Goal: Information Seeking & Learning: Find contact information

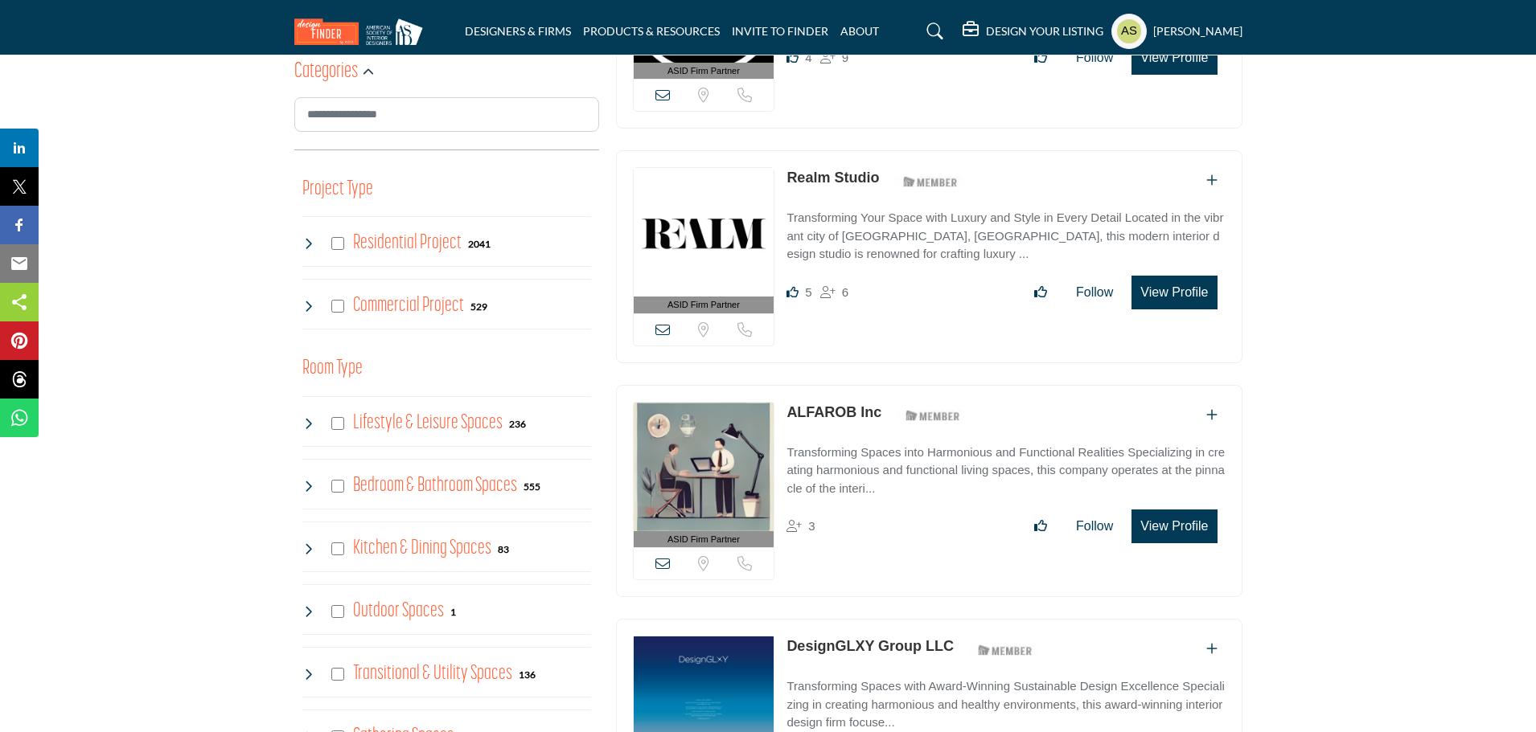
scroll to position [134, 0]
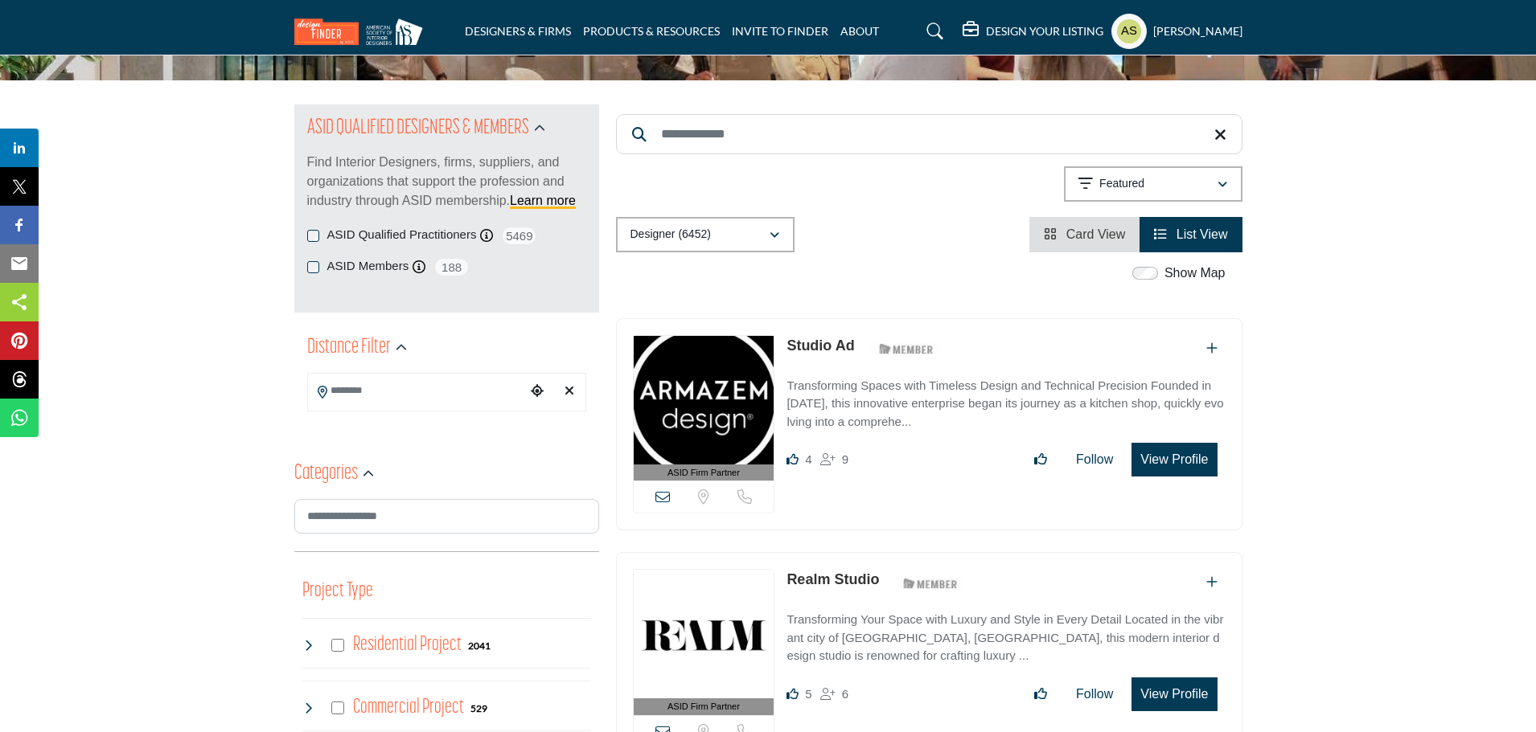
click at [809, 343] on link "Studio Ad" at bounding box center [820, 346] width 68 height 16
click at [1090, 240] on span "Card View" at bounding box center [1095, 235] width 59 height 14
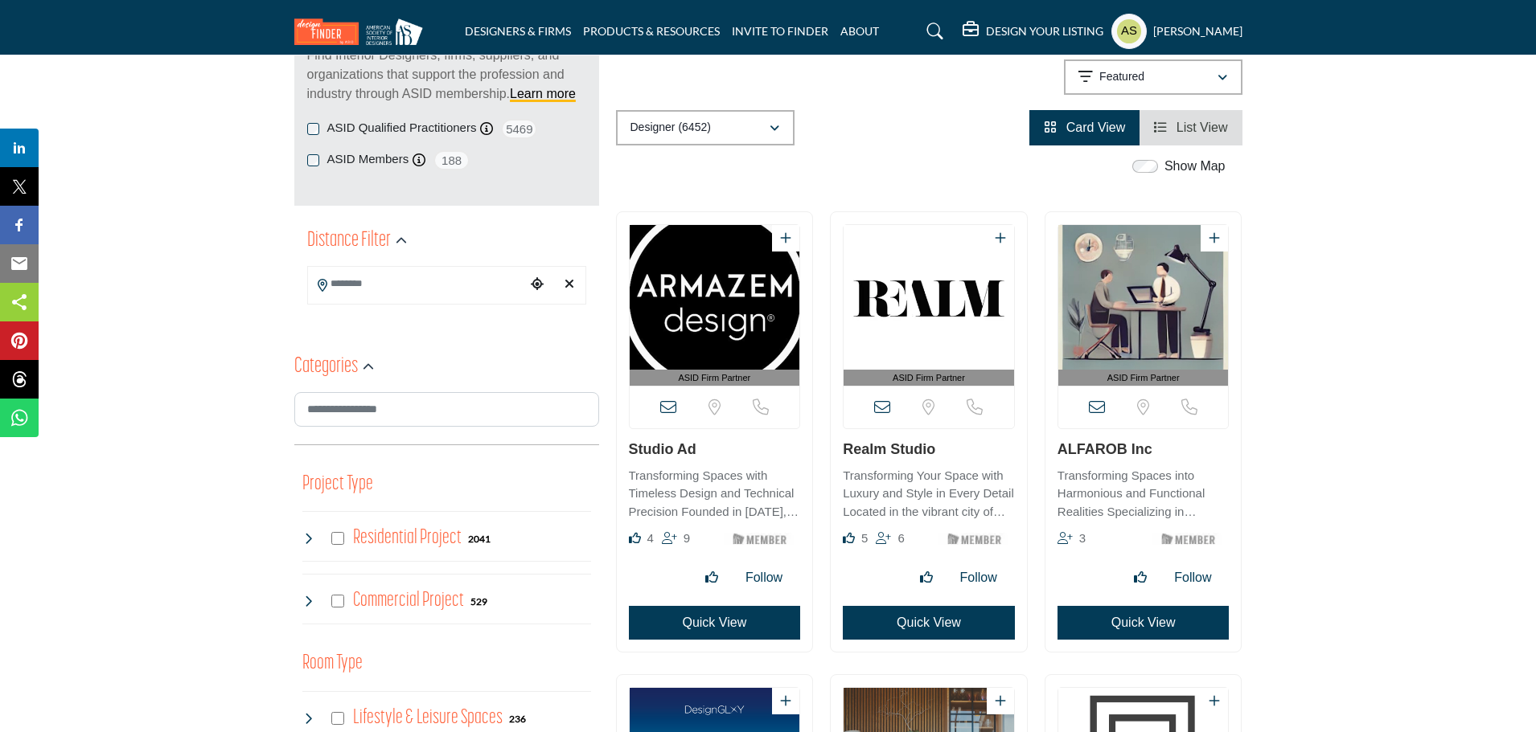
scroll to position [322, 0]
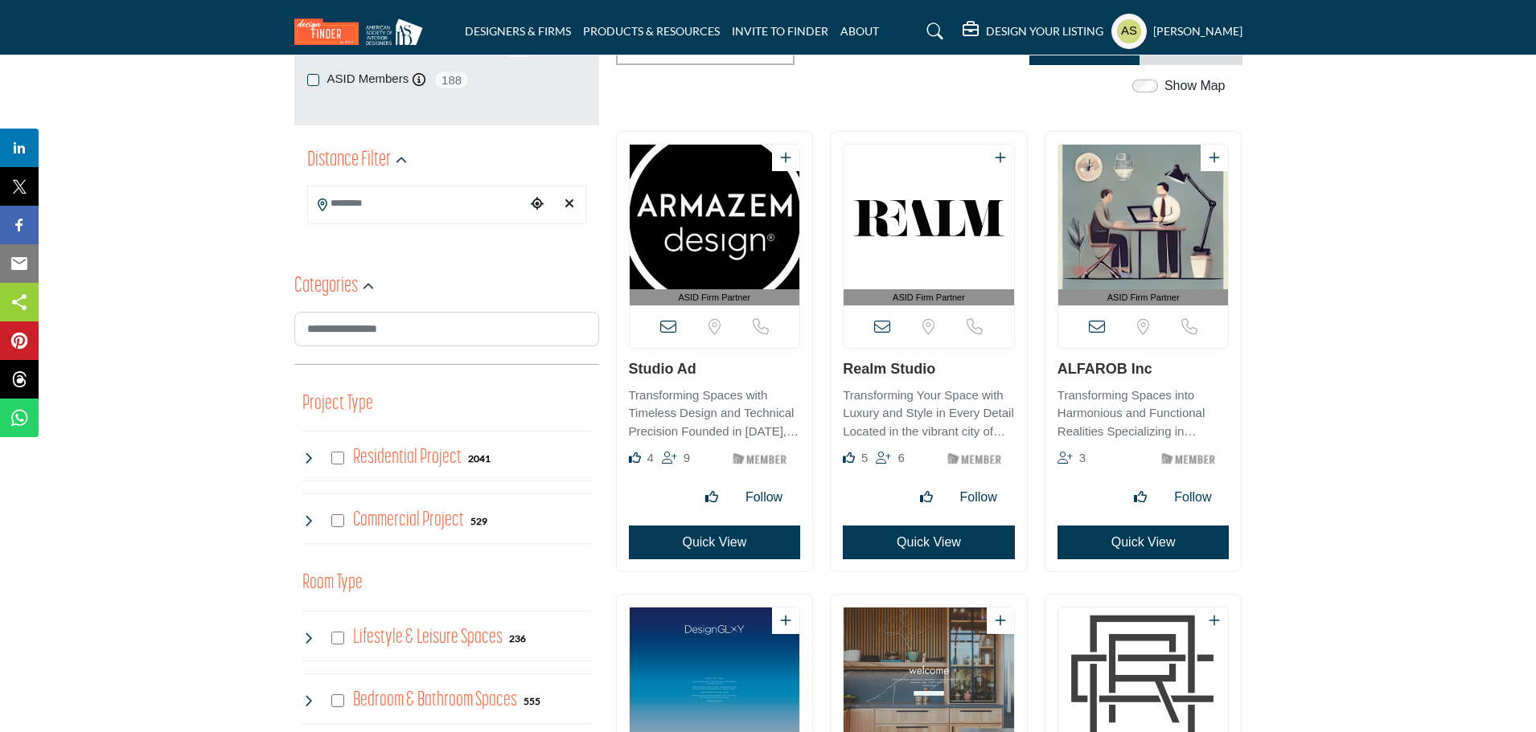
click at [664, 368] on link "Studio Ad" at bounding box center [663, 369] width 68 height 16
click at [896, 365] on link "Realm Studio" at bounding box center [889, 369] width 92 height 16
click at [1110, 369] on link "ALFAROB Inc" at bounding box center [1104, 369] width 95 height 16
click at [732, 642] on img "Open Listing in new tab" at bounding box center [715, 680] width 170 height 145
click at [941, 672] on img "Open Listing in new tab" at bounding box center [928, 680] width 170 height 145
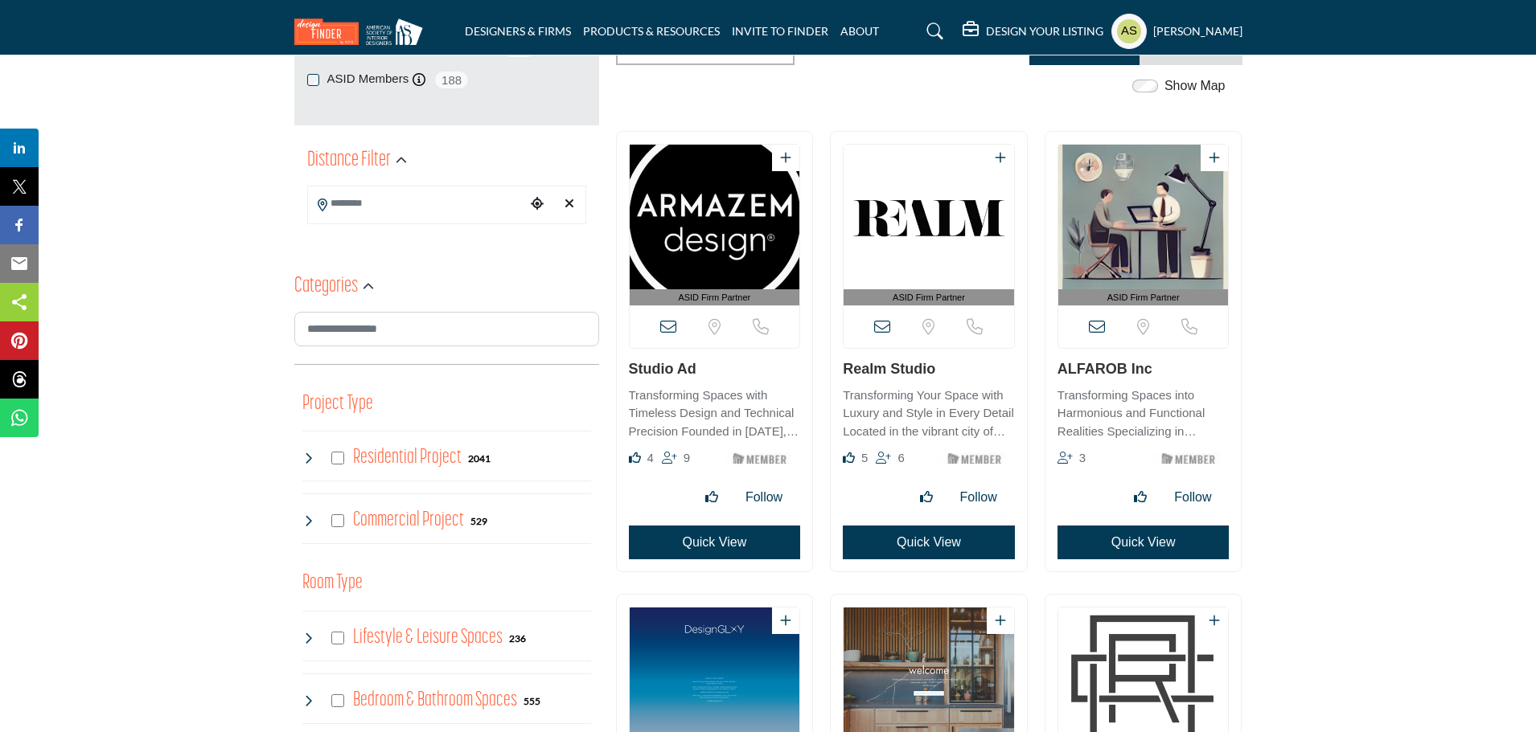
click at [1163, 667] on img "Open Listing in new tab" at bounding box center [1143, 680] width 170 height 145
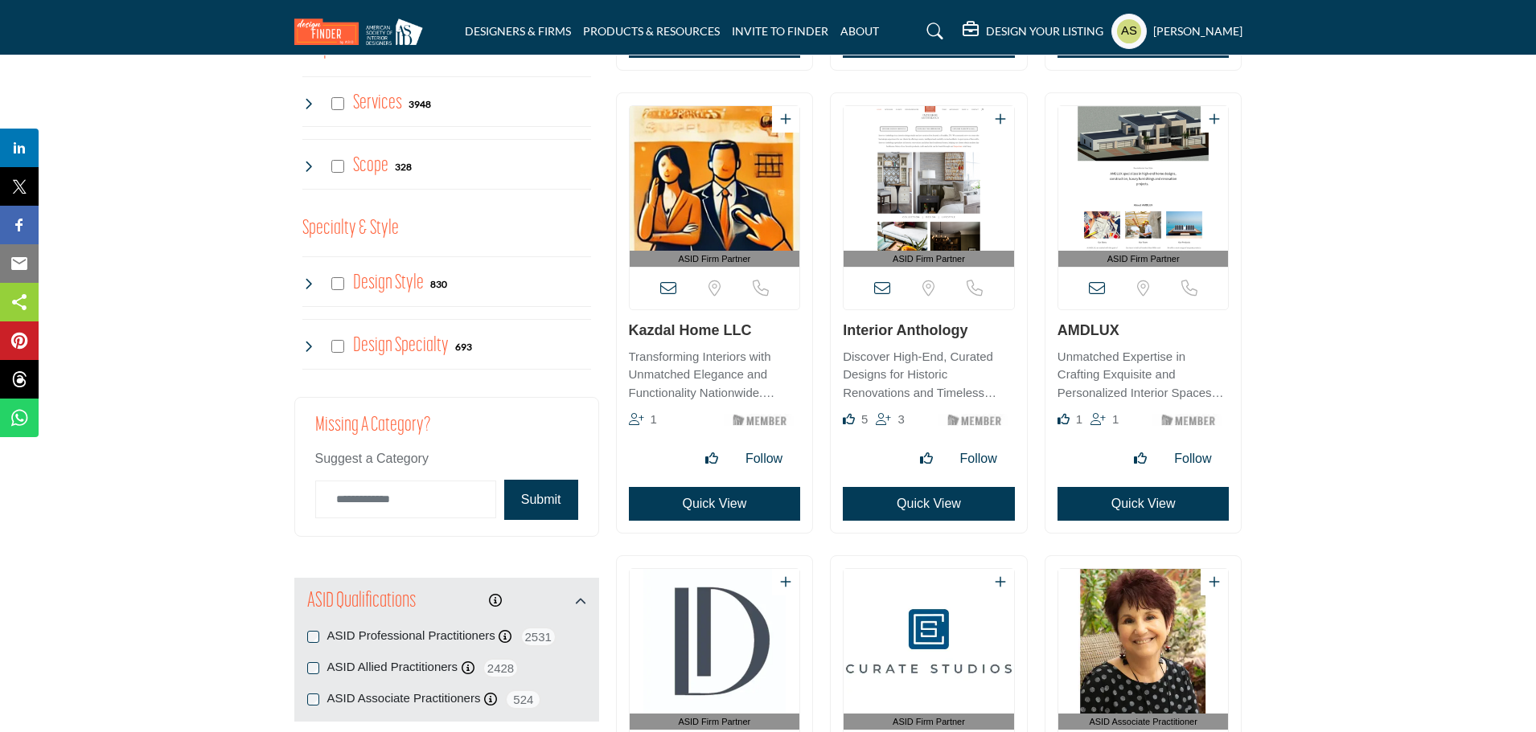
scroll to position [1367, 0]
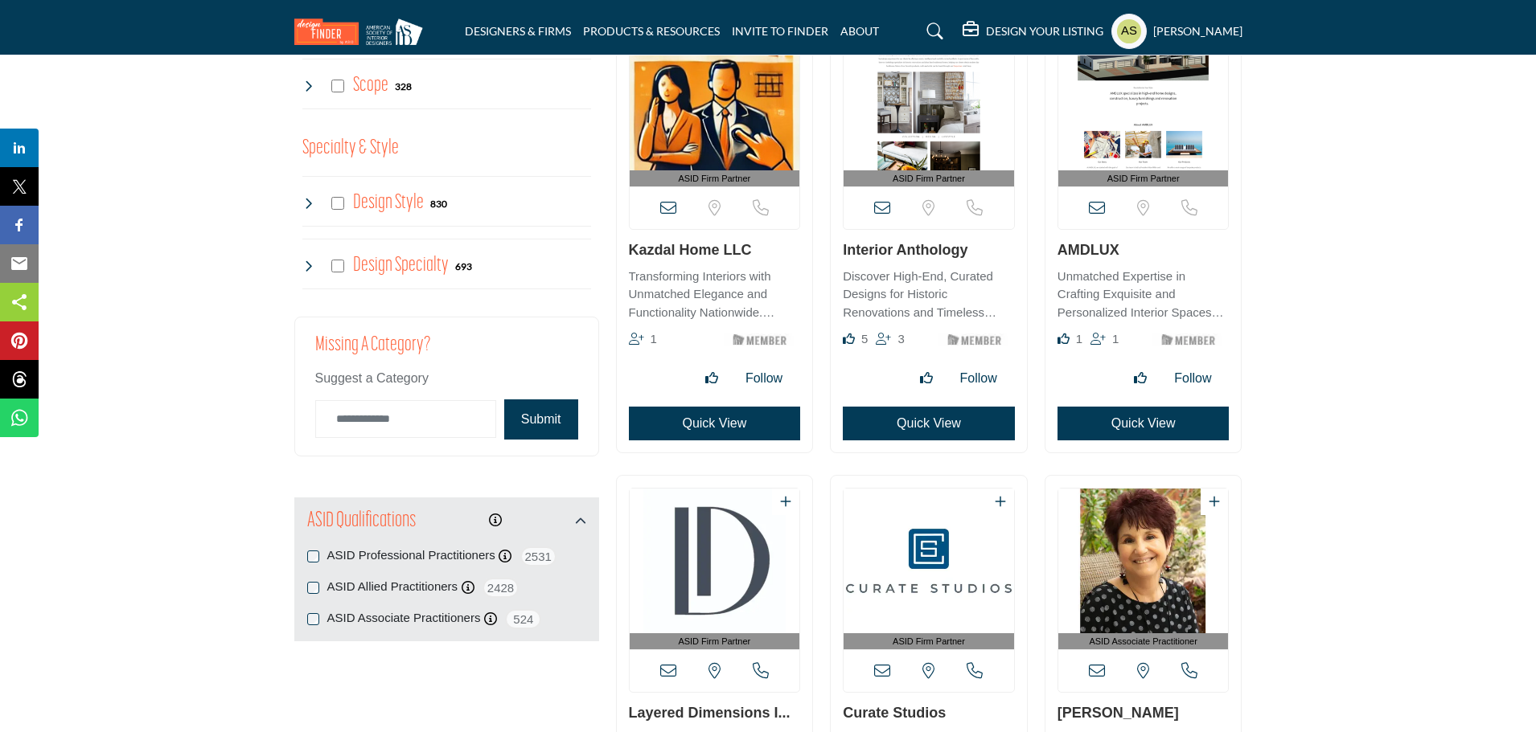
click at [744, 141] on img "Open Listing in new tab" at bounding box center [715, 98] width 170 height 145
click at [910, 113] on img "Open Listing in new tab" at bounding box center [928, 98] width 170 height 145
click at [1188, 117] on img "Open Listing in new tab" at bounding box center [1143, 98] width 170 height 145
click at [712, 542] on img "Open Listing in new tab" at bounding box center [715, 561] width 170 height 145
click at [894, 557] on img "Open Listing in new tab" at bounding box center [928, 561] width 170 height 145
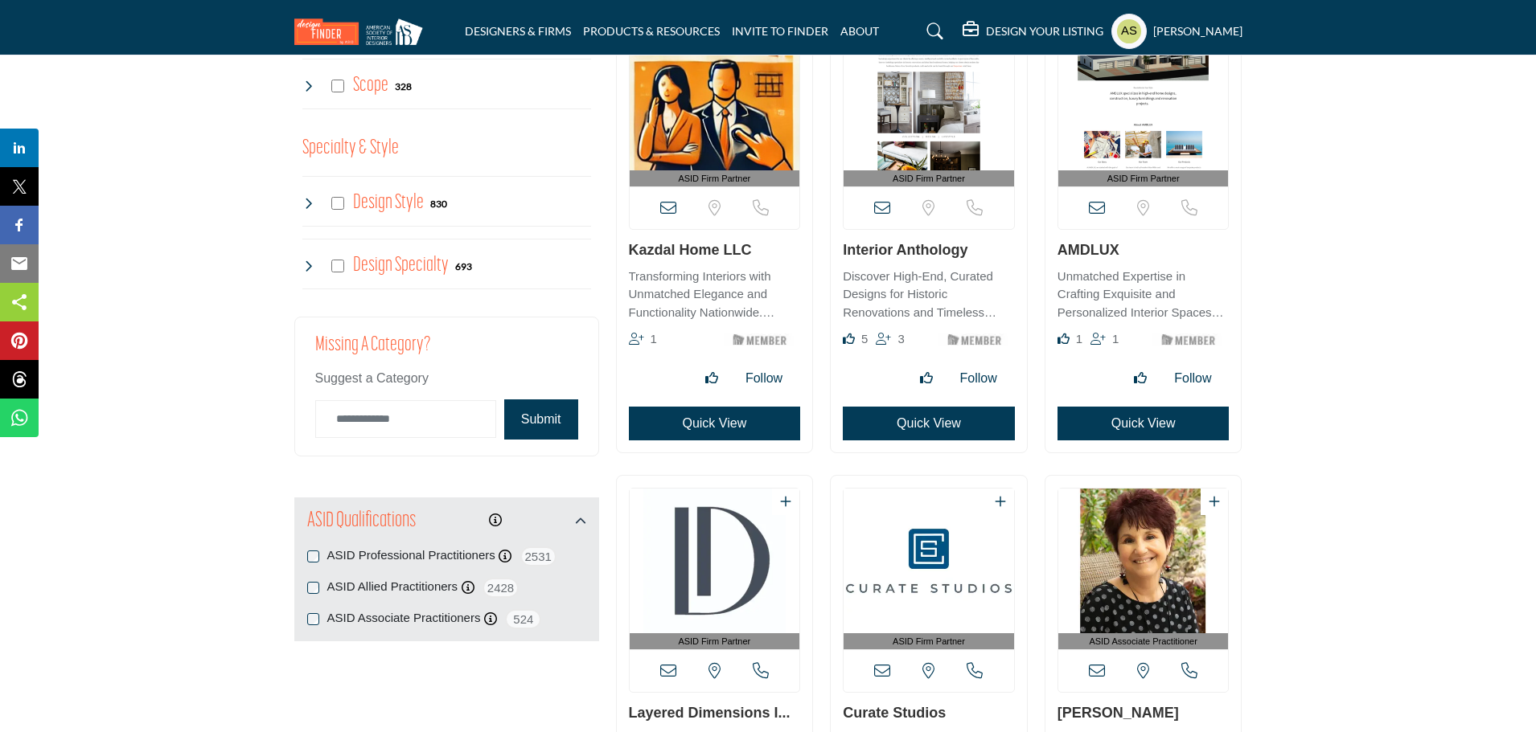
click at [1130, 554] on img "Open Listing in new tab" at bounding box center [1143, 561] width 170 height 145
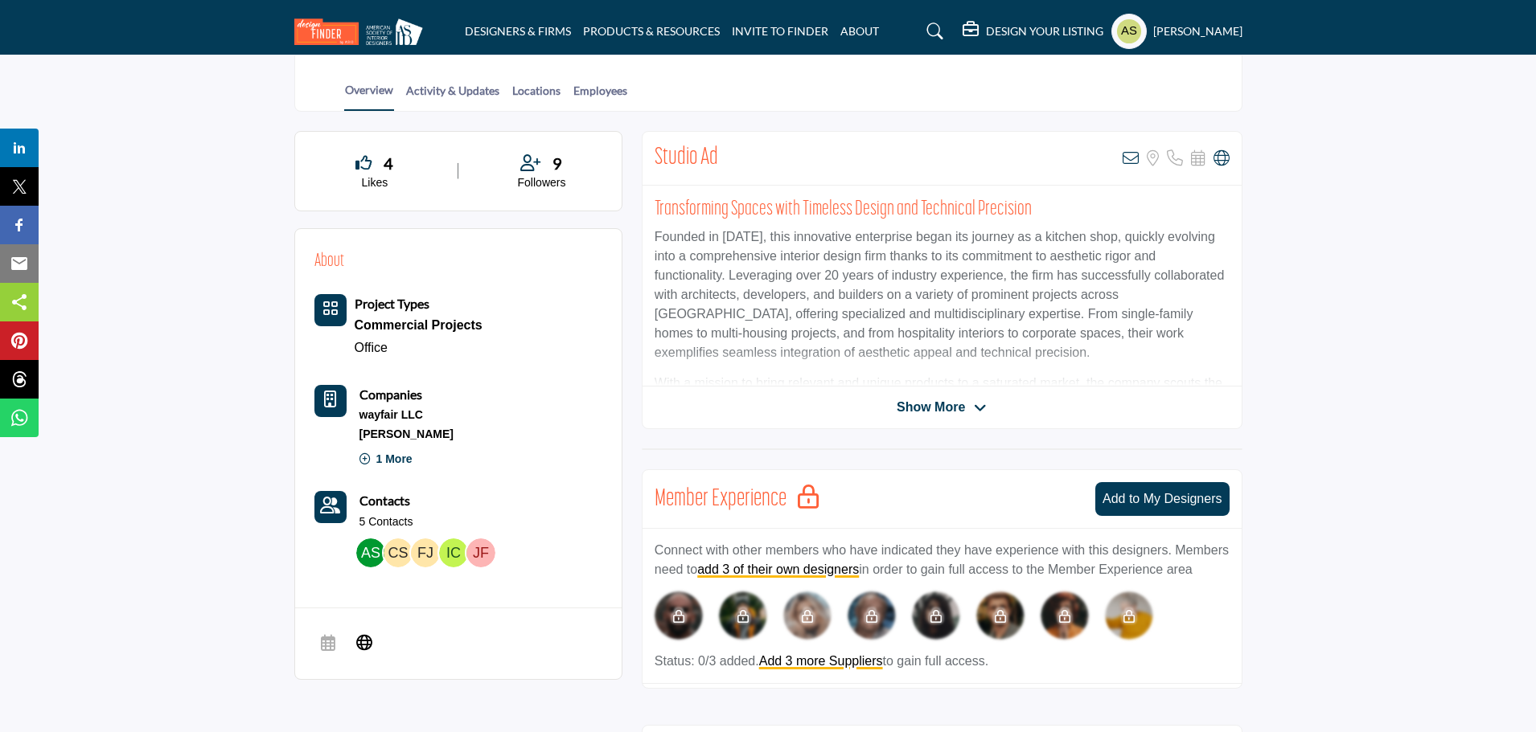
scroll to position [161, 0]
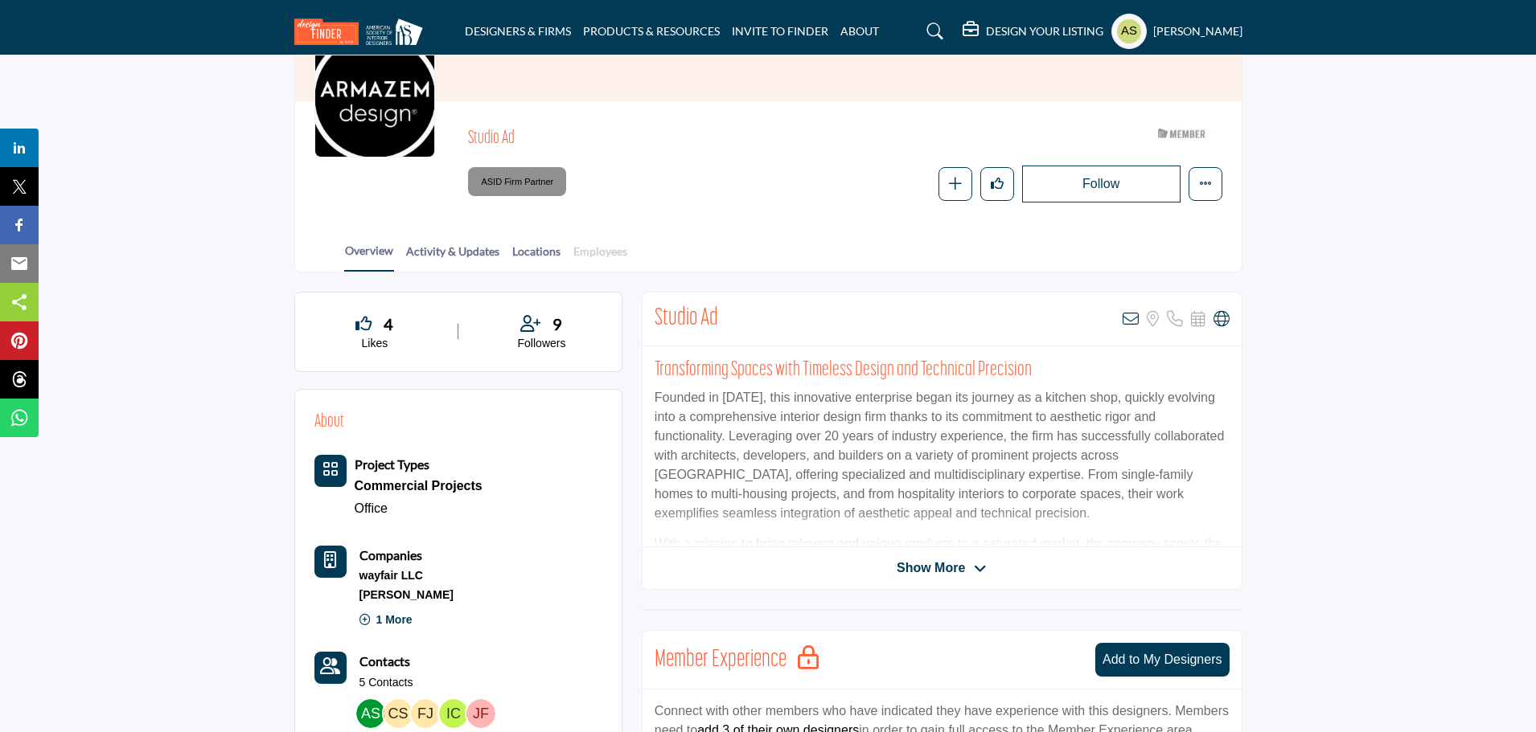
click at [596, 259] on link "Employees" at bounding box center [599, 257] width 55 height 28
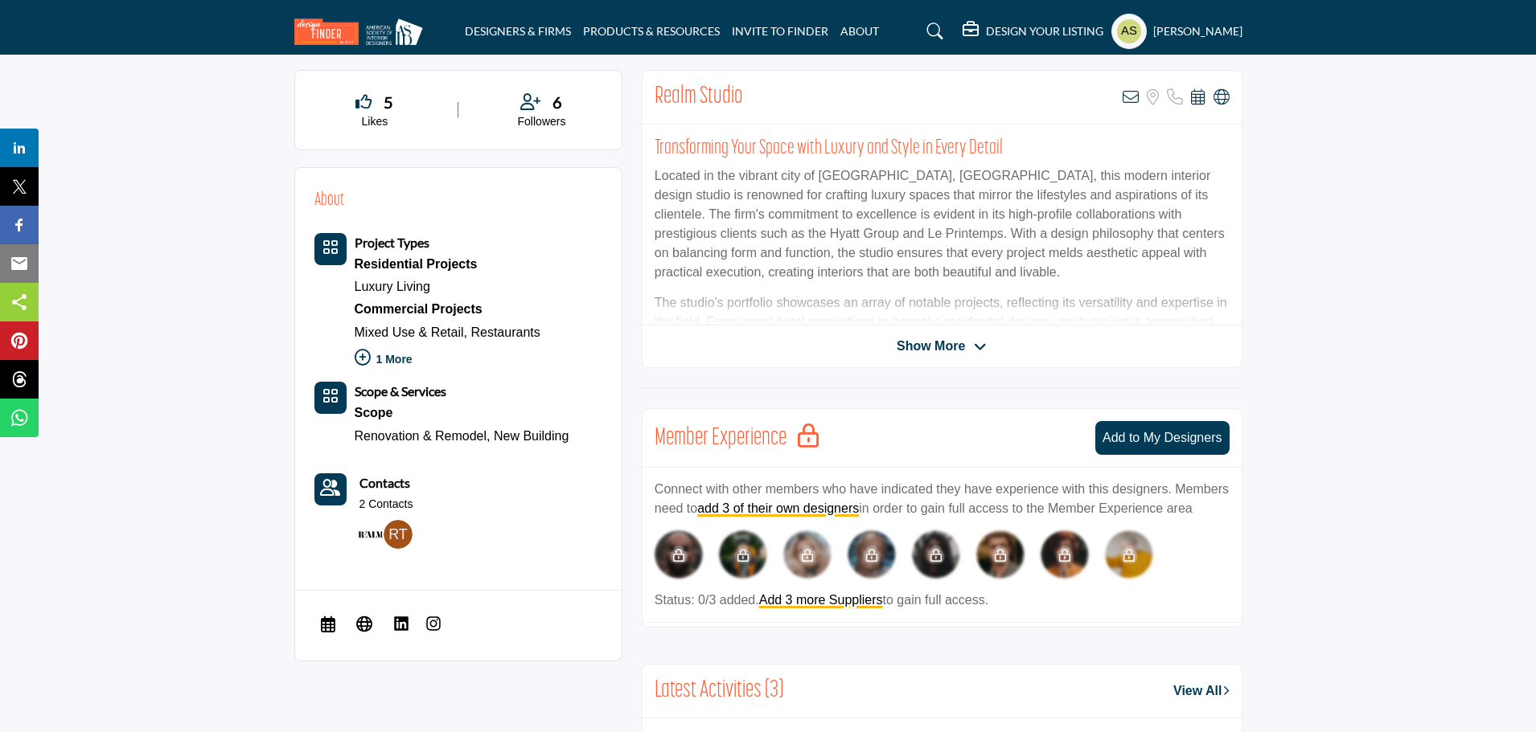
scroll to position [322, 0]
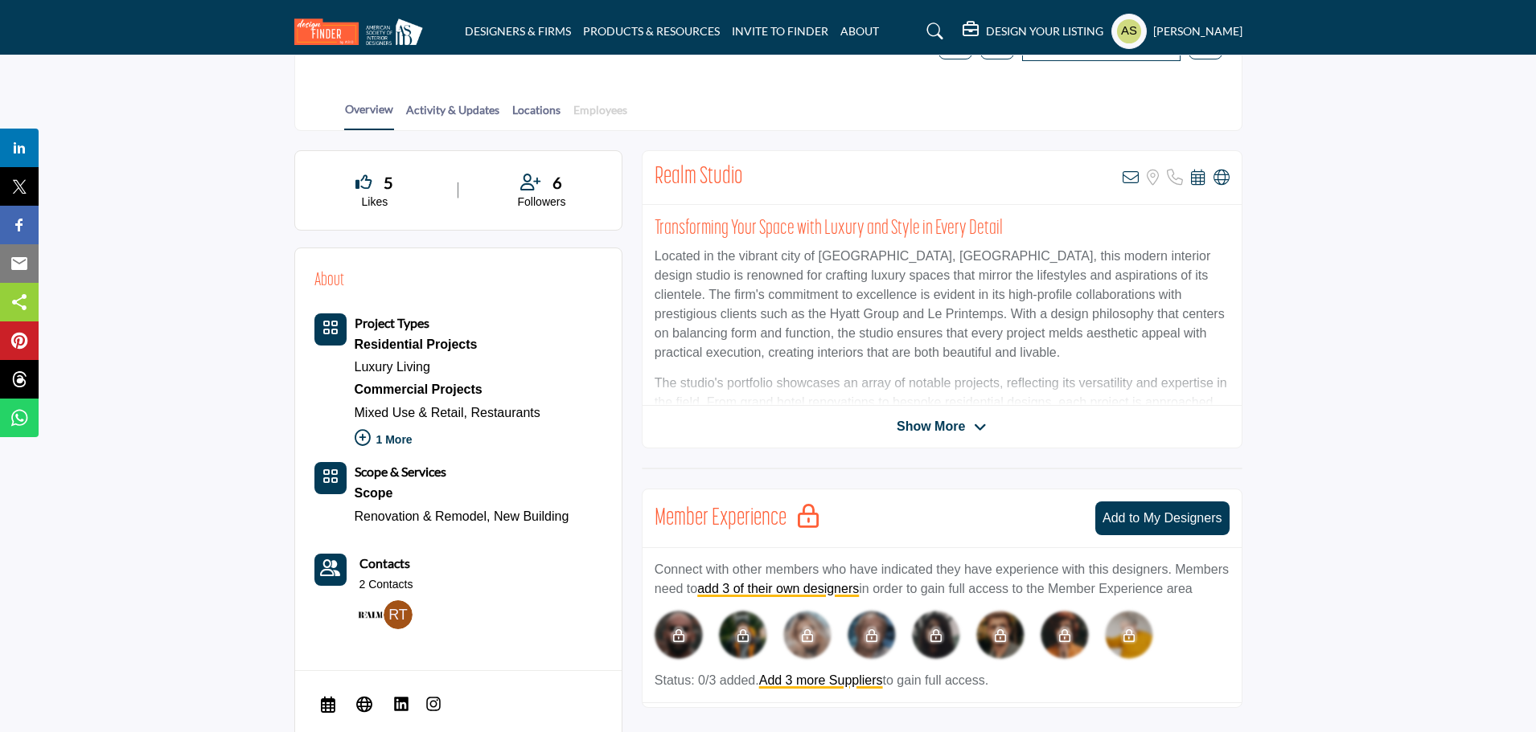
click at [589, 116] on link "Employees" at bounding box center [599, 115] width 55 height 28
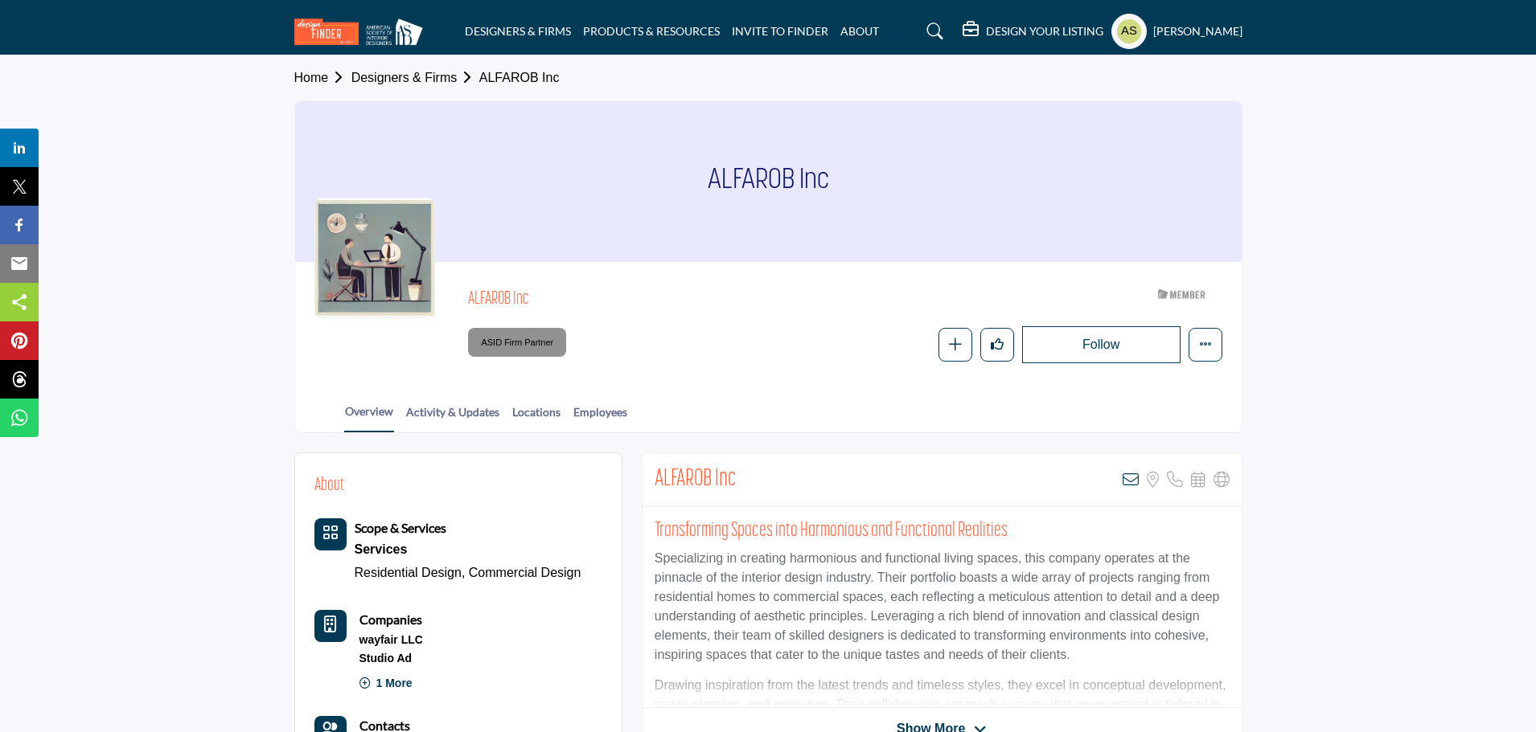
scroll to position [241, 0]
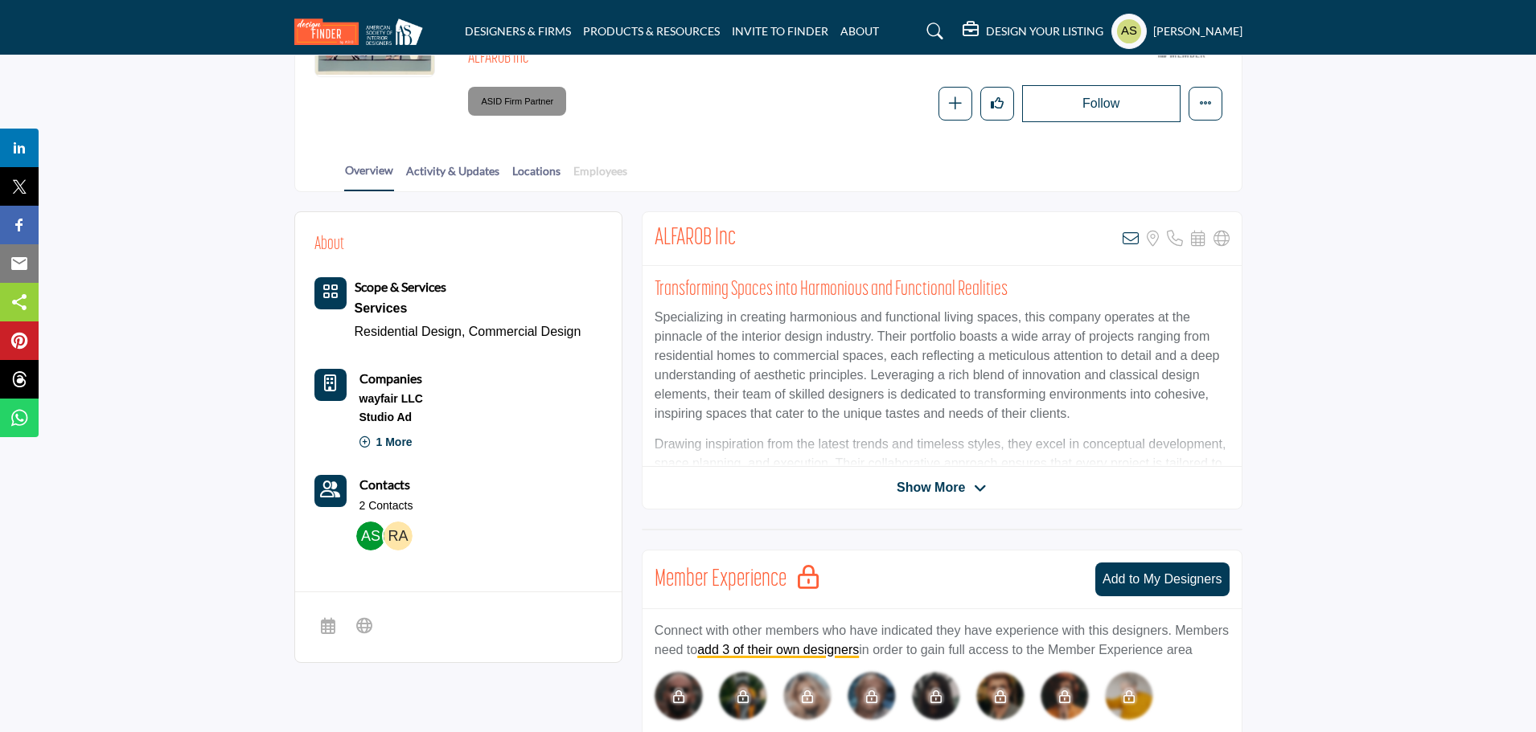
click at [601, 170] on link "Employees" at bounding box center [599, 176] width 55 height 28
click at [606, 175] on link "Employees" at bounding box center [599, 176] width 55 height 28
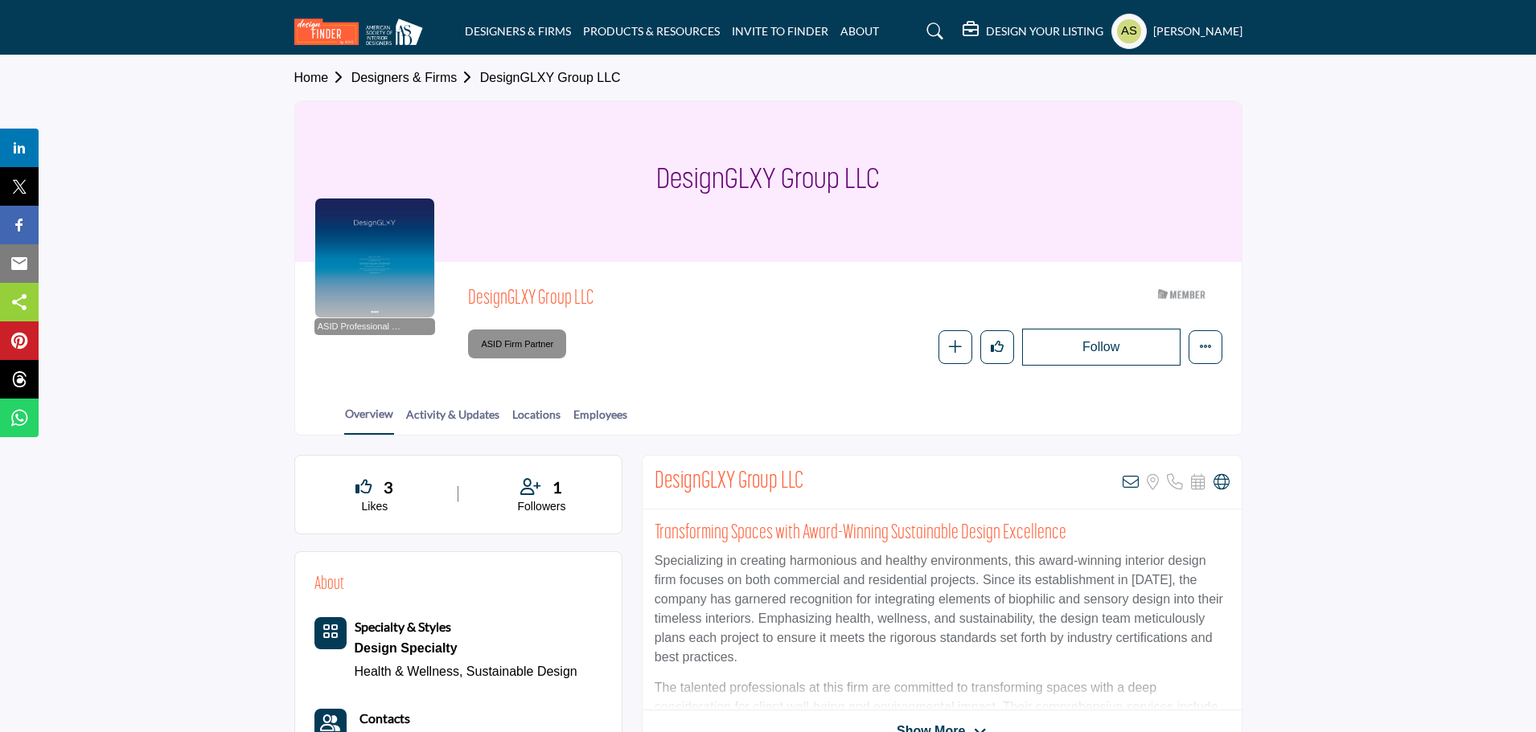
scroll to position [161, 0]
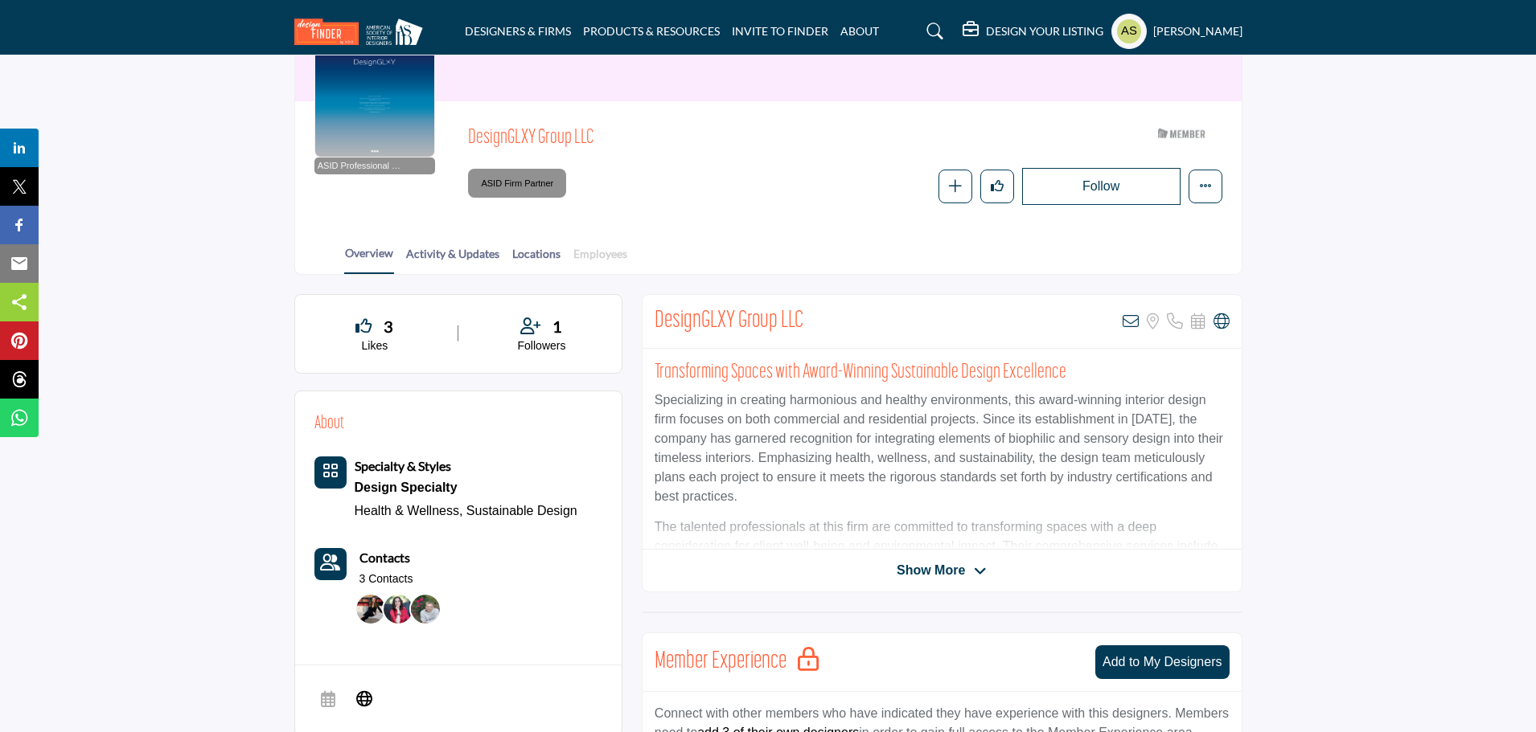
click at [603, 253] on link "Employees" at bounding box center [599, 259] width 55 height 28
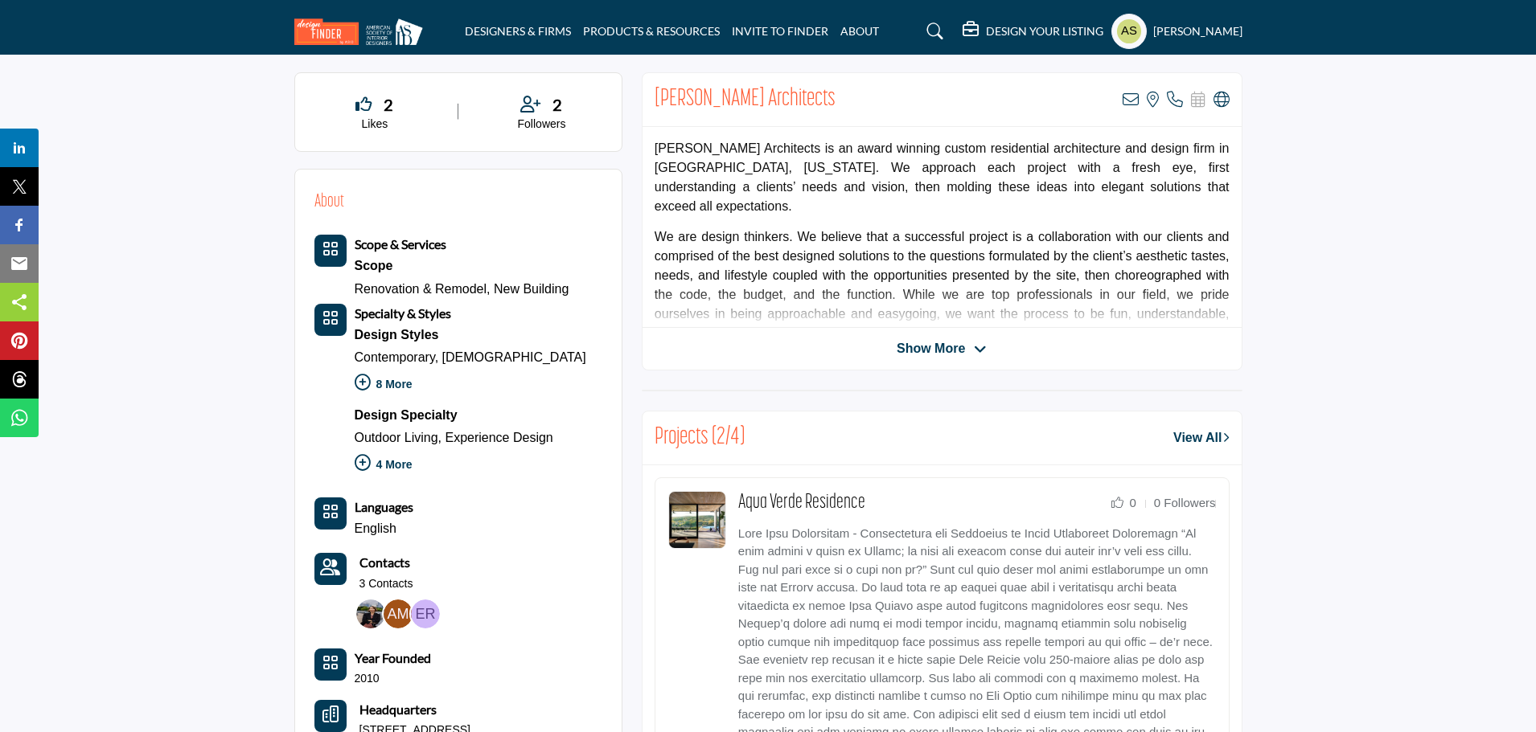
scroll to position [161, 0]
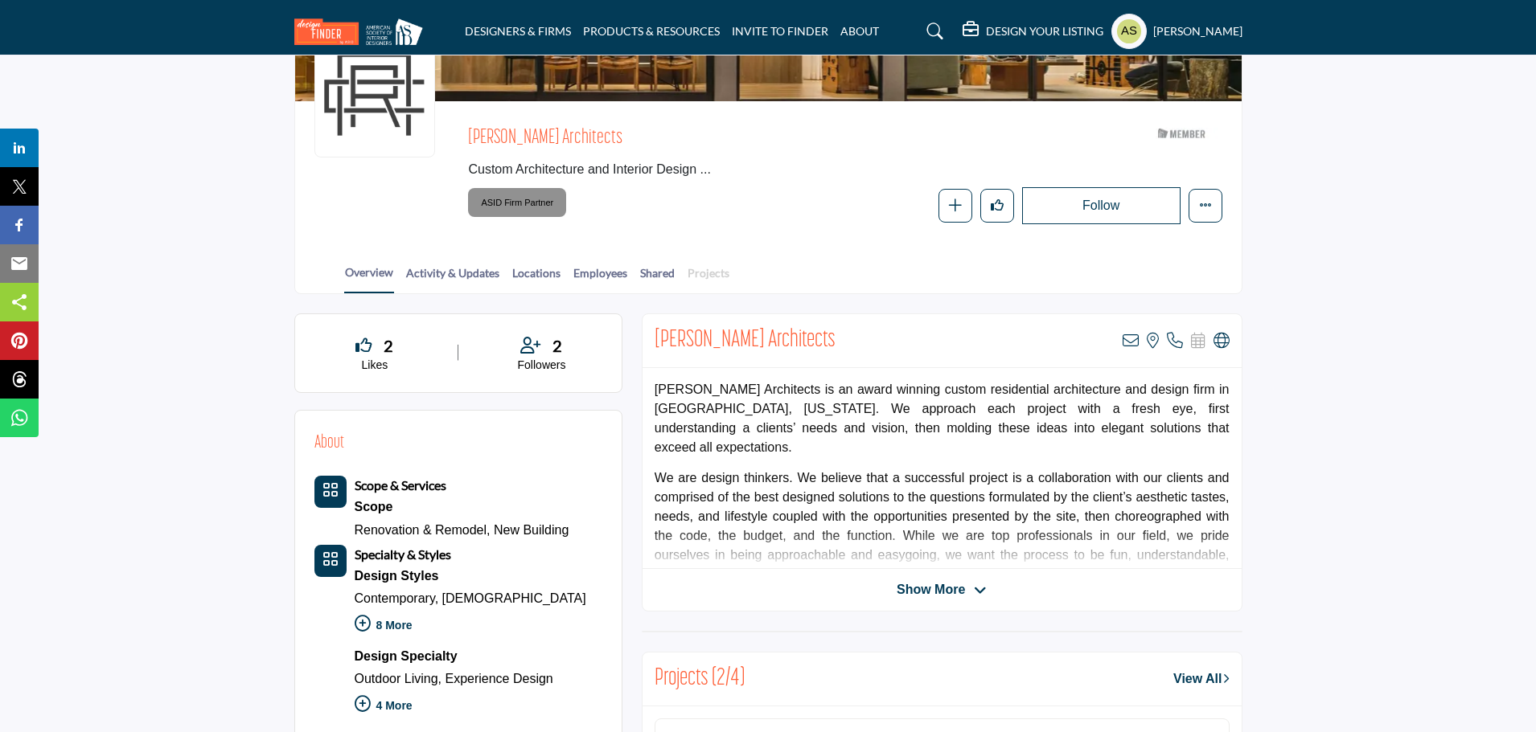
click at [699, 269] on link "Projects" at bounding box center [708, 279] width 43 height 28
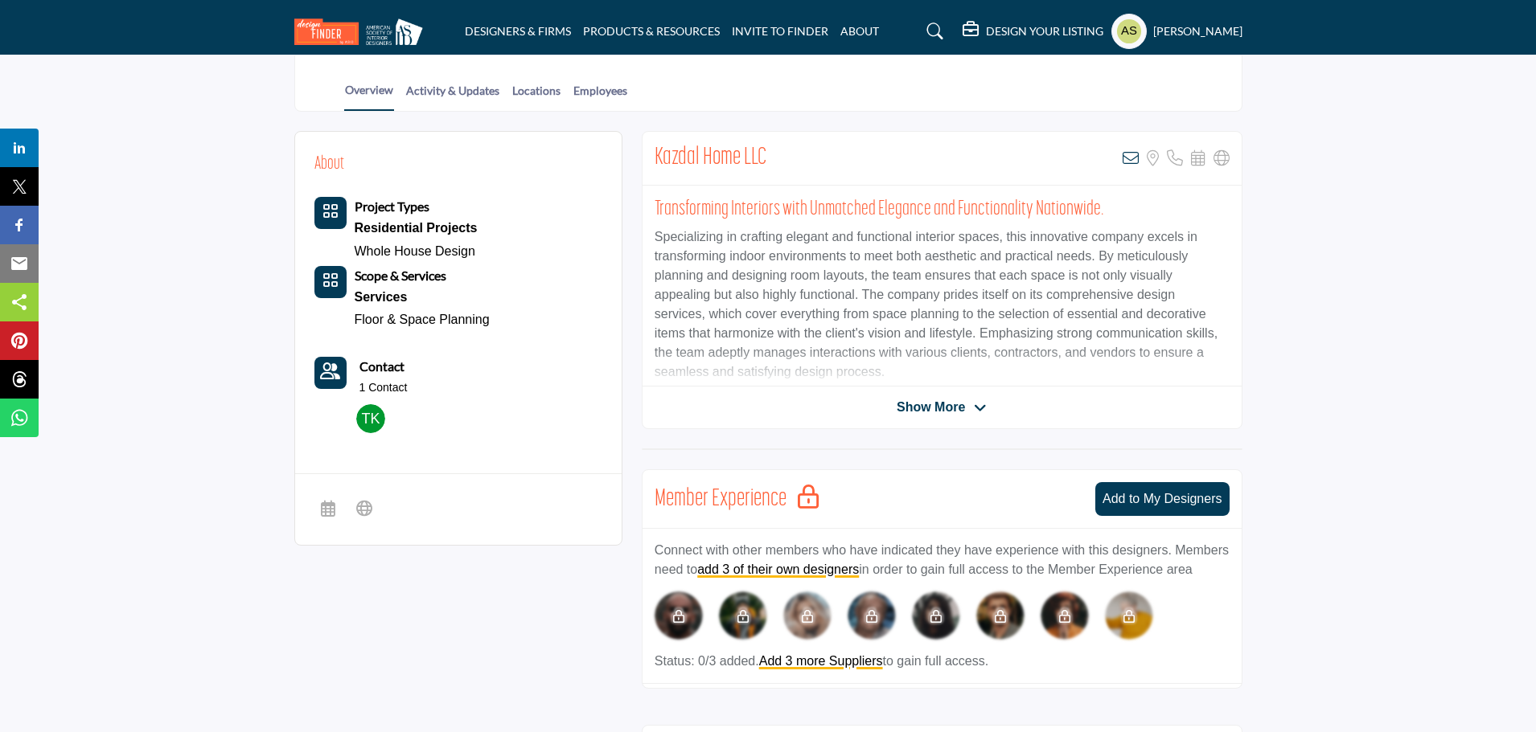
scroll to position [161, 0]
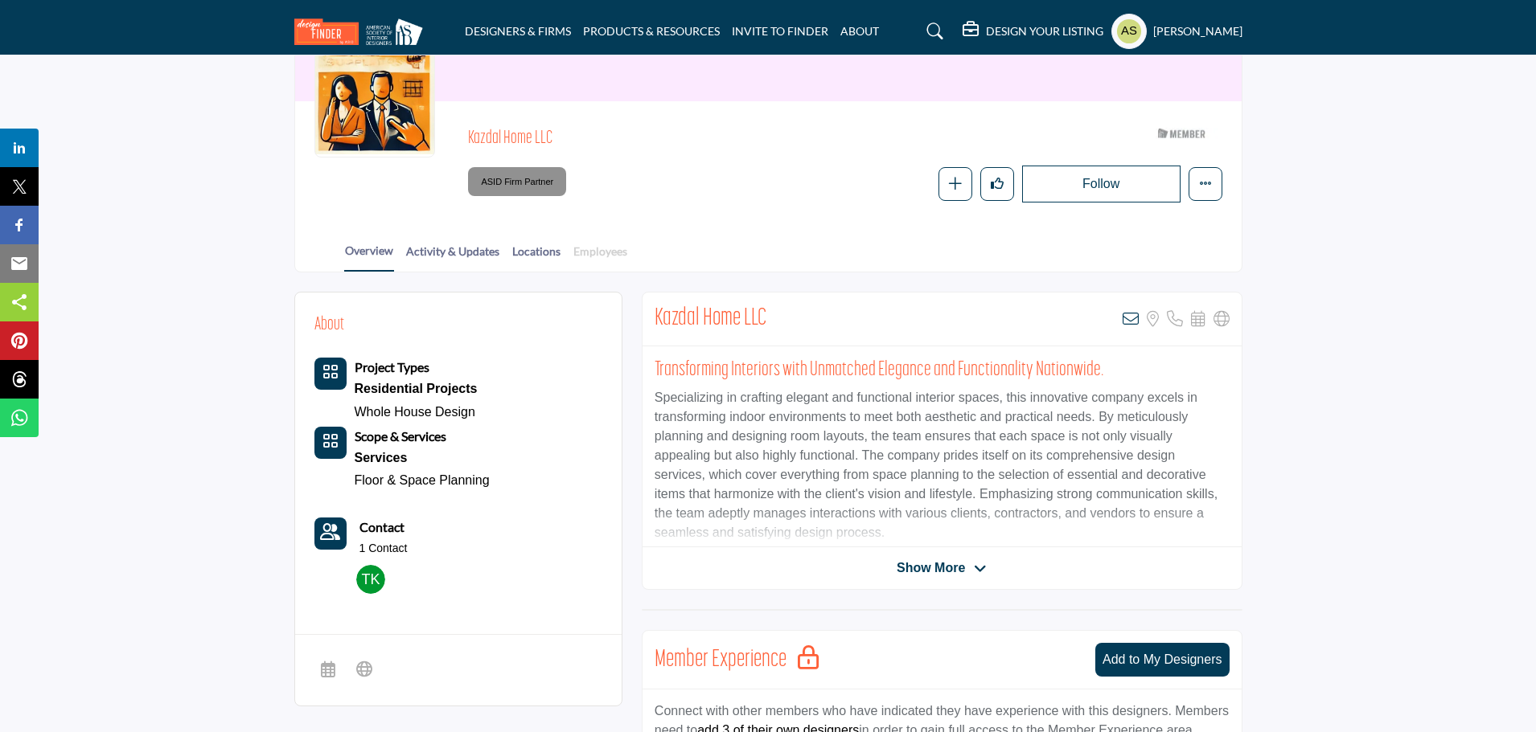
click at [603, 252] on link "Employees" at bounding box center [599, 257] width 55 height 28
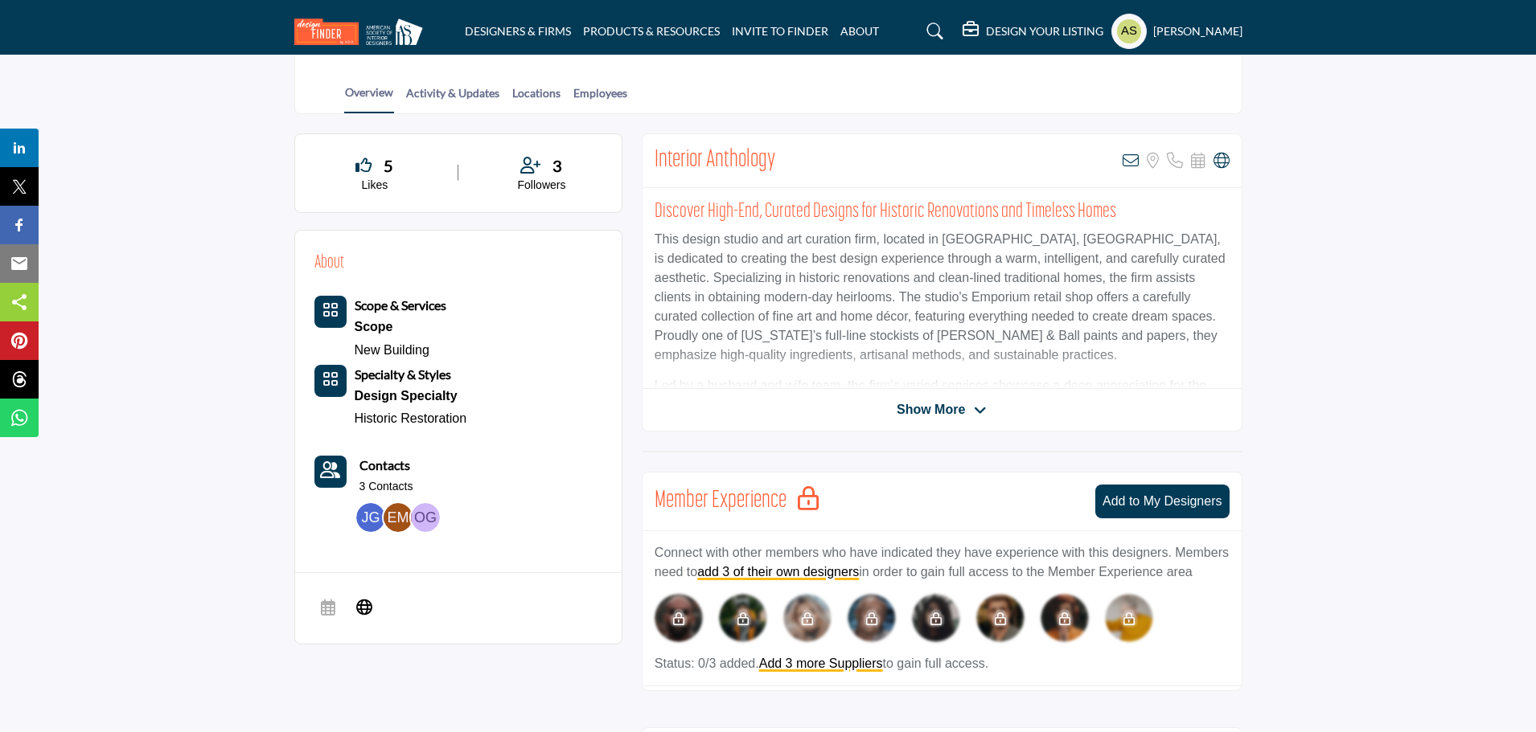
scroll to position [241, 0]
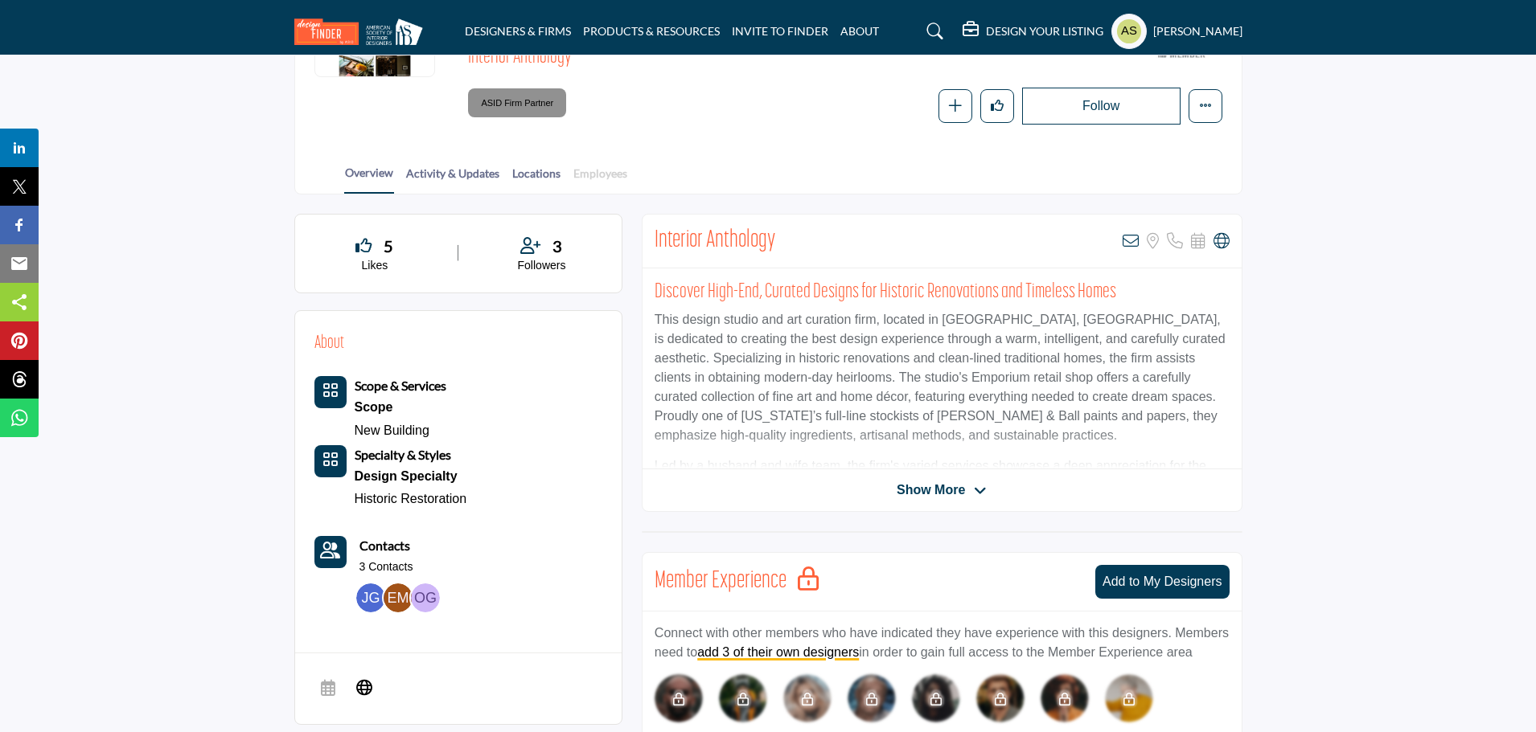
click at [594, 174] on link "Employees" at bounding box center [599, 179] width 55 height 28
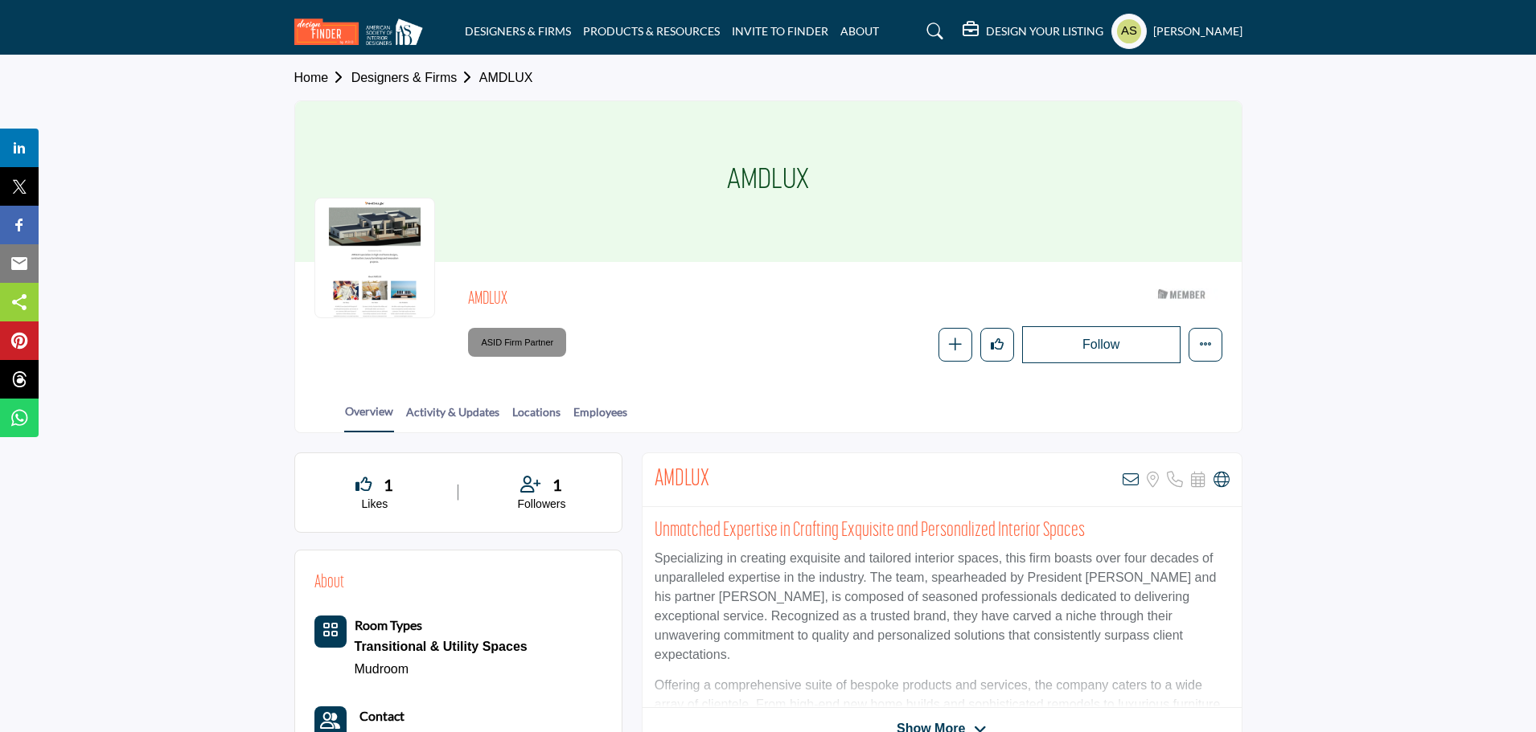
scroll to position [241, 0]
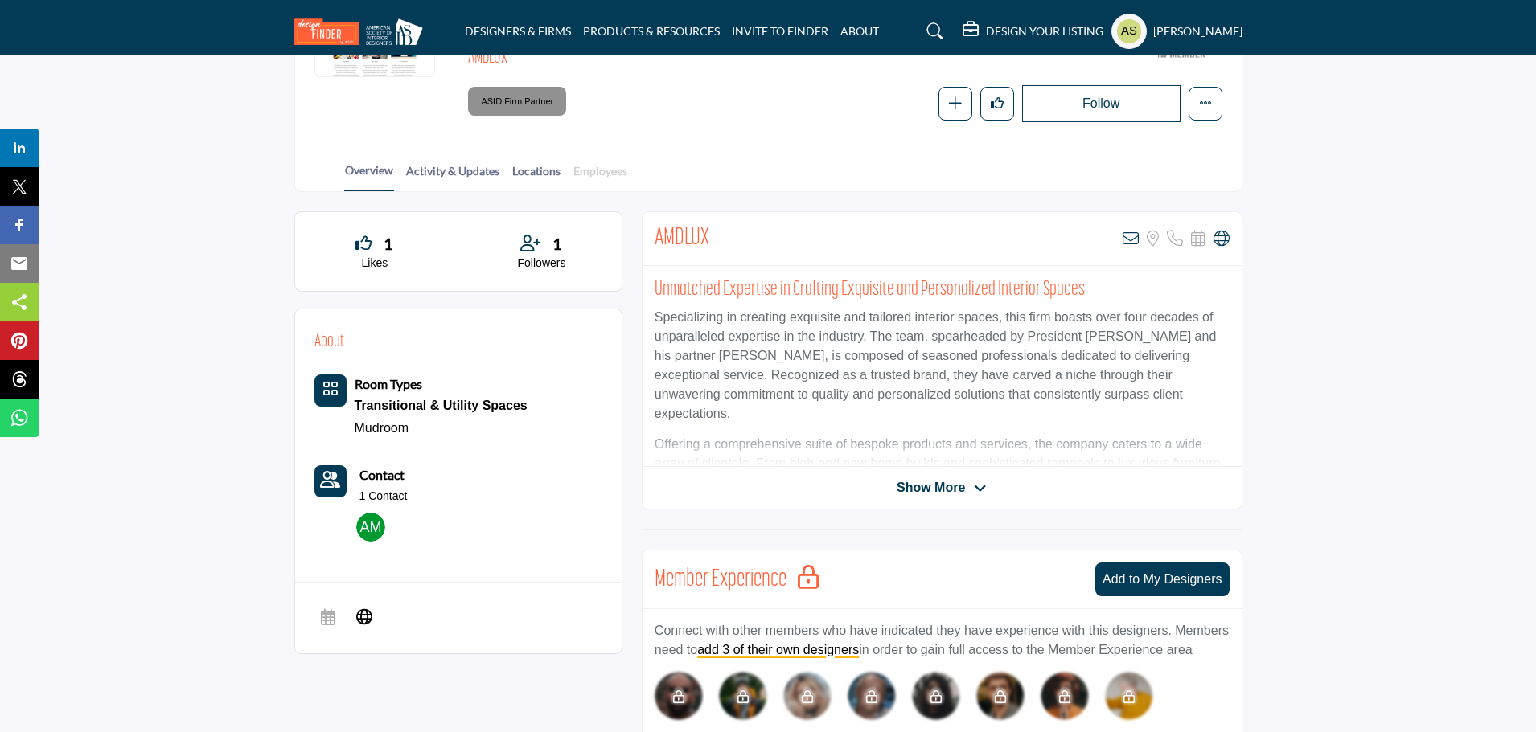
click at [601, 163] on link "Employees" at bounding box center [599, 176] width 55 height 28
click at [591, 183] on link "Employees" at bounding box center [599, 176] width 55 height 28
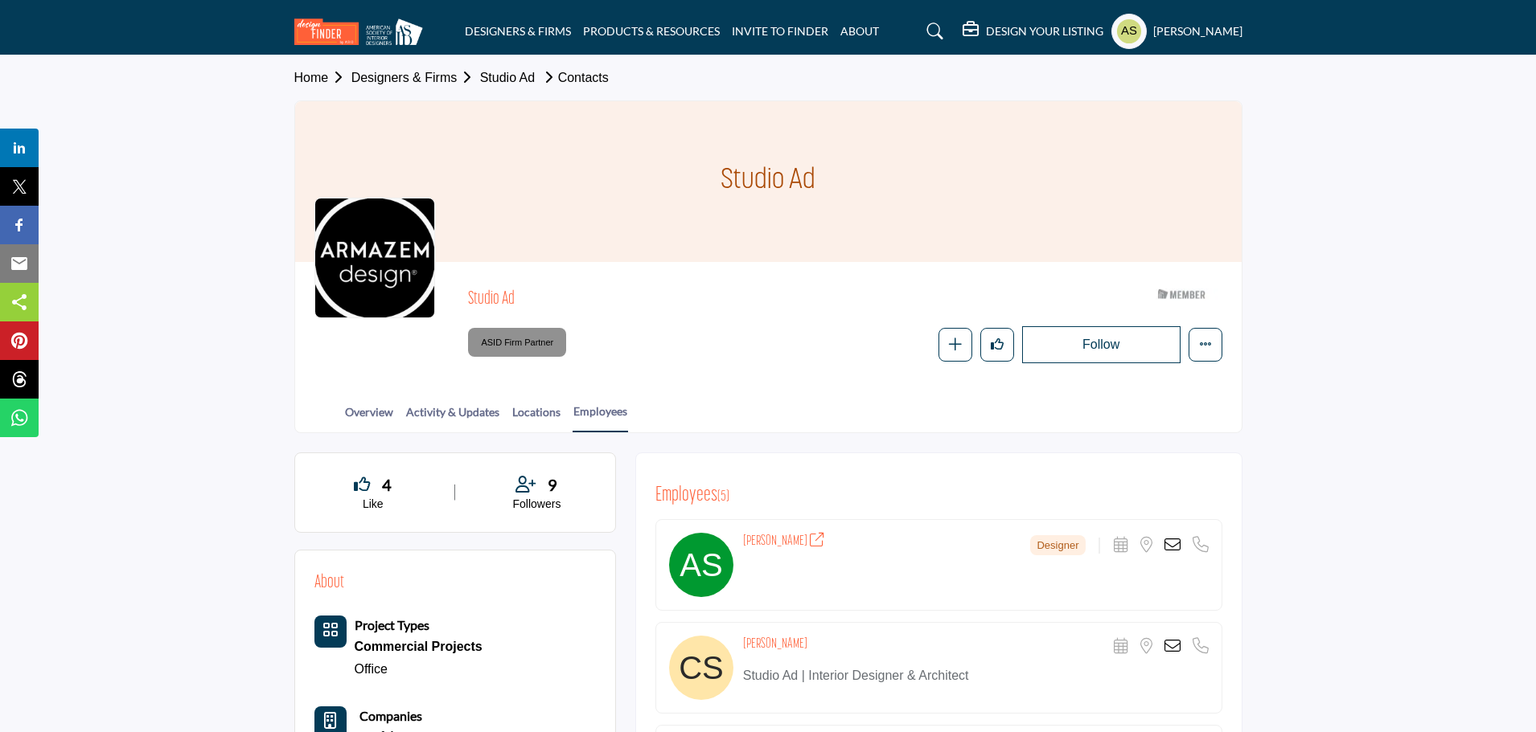
scroll to position [80, 0]
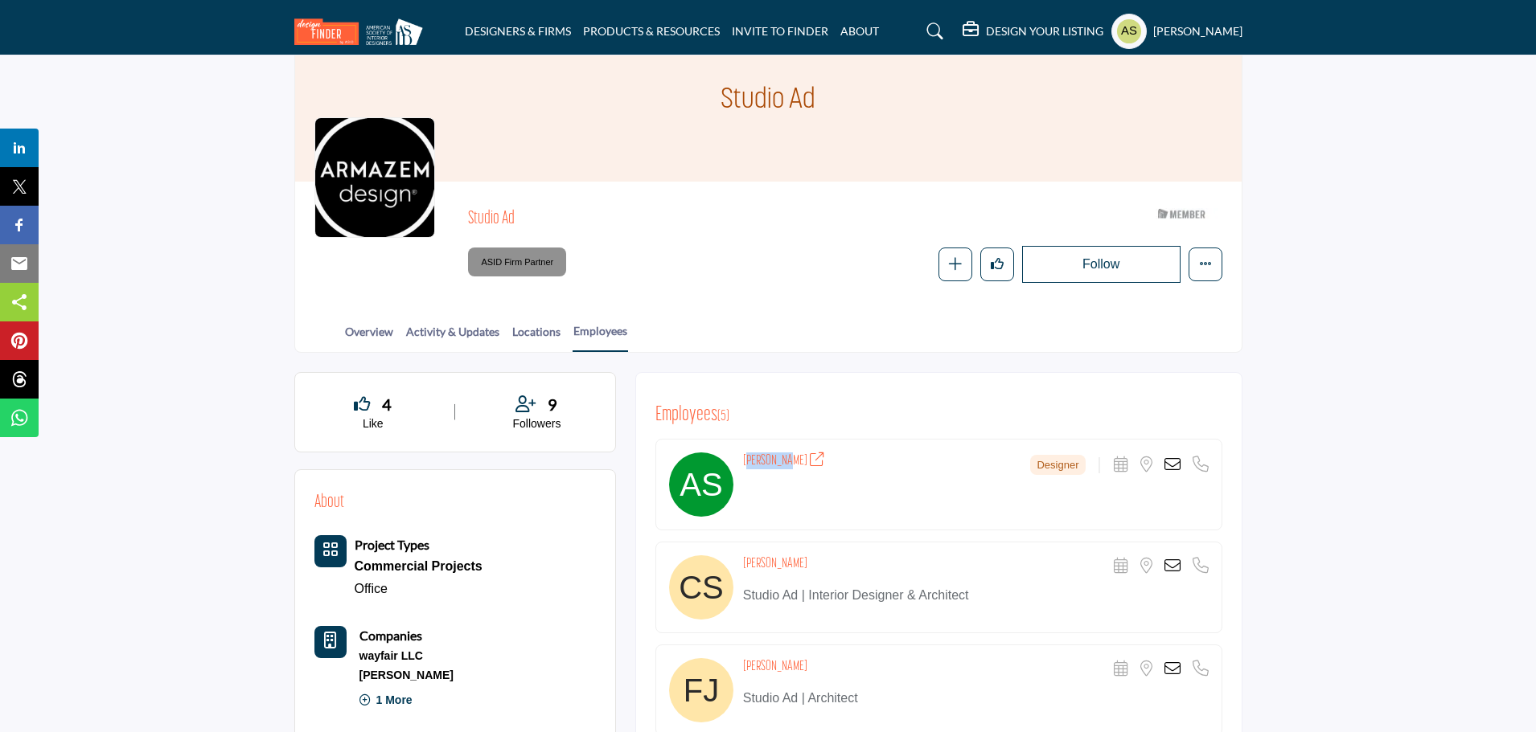
drag, startPoint x: 743, startPoint y: 457, endPoint x: 786, endPoint y: 460, distance: 43.5
click at [786, 460] on h4 "ahmed sam" at bounding box center [784, 461] width 82 height 17
drag, startPoint x: 793, startPoint y: 335, endPoint x: 697, endPoint y: 338, distance: 95.7
drag, startPoint x: 743, startPoint y: 566, endPoint x: 822, endPoint y: 566, distance: 78.8
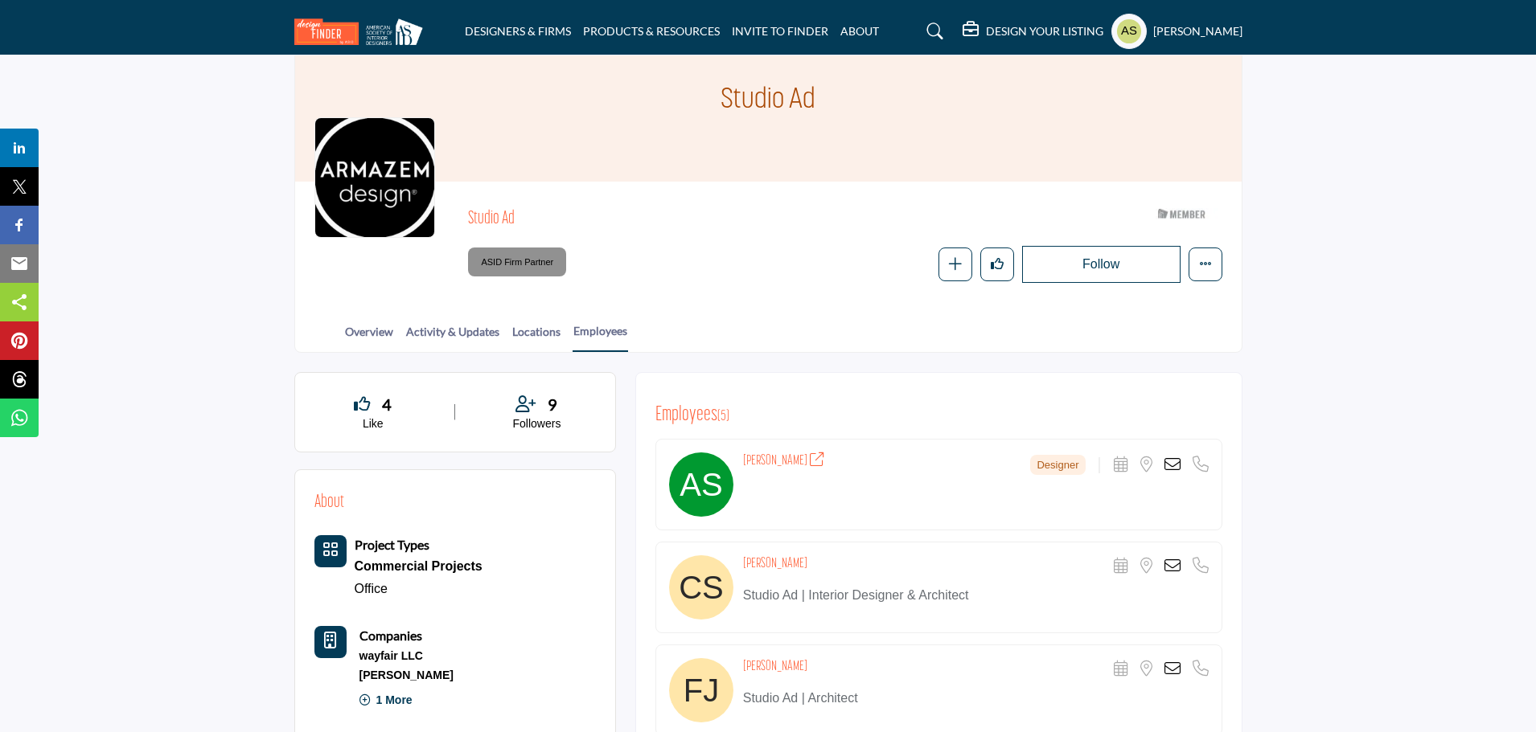
click at [822, 566] on div "Camila Suescun Scheduler URL is currently unavailable for this contact. Locatio…" at bounding box center [976, 567] width 466 height 23
copy h4 "Camila Suescun"
drag, startPoint x: 740, startPoint y: 659, endPoint x: 834, endPoint y: 667, distance: 94.4
click at [834, 667] on div "Frank Jose Scheduler URL is currently unavailable for this contact. Location is…" at bounding box center [938, 691] width 567 height 92
copy h4 "Frank Jose"
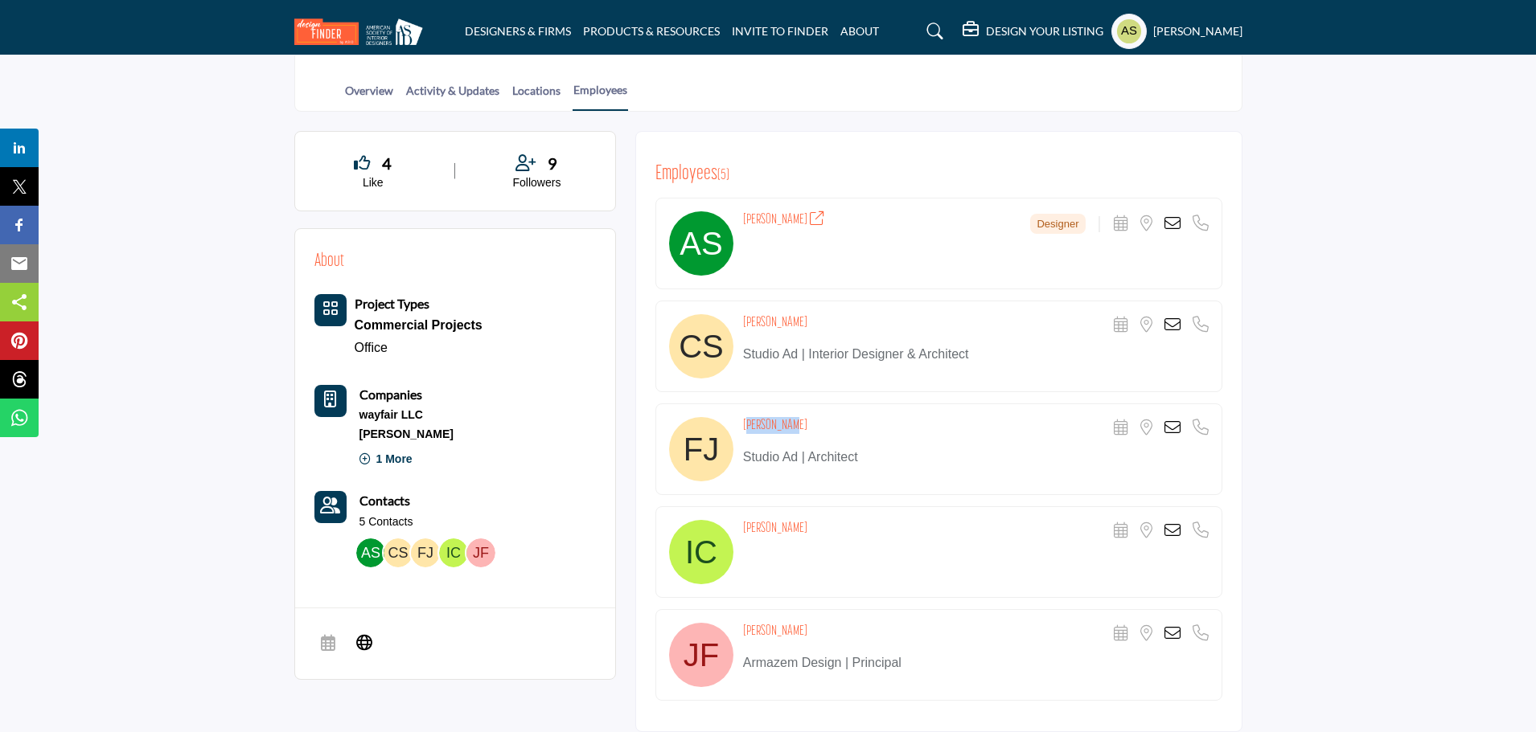
scroll to position [563, 0]
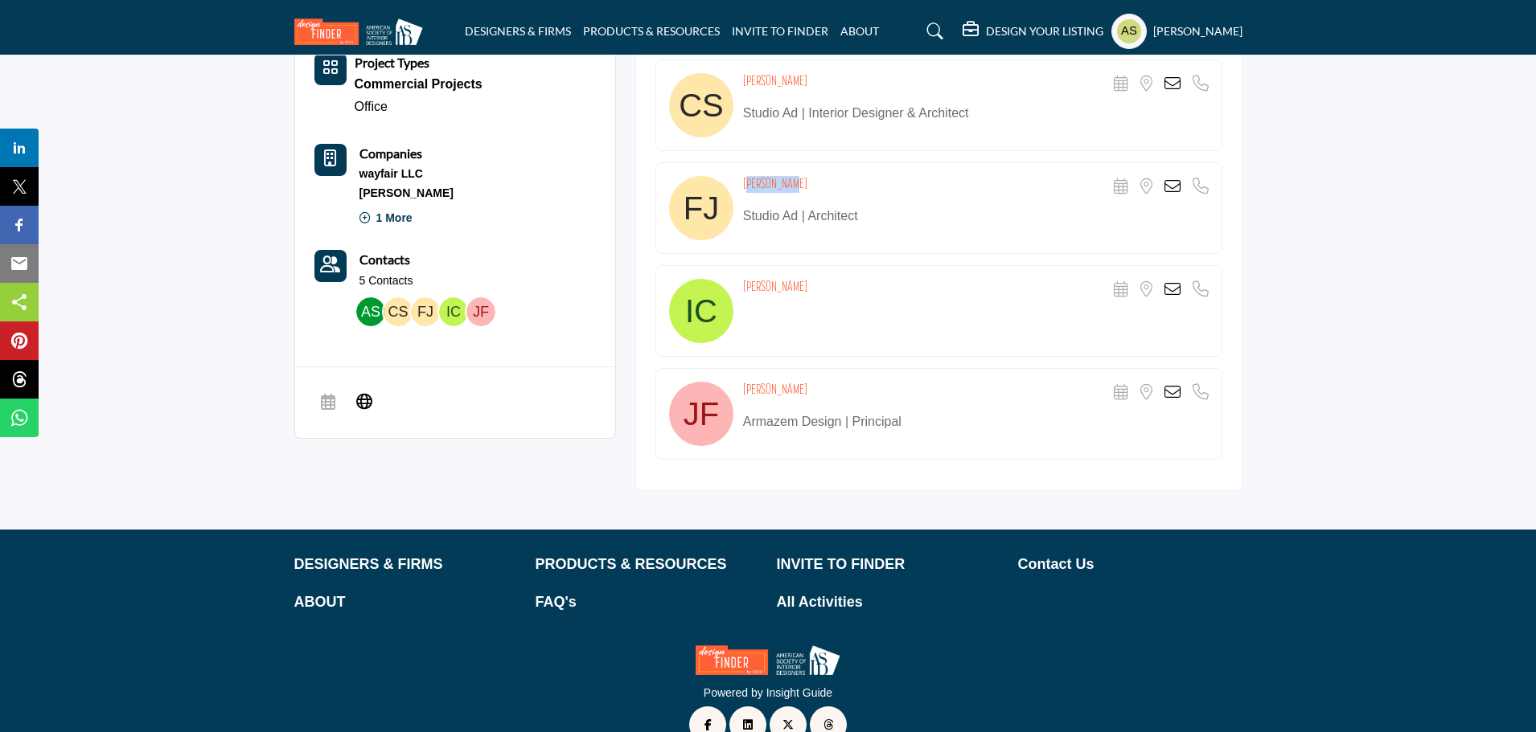
drag, startPoint x: 738, startPoint y: 289, endPoint x: 872, endPoint y: 275, distance: 134.2
click at [872, 275] on div "Isabella Centeno Scheduler URL is currently unavailable for this contact. Locat…" at bounding box center [938, 311] width 567 height 92
copy h4 "Isabella Centeno"
click at [1256, 443] on section "4 Like 9 Followers About Project Types Commercial Projects Office" at bounding box center [768, 200] width 1536 height 659
drag, startPoint x: 736, startPoint y: 391, endPoint x: 864, endPoint y: 383, distance: 128.9
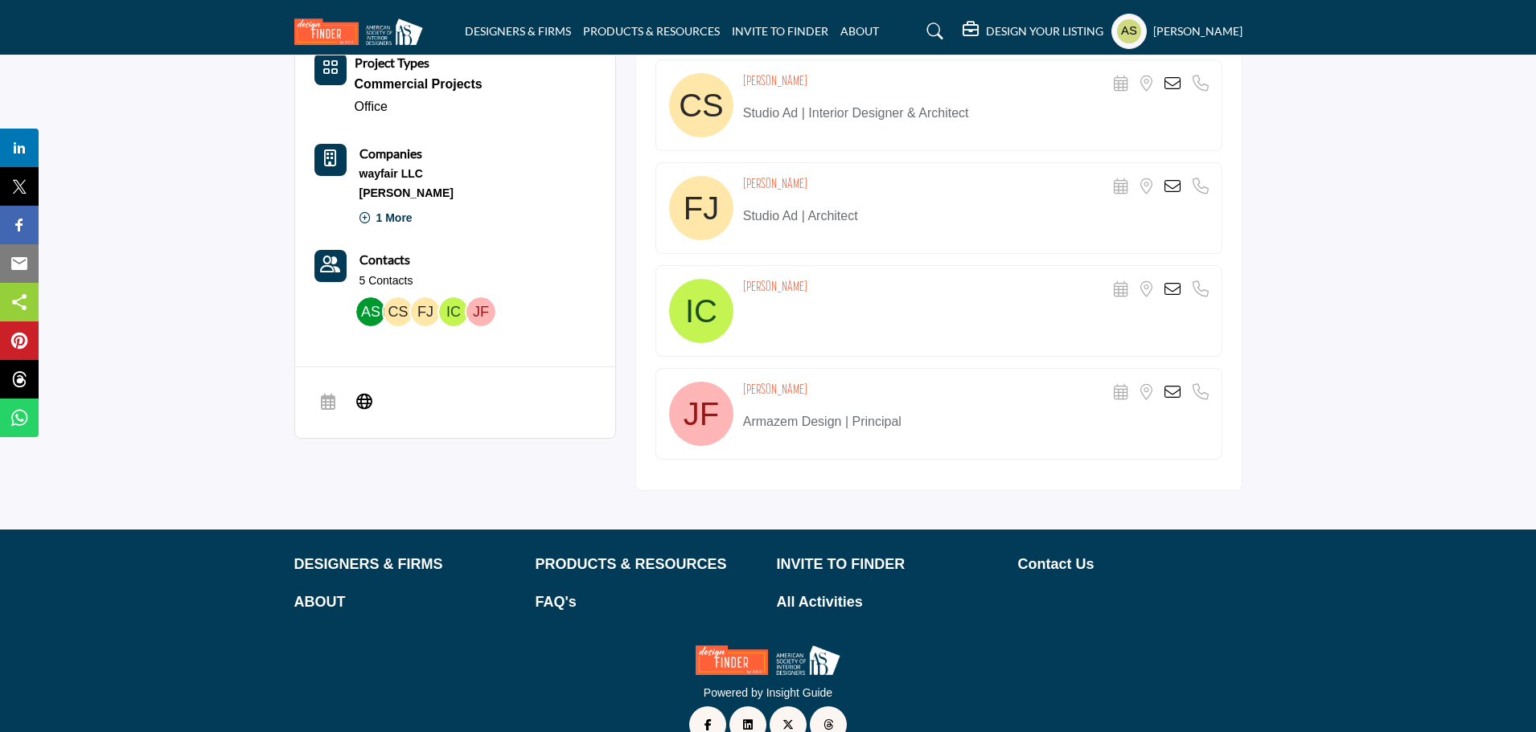
click at [864, 383] on div "Jonatas Fante Scheduler URL is currently unavailable for this contact. Location…" at bounding box center [938, 414] width 567 height 92
copy div "Jonatas Fante"
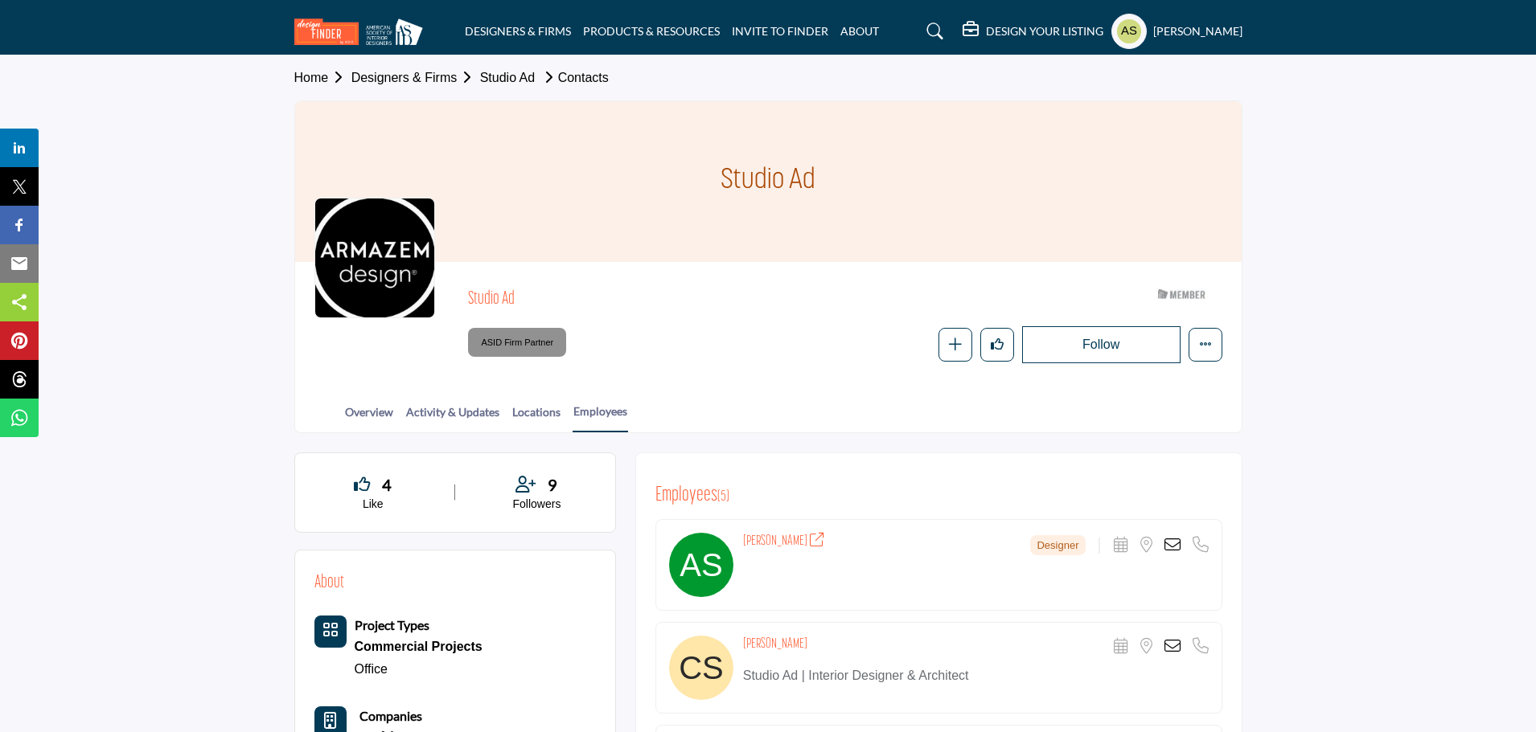
scroll to position [482, 0]
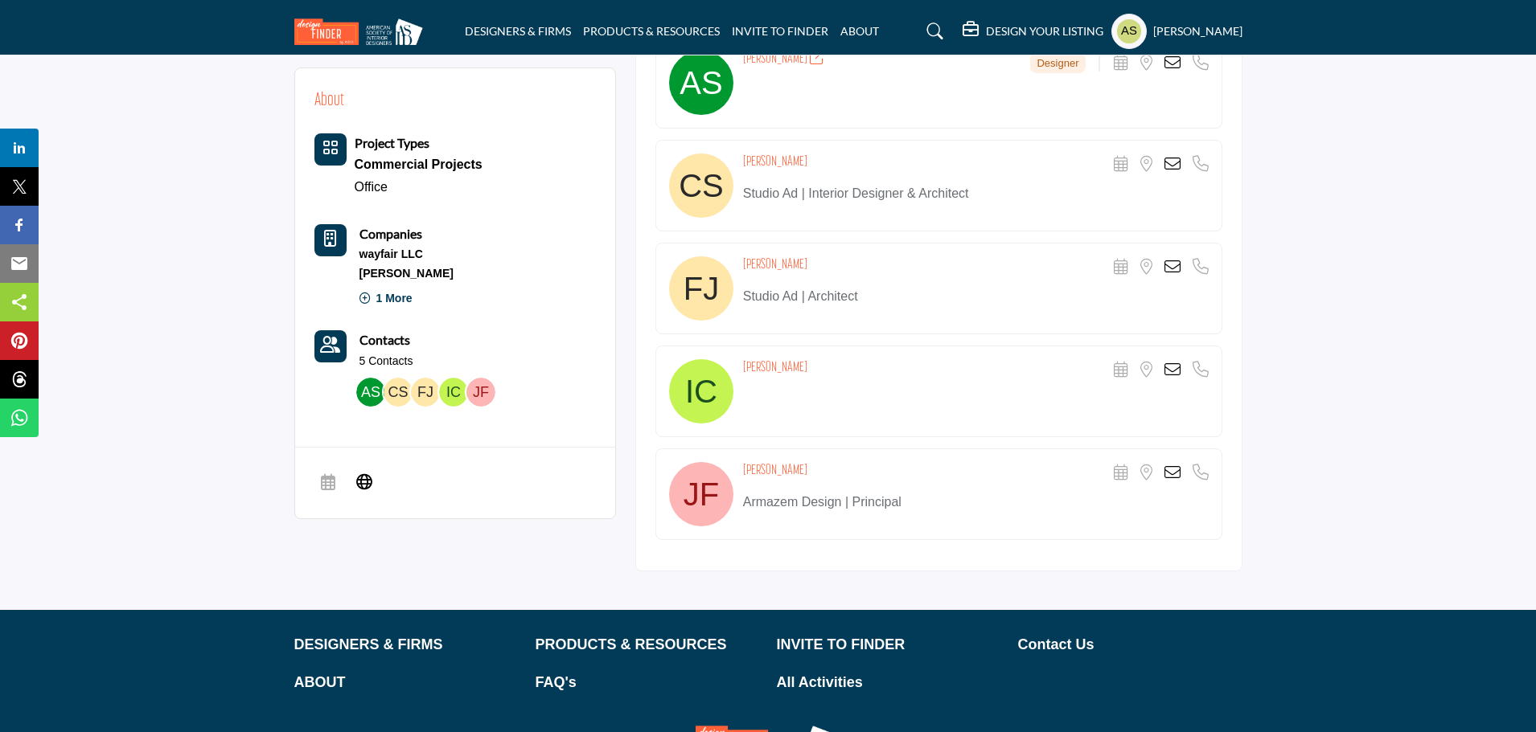
drag, startPoint x: 745, startPoint y: 503, endPoint x: 841, endPoint y: 497, distance: 96.6
click at [841, 497] on p "Armazem Design | Principal" at bounding box center [976, 502] width 466 height 19
copy p "Armazem Design"
click at [1170, 468] on icon at bounding box center [1172, 473] width 16 height 16
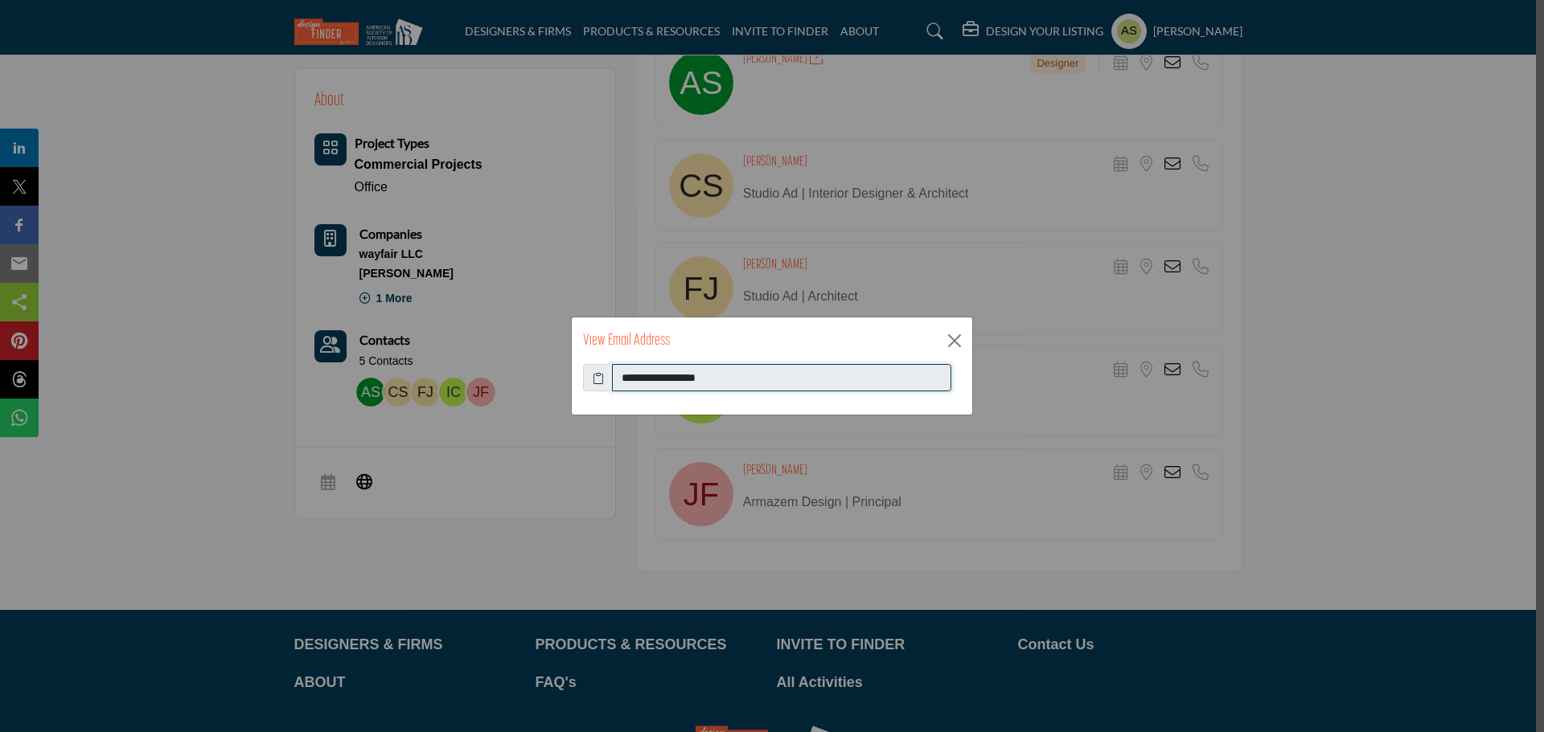
click at [786, 374] on input "**********" at bounding box center [781, 377] width 339 height 27
click at [943, 343] on button "Close" at bounding box center [954, 341] width 24 height 24
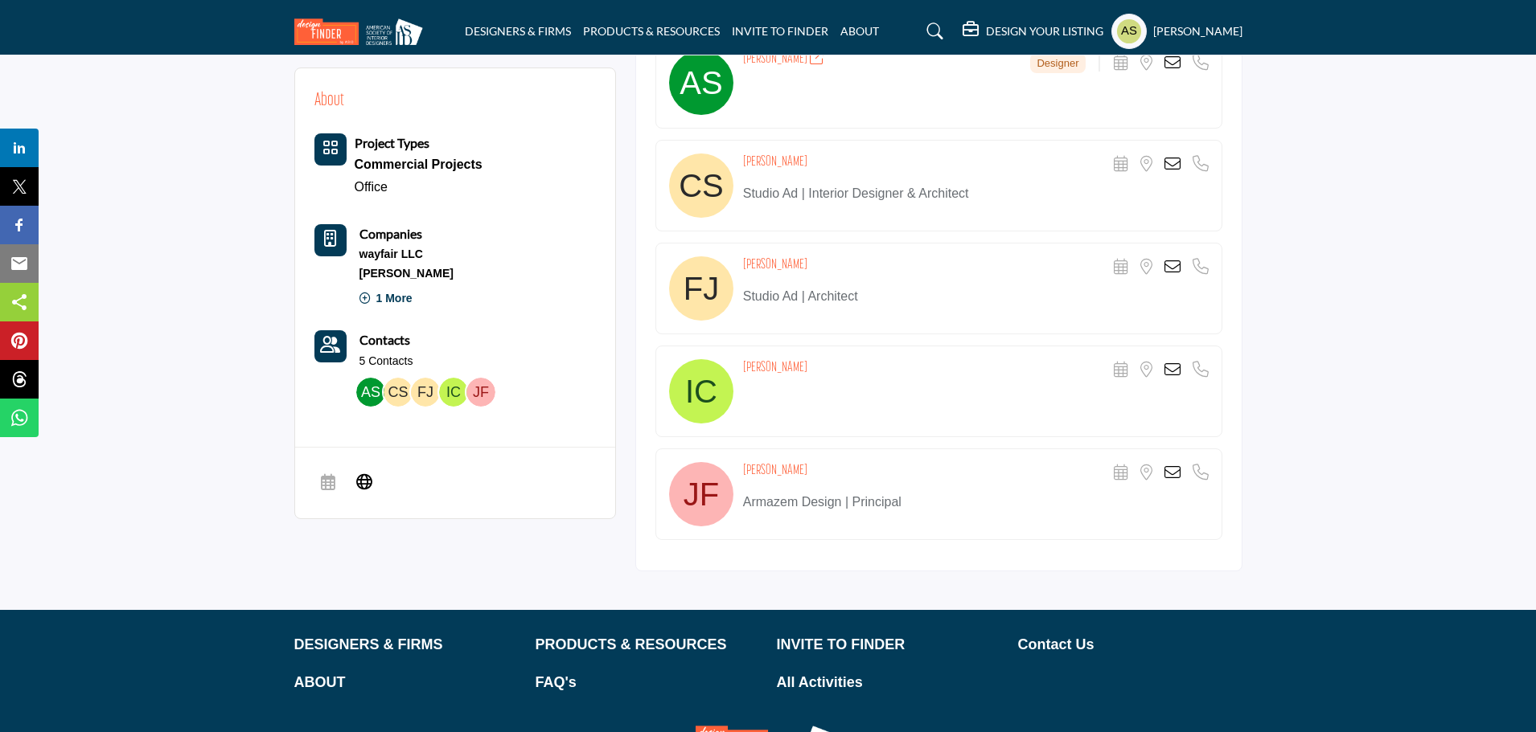
scroll to position [322, 0]
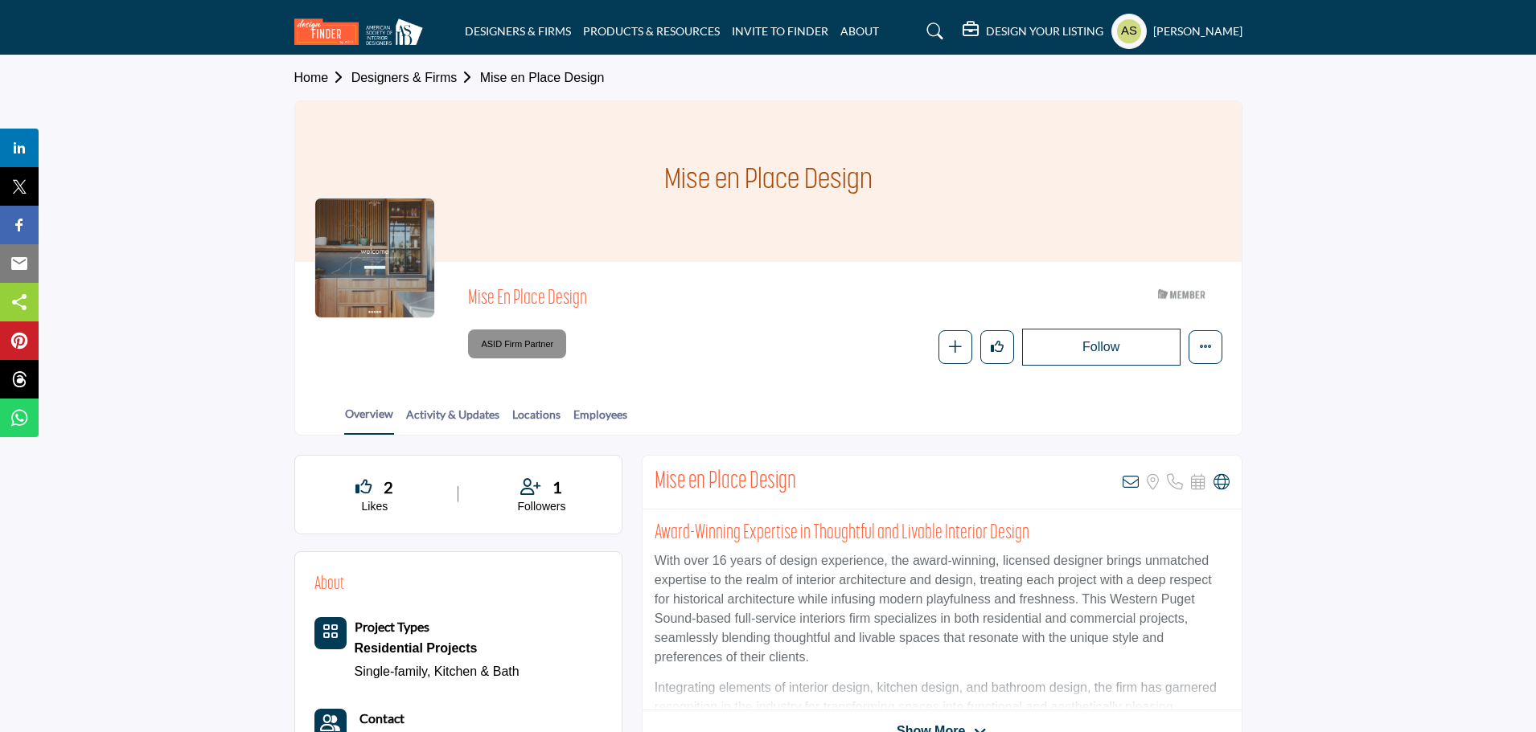
scroll to position [322, 0]
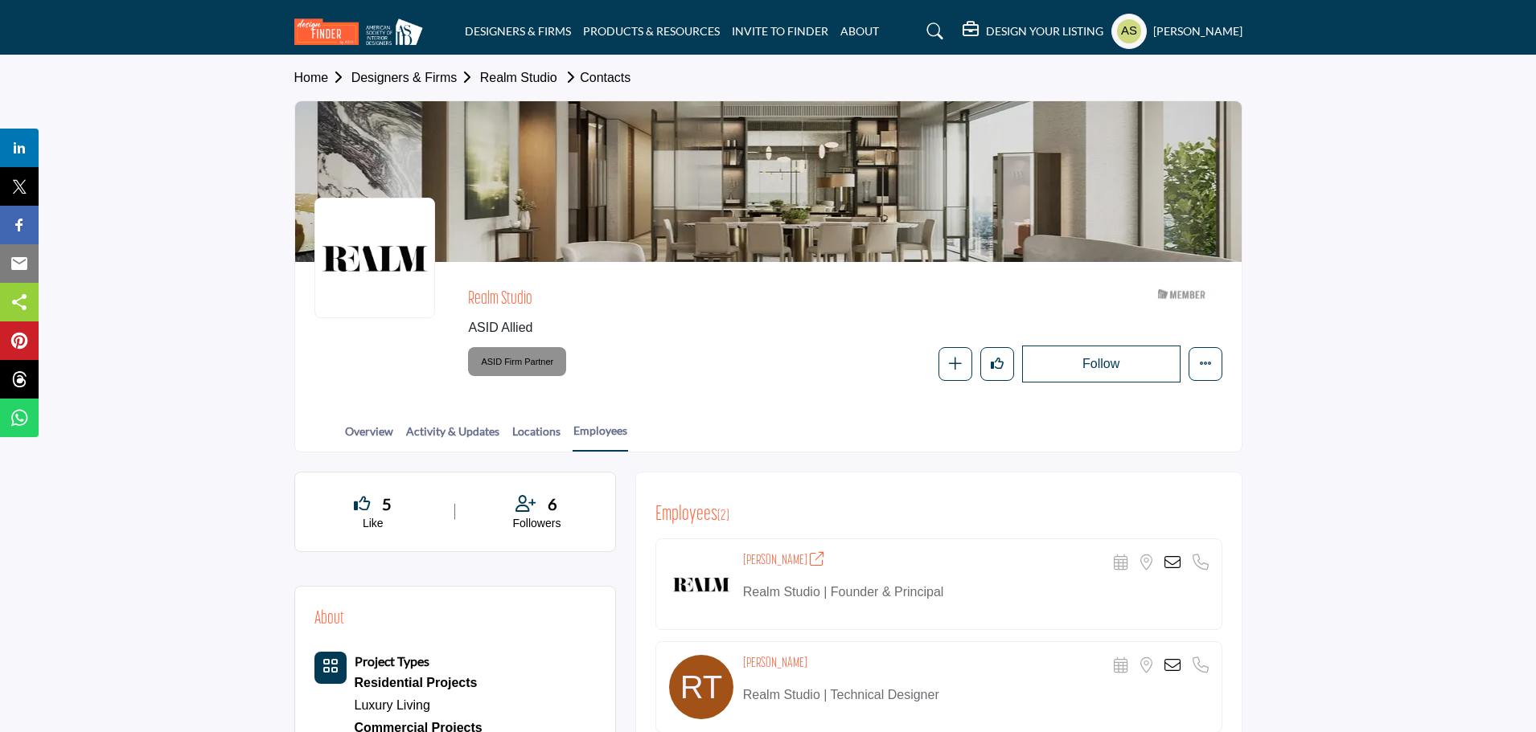
scroll to position [161, 0]
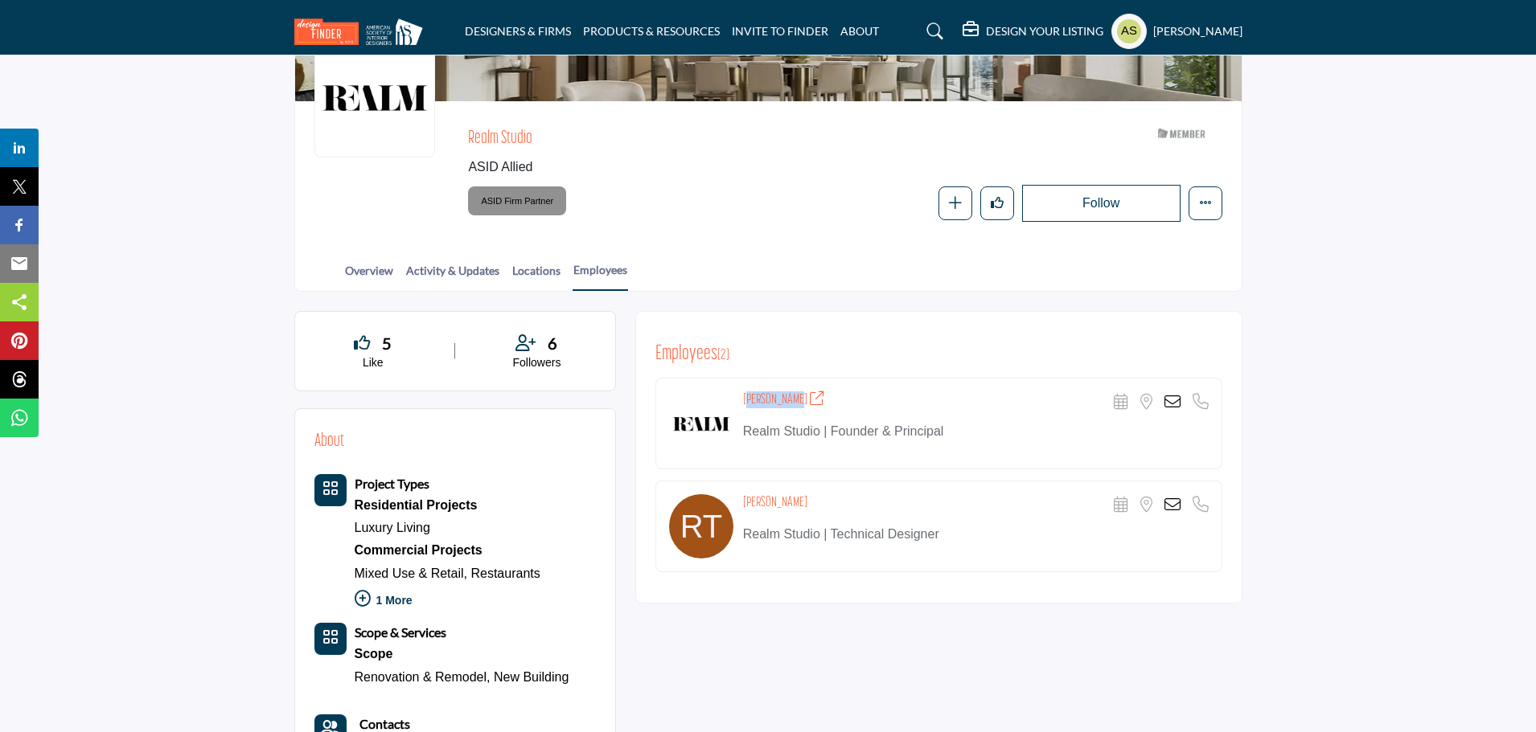
drag, startPoint x: 741, startPoint y: 397, endPoint x: 790, endPoint y: 394, distance: 48.3
click at [790, 394] on div "[PERSON_NAME] Scheduler URL is currently unavailable for this contact. Location…" at bounding box center [938, 424] width 567 height 92
copy h4 "[PERSON_NAME]"
drag, startPoint x: 737, startPoint y: 495, endPoint x: 812, endPoint y: 492, distance: 74.8
click at [812, 492] on div "[PERSON_NAME] Scheduler URL is currently unavailable for this contact. Location…" at bounding box center [938, 527] width 567 height 92
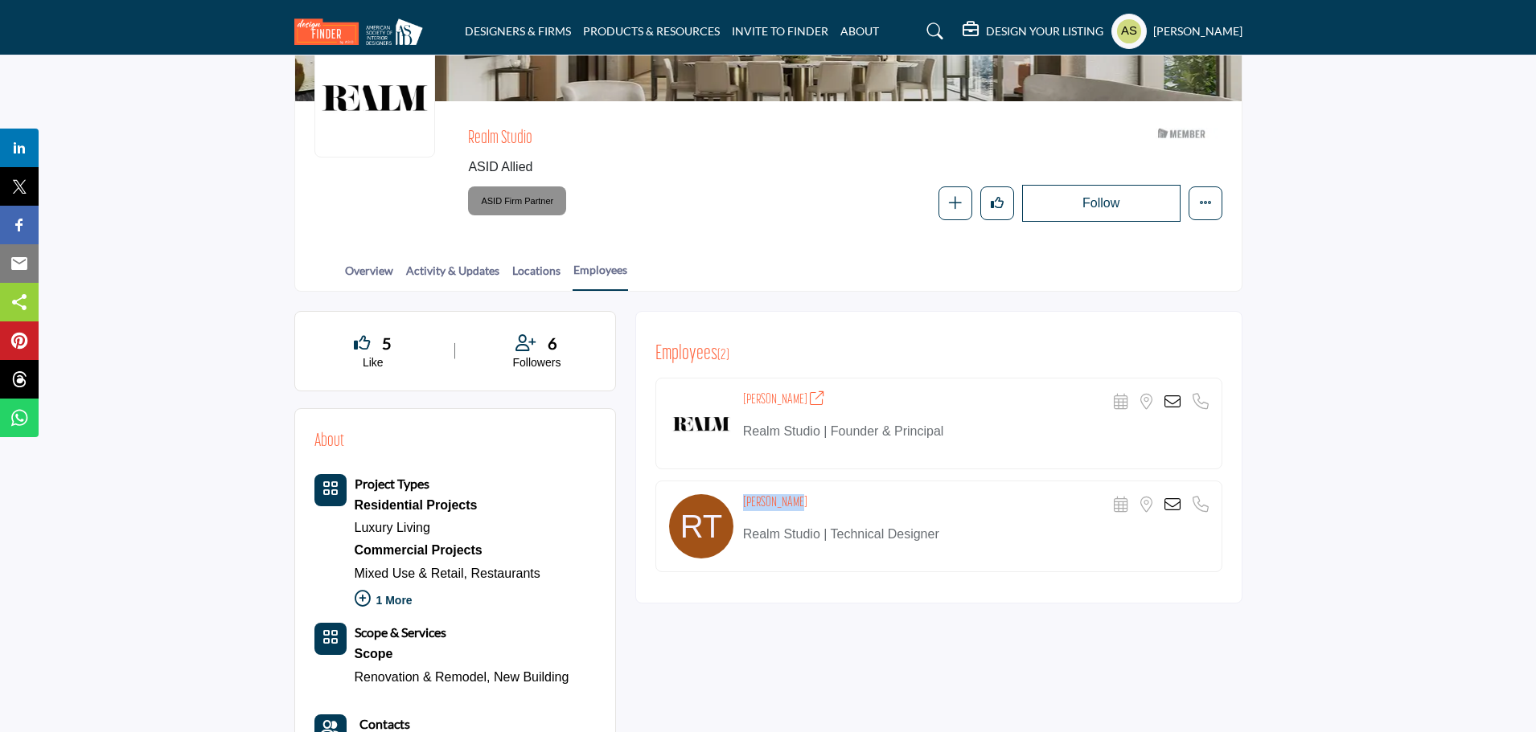
copy div "[PERSON_NAME]"
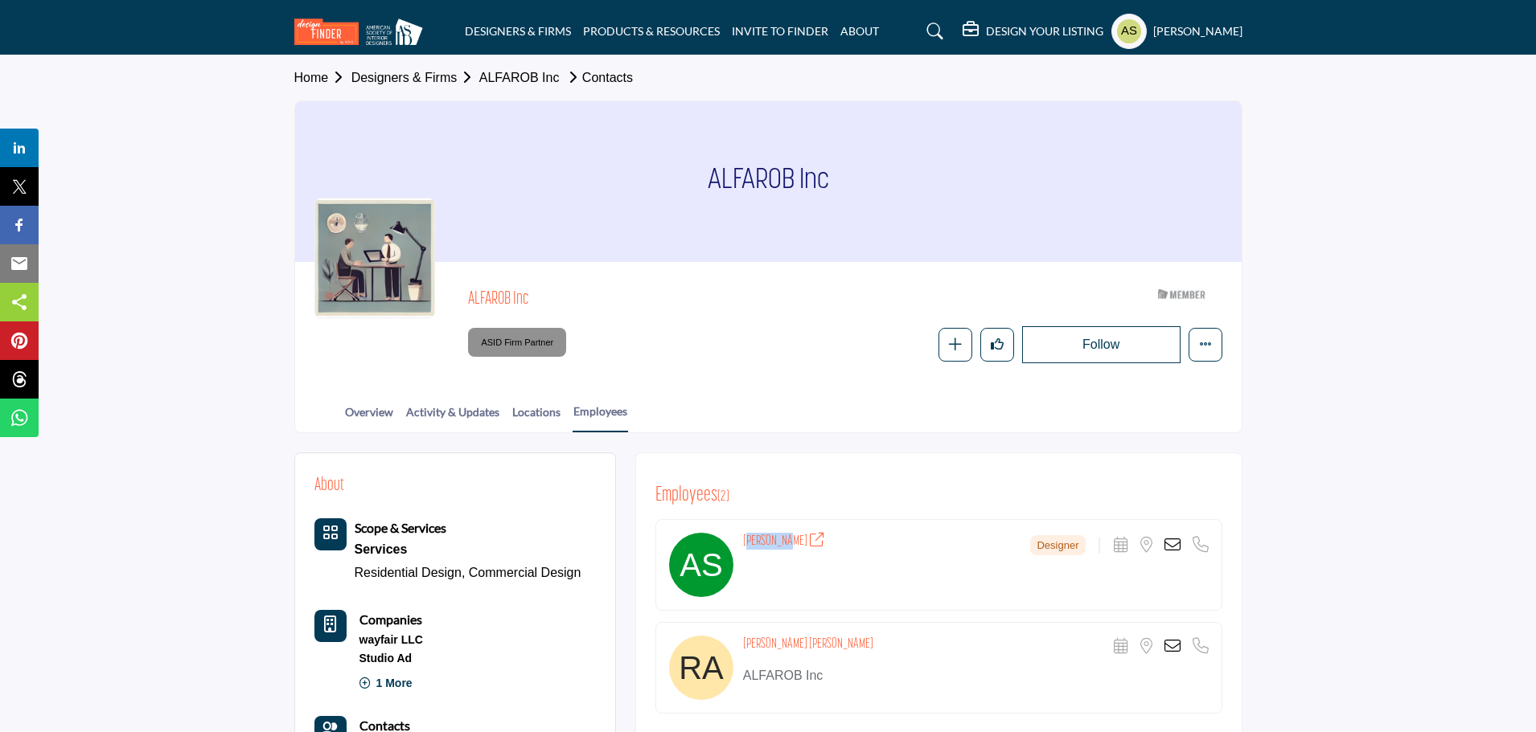
drag, startPoint x: 739, startPoint y: 539, endPoint x: 788, endPoint y: 535, distance: 49.2
click at [788, 535] on div "[PERSON_NAME] Designer Scheduler URL is currently unavailable for this contact.…" at bounding box center [938, 565] width 567 height 92
copy h4 "[PERSON_NAME]"
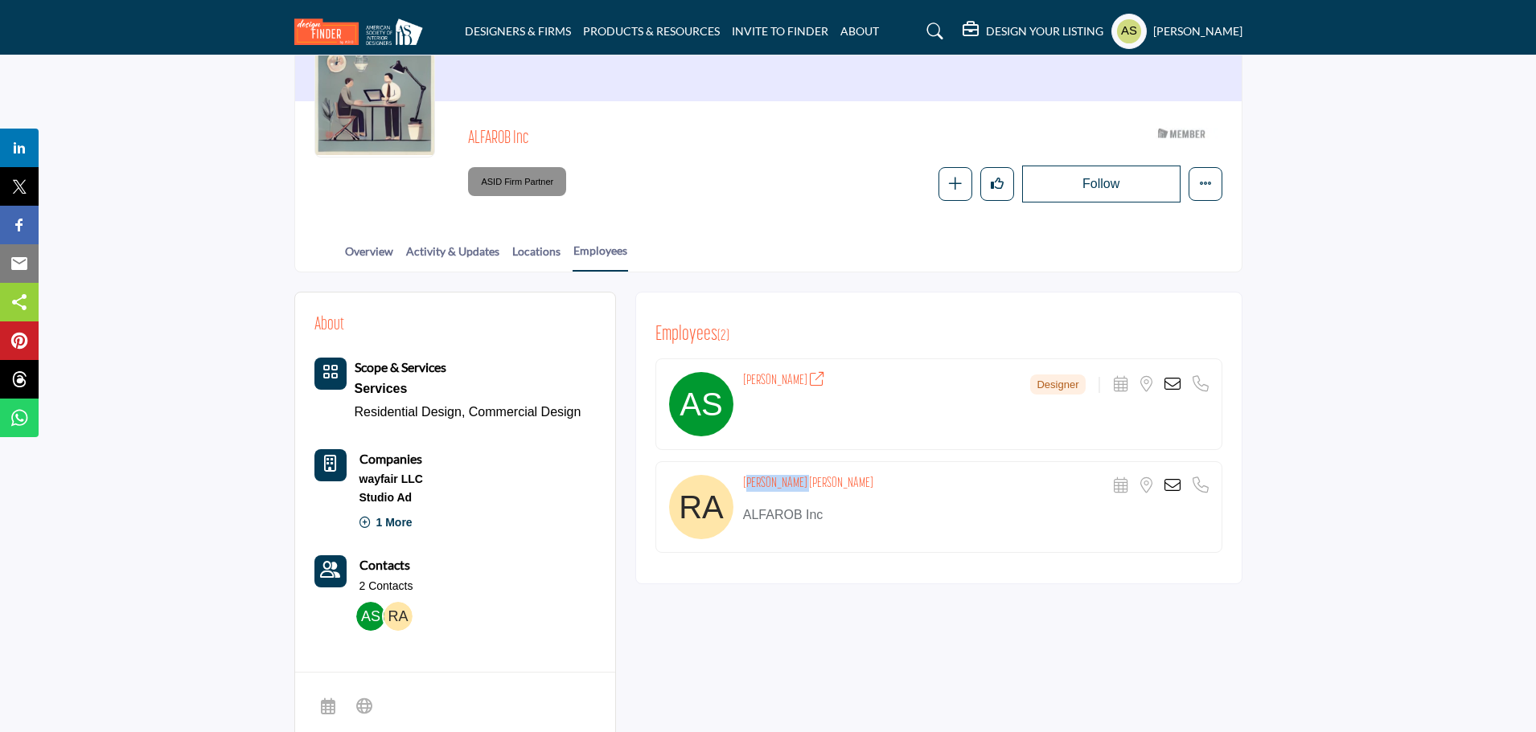
drag, startPoint x: 742, startPoint y: 482, endPoint x: 798, endPoint y: 487, distance: 55.8
click at [798, 487] on h4 "[PERSON_NAME] [PERSON_NAME]" at bounding box center [808, 483] width 130 height 17
copy h4 "[PERSON_NAME] [PERSON_NAME]"
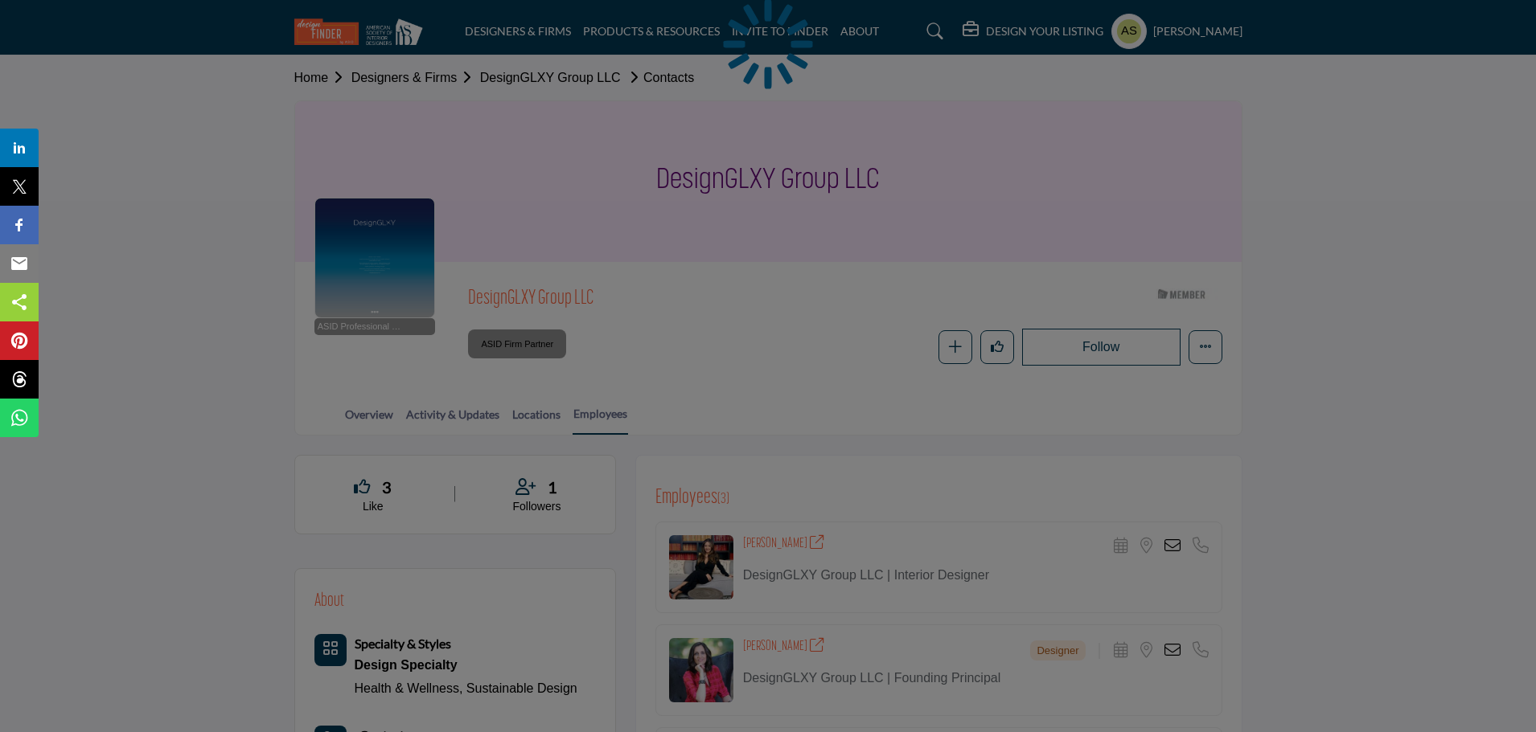
scroll to position [241, 0]
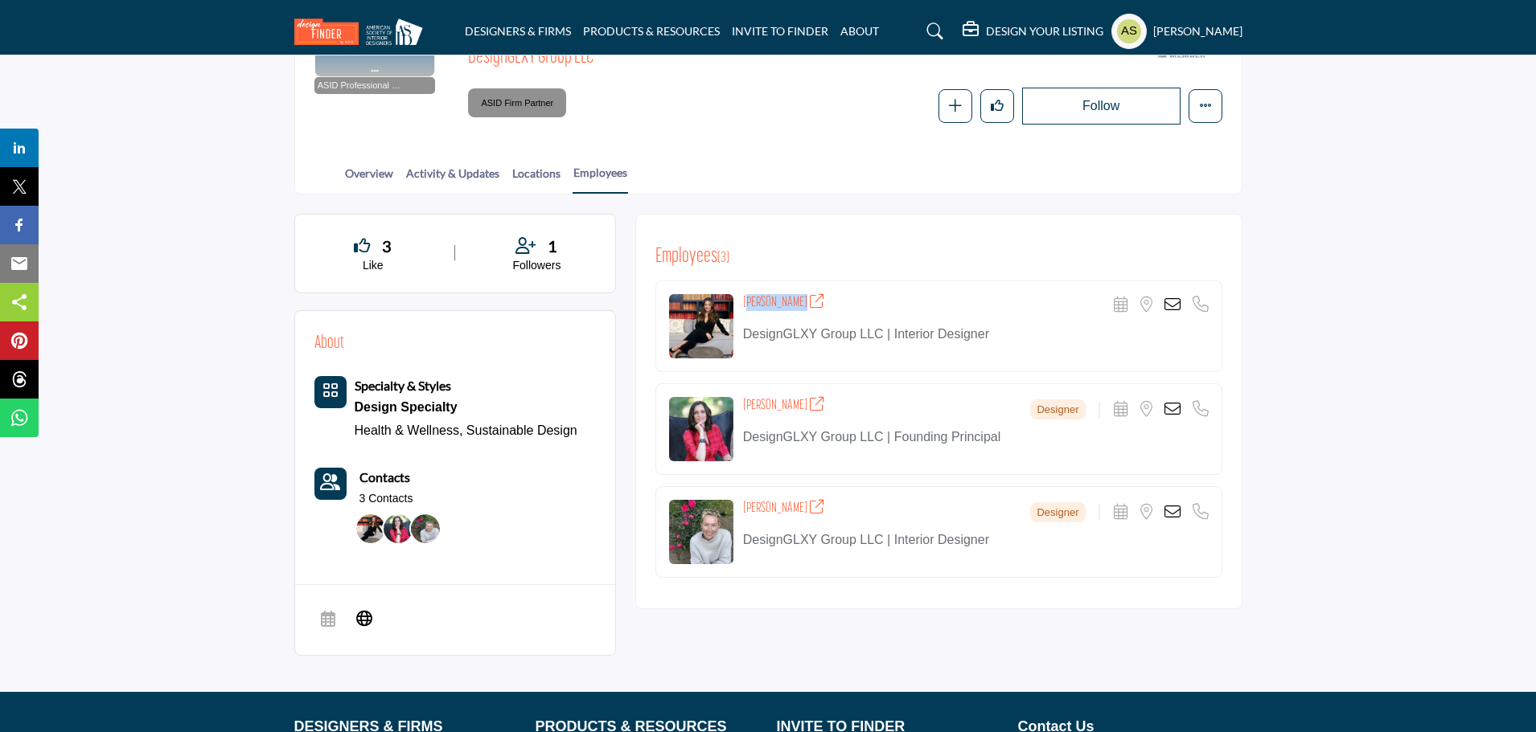
drag, startPoint x: 741, startPoint y: 301, endPoint x: 788, endPoint y: 298, distance: 46.7
click at [788, 298] on div "Cielo Cortes Scheduler URL is currently unavailable for this contact. Location …" at bounding box center [938, 327] width 567 height 92
copy h4 "Cielo Cortes"
click at [922, 256] on div "Employees ( 3 )" at bounding box center [938, 257] width 567 height 24
drag, startPoint x: 738, startPoint y: 404, endPoint x: 802, endPoint y: 403, distance: 63.5
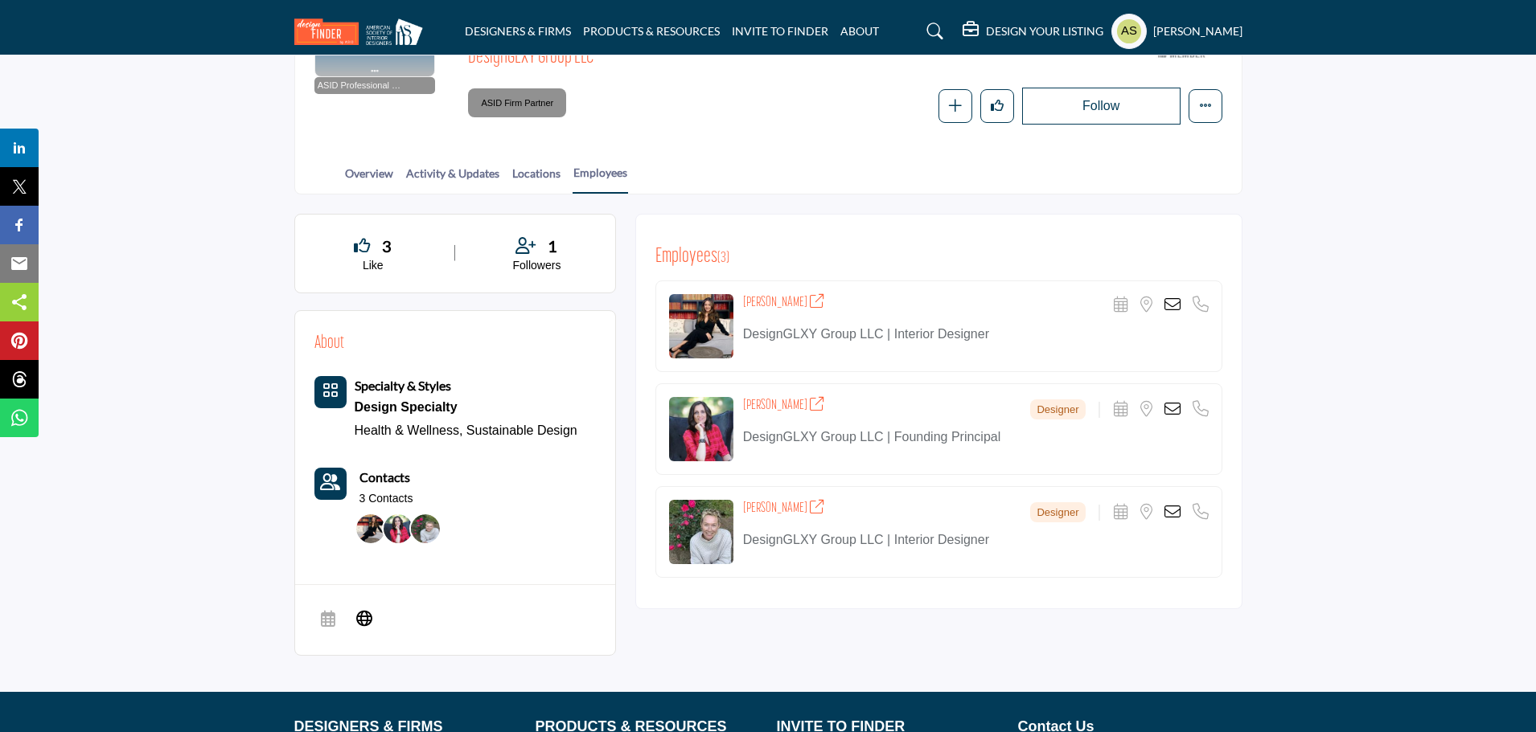
click at [802, 403] on div "Maria Lomanto Designer Scheduler URL is currently unavailable for this contact.…" at bounding box center [938, 430] width 567 height 92
copy h4 "Maria Lomanto"
drag, startPoint x: 740, startPoint y: 499, endPoint x: 816, endPoint y: 502, distance: 75.6
click at [816, 502] on div "Michelle Jacobson Designer Scheduler URL is currently unavailable for this cont…" at bounding box center [938, 532] width 567 height 92
copy h4 "Michelle Jacobson"
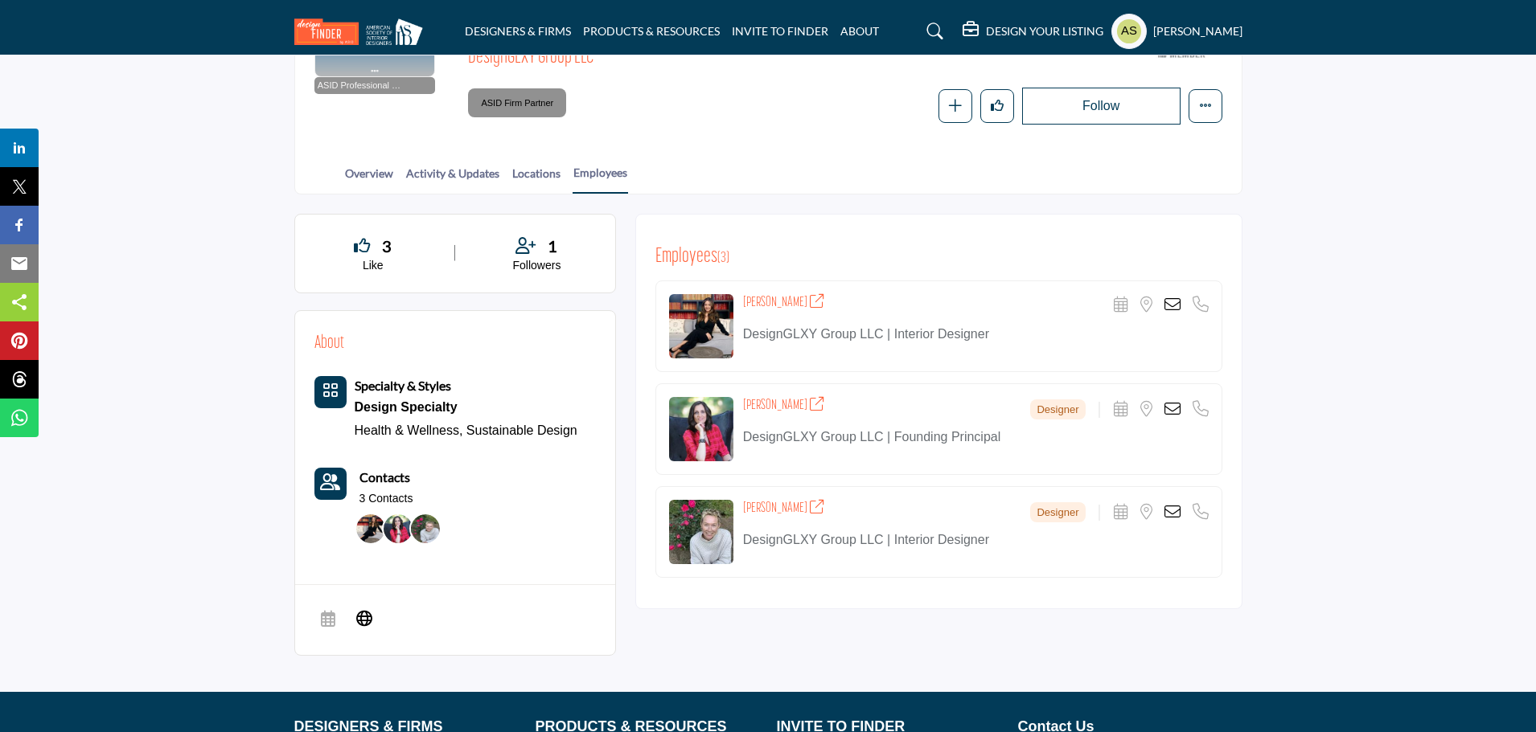
click at [971, 595] on div "Employees ( 3 ) Cielo Cortes" at bounding box center [938, 412] width 607 height 396
click at [1167, 515] on icon at bounding box center [1172, 512] width 16 height 16
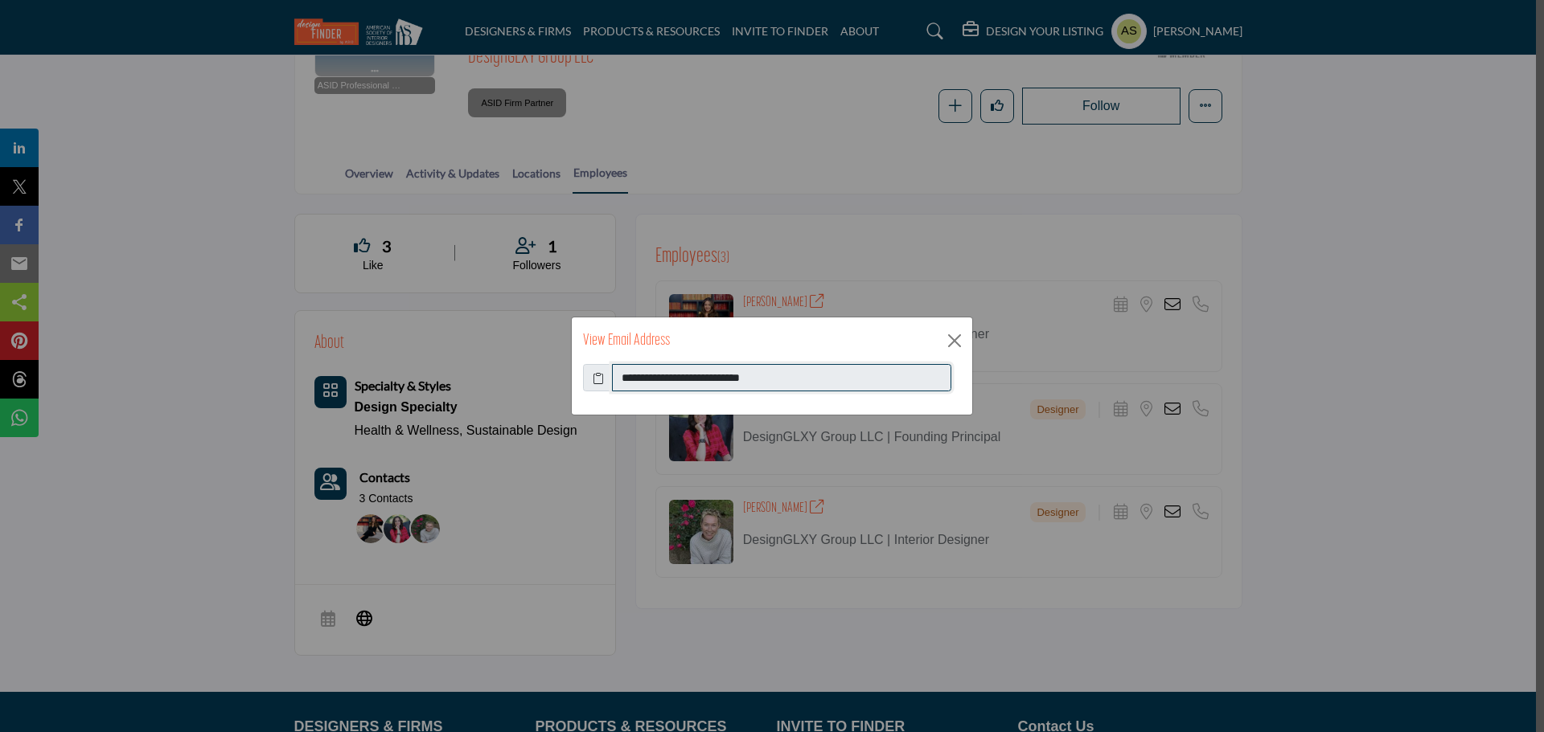
click at [777, 376] on input "**********" at bounding box center [781, 377] width 339 height 27
click at [954, 335] on button "Close" at bounding box center [954, 341] width 24 height 24
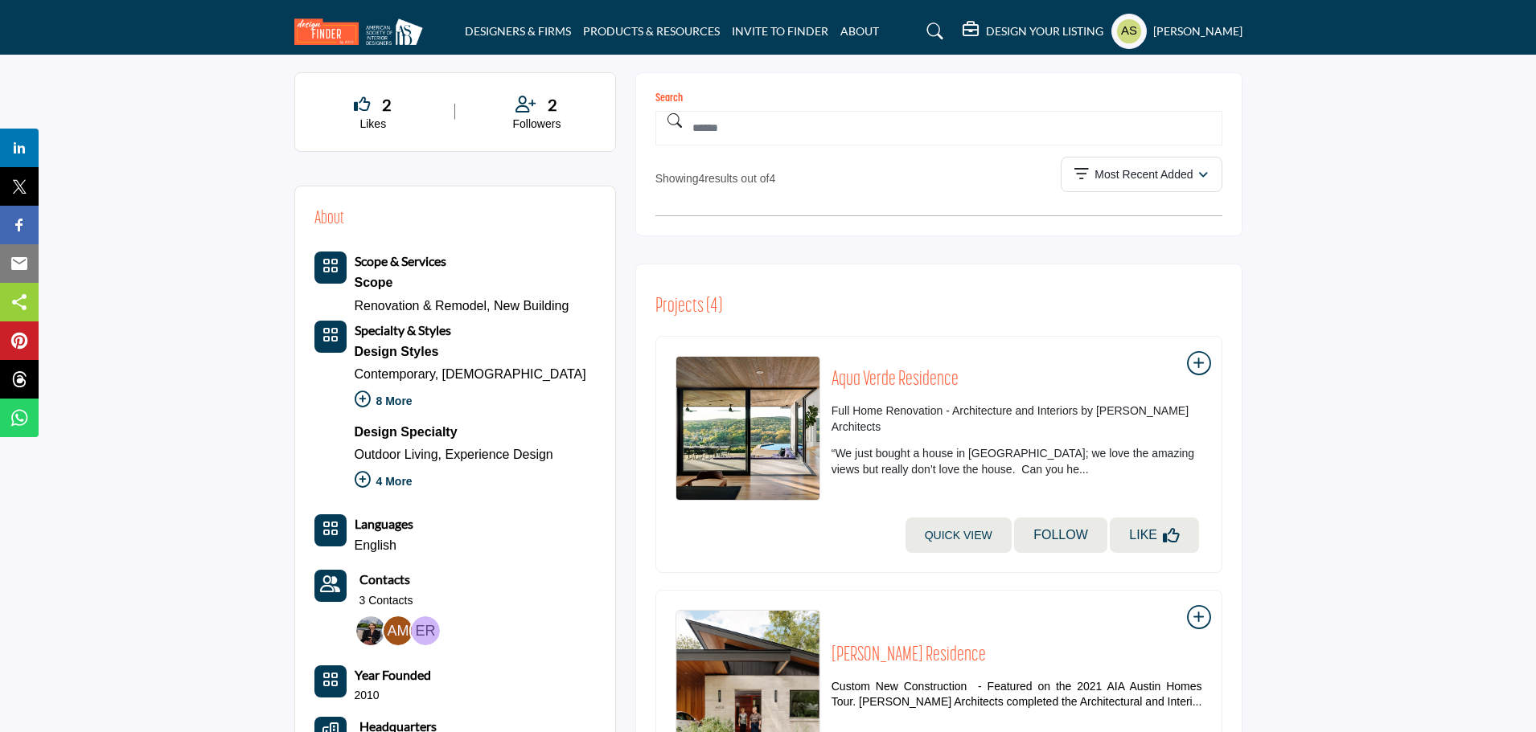
scroll to position [241, 0]
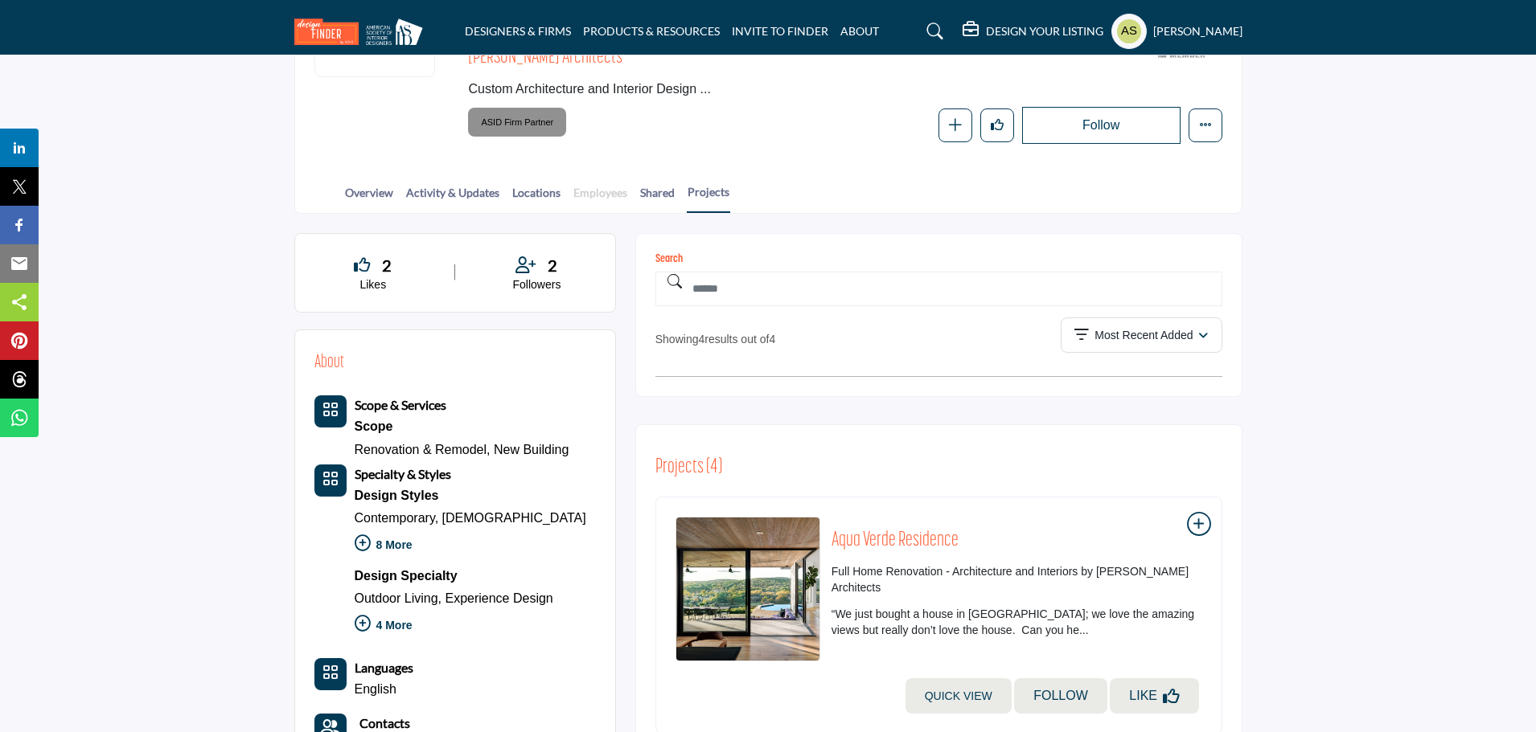
click at [599, 210] on link "Employees" at bounding box center [599, 198] width 55 height 28
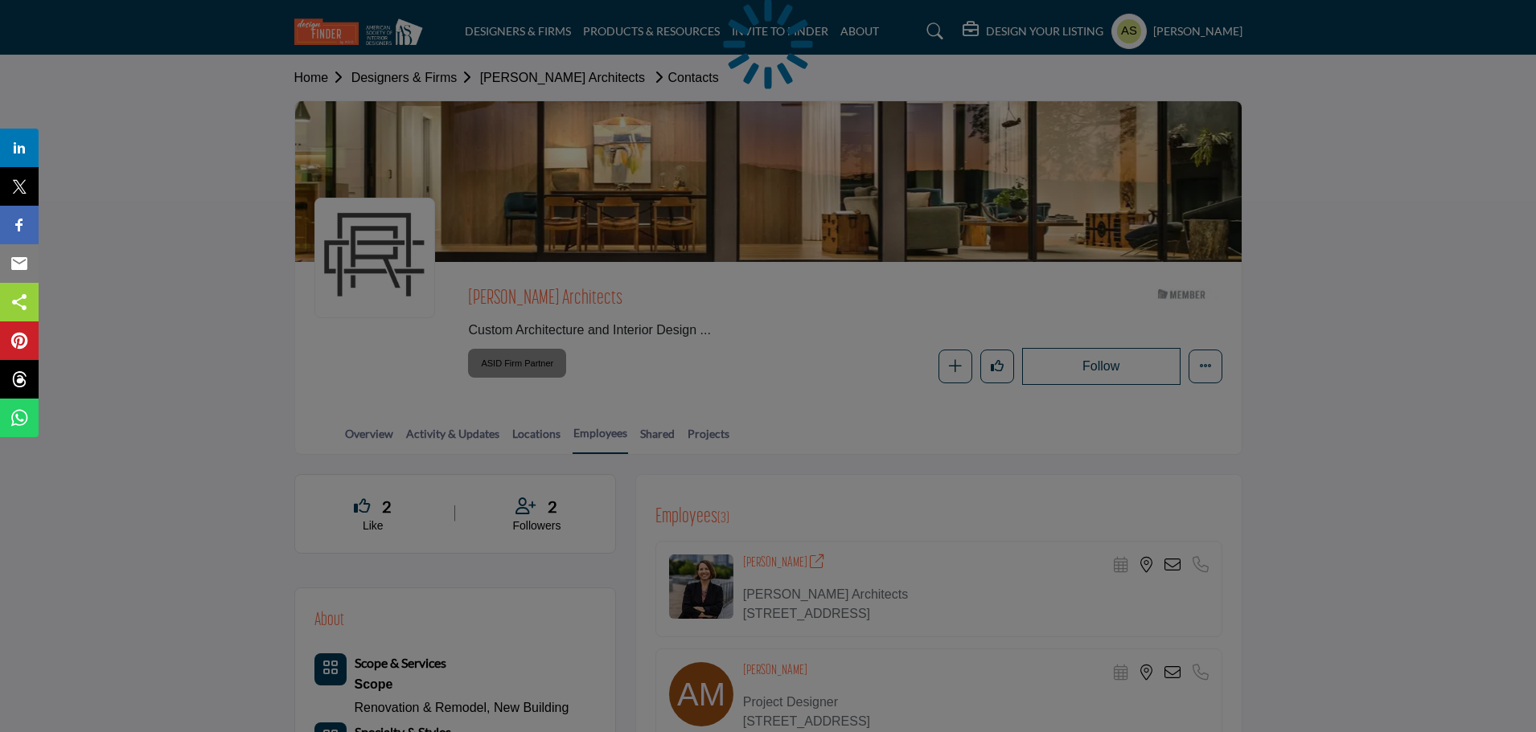
scroll to position [241, 0]
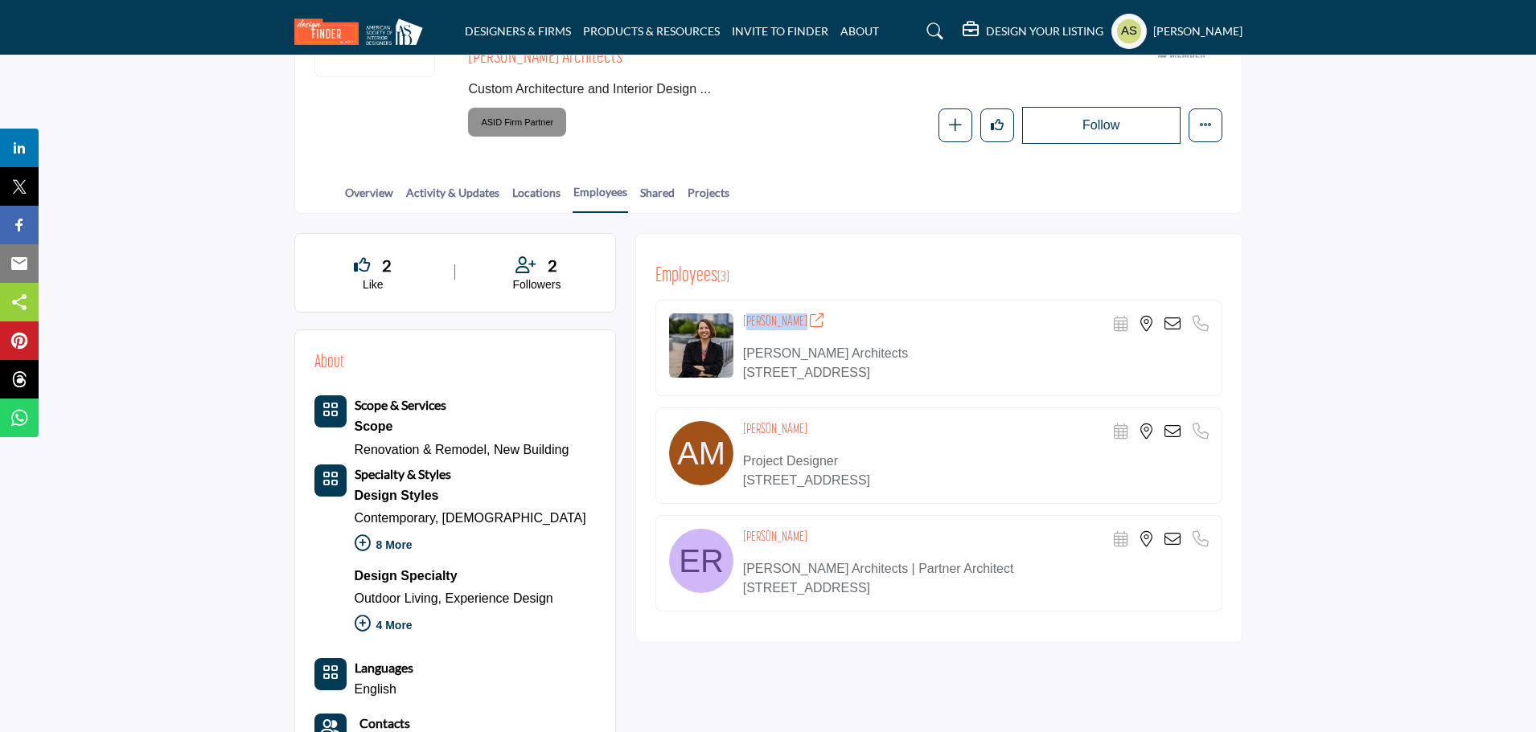
drag, startPoint x: 741, startPoint y: 318, endPoint x: 786, endPoint y: 322, distance: 45.2
click at [786, 322] on div "April Clark Scheduler URL is currently unavailable for this contact." at bounding box center [938, 348] width 567 height 96
copy h4 "April Clark"
click at [861, 267] on div "Employees ( 3 )" at bounding box center [938, 277] width 567 height 24
drag, startPoint x: 741, startPoint y: 426, endPoint x: 848, endPoint y: 426, distance: 106.9
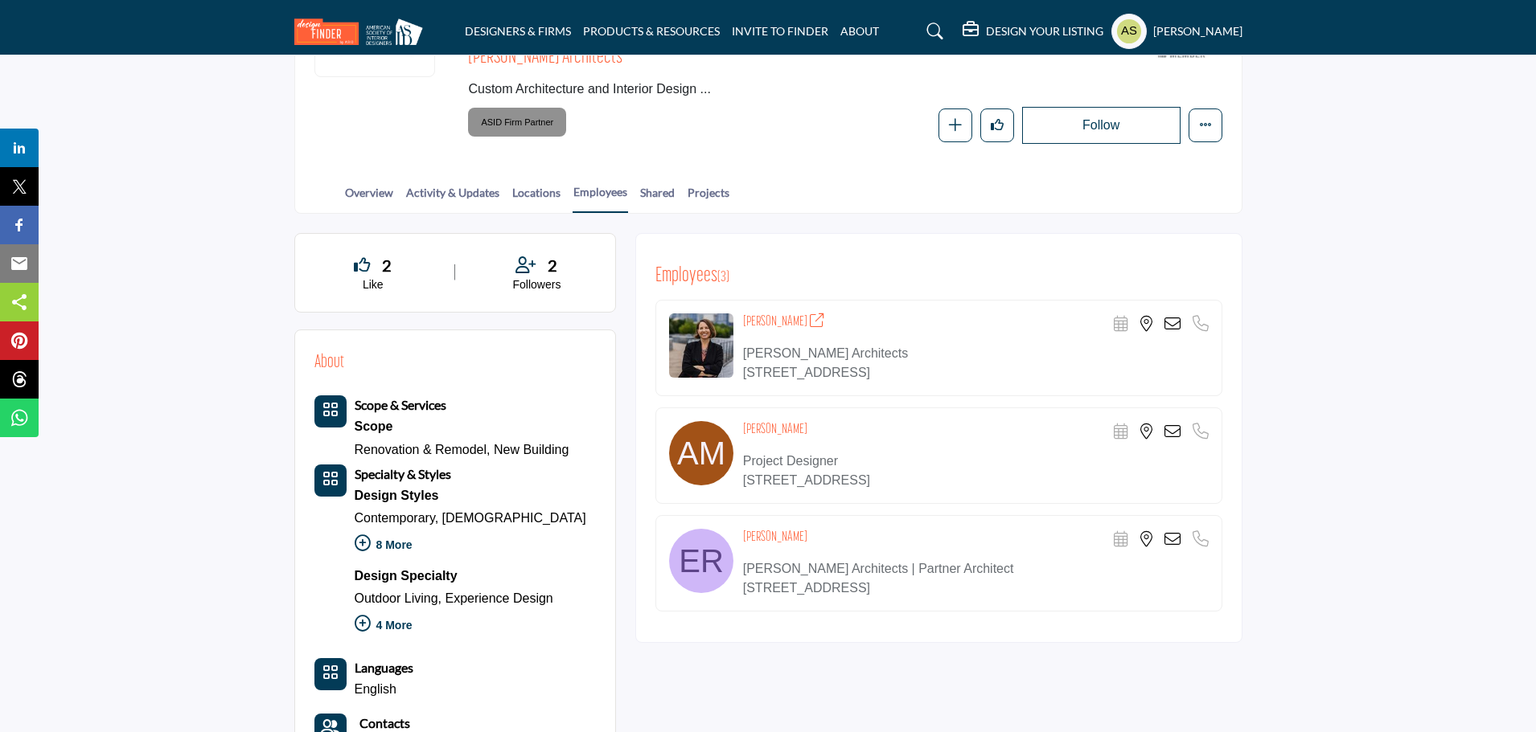
click at [848, 426] on div "Antonio Medina Scheduler URL is currently unavailable for this contact." at bounding box center [938, 456] width 567 height 96
copy h4 "Antonio Medina"
drag, startPoint x: 740, startPoint y: 535, endPoint x: 836, endPoint y: 528, distance: 96.0
click at [836, 528] on div "Ed Richardson Scheduler URL is currently unavailable for this contact." at bounding box center [938, 563] width 567 height 96
copy div "Ed Richardson"
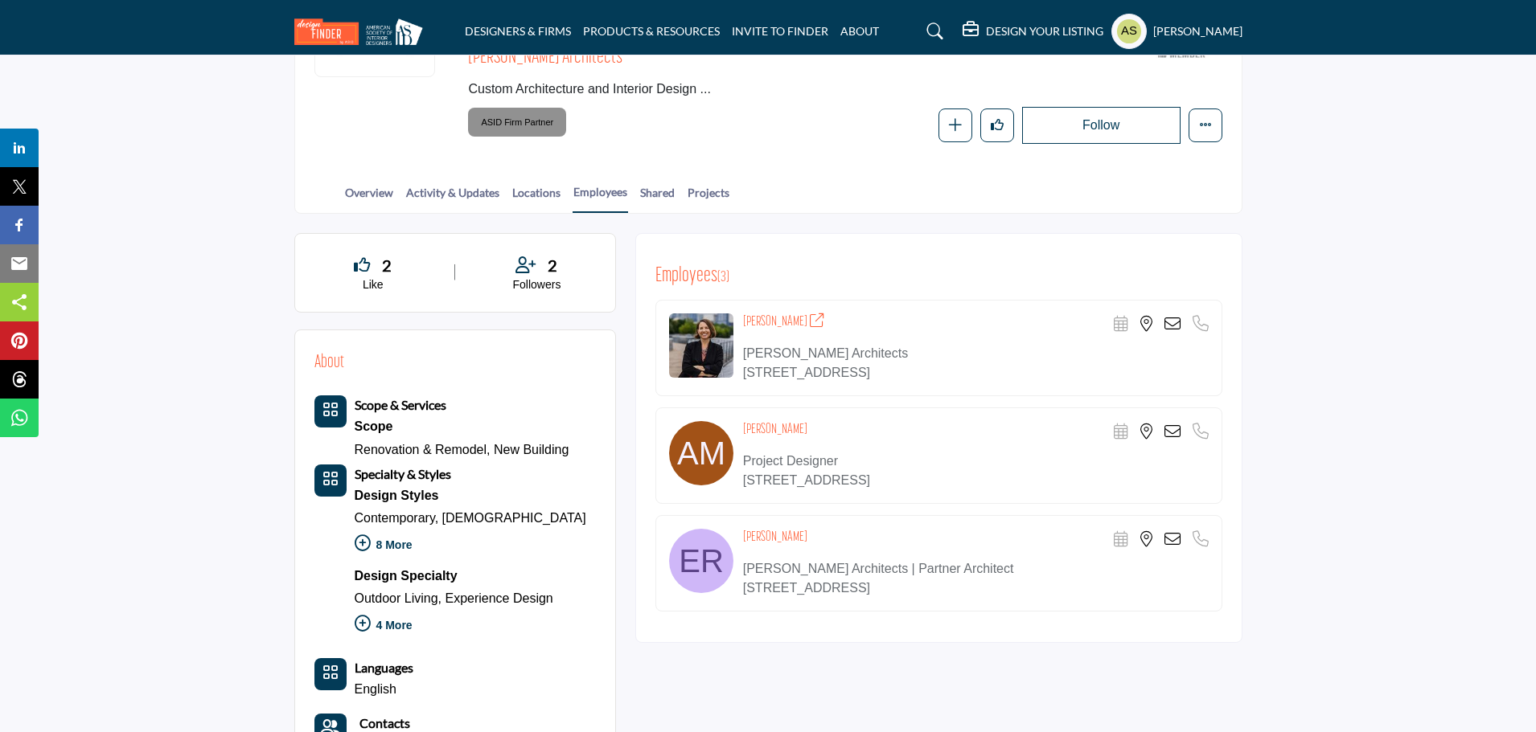
click at [1173, 429] on icon at bounding box center [1172, 432] width 16 height 16
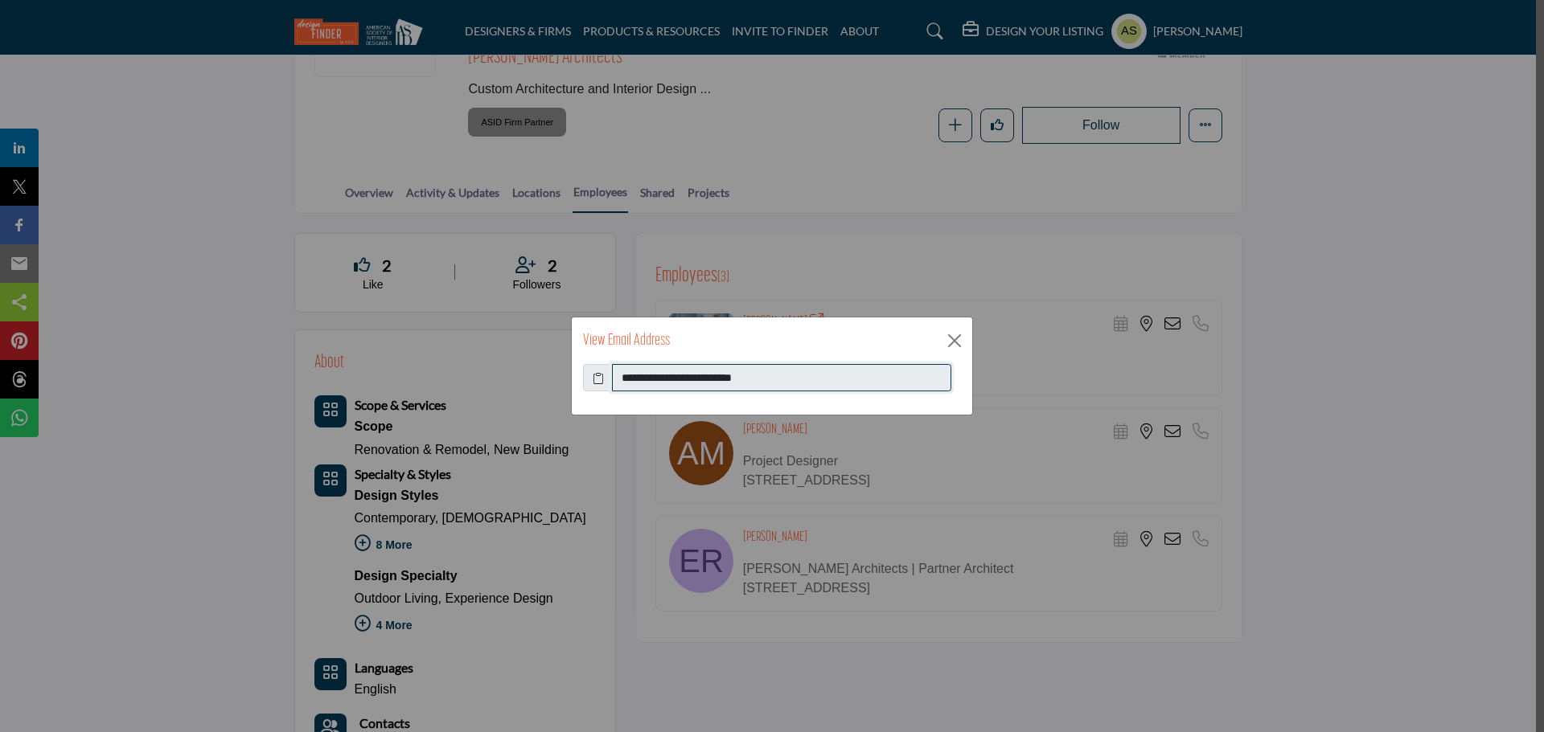
click at [728, 371] on input "**********" at bounding box center [781, 377] width 339 height 27
click at [958, 339] on button "Close" at bounding box center [954, 341] width 24 height 24
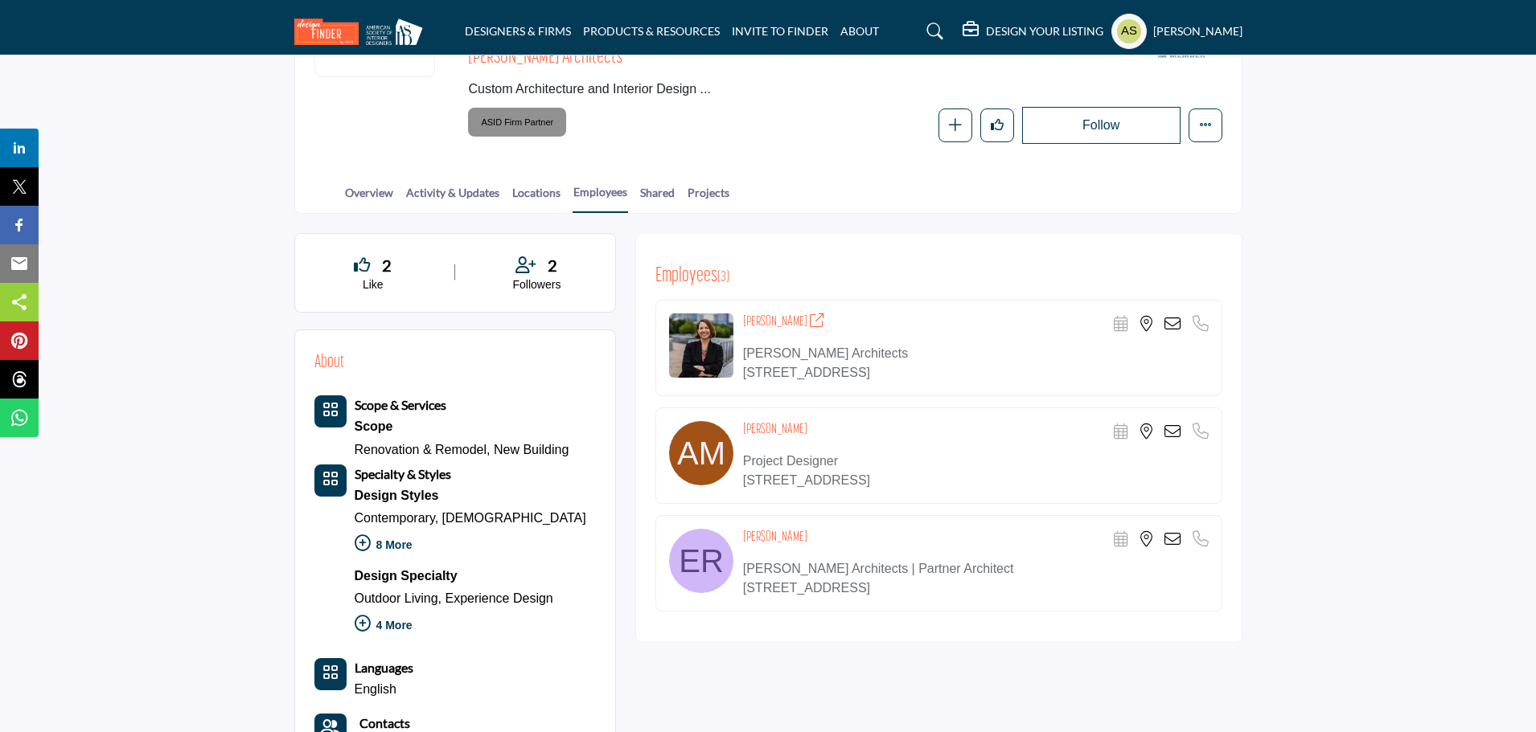
click at [1172, 539] on icon at bounding box center [1172, 539] width 16 height 16
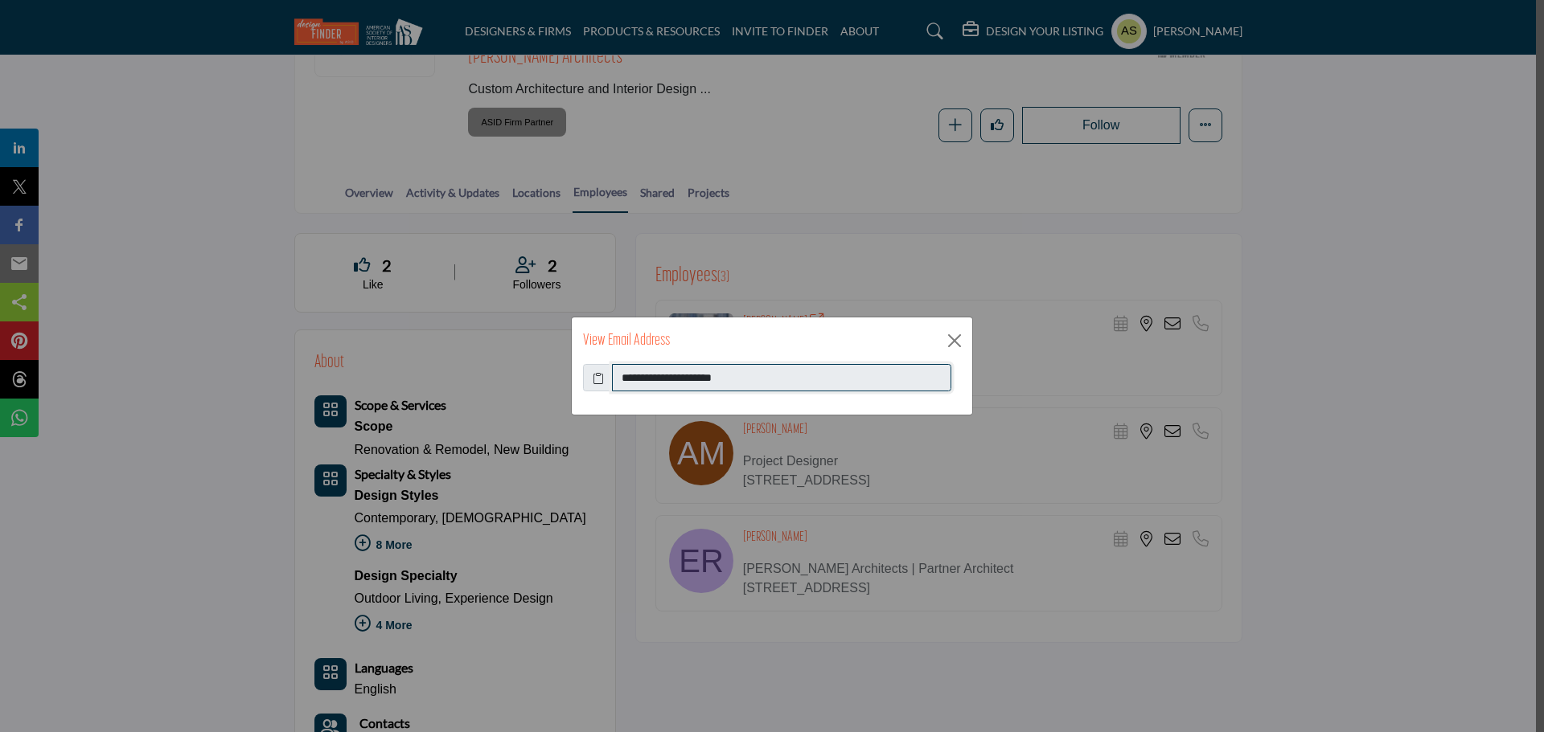
click at [756, 387] on input "**********" at bounding box center [781, 377] width 339 height 27
click at [948, 339] on button "Close" at bounding box center [954, 341] width 24 height 24
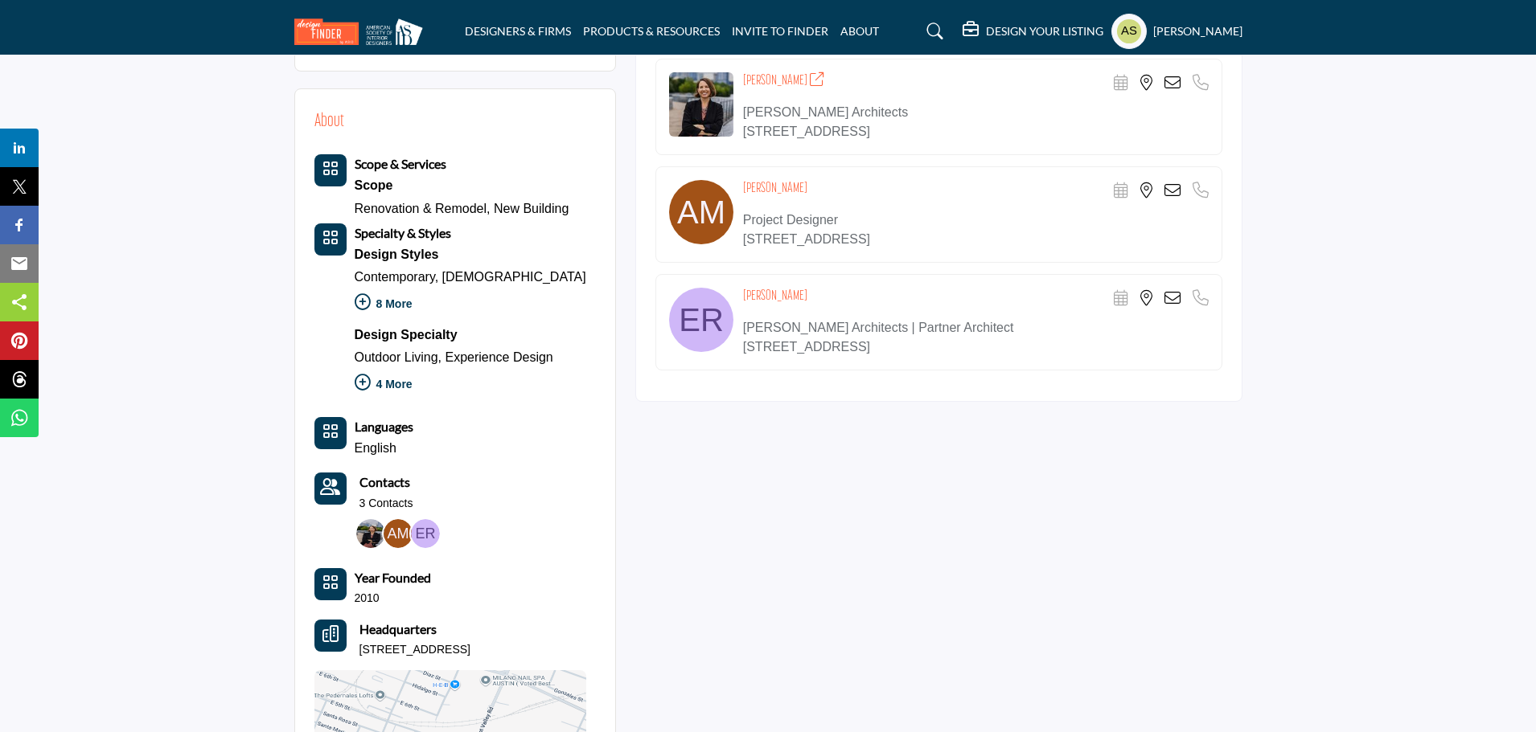
scroll to position [402, 0]
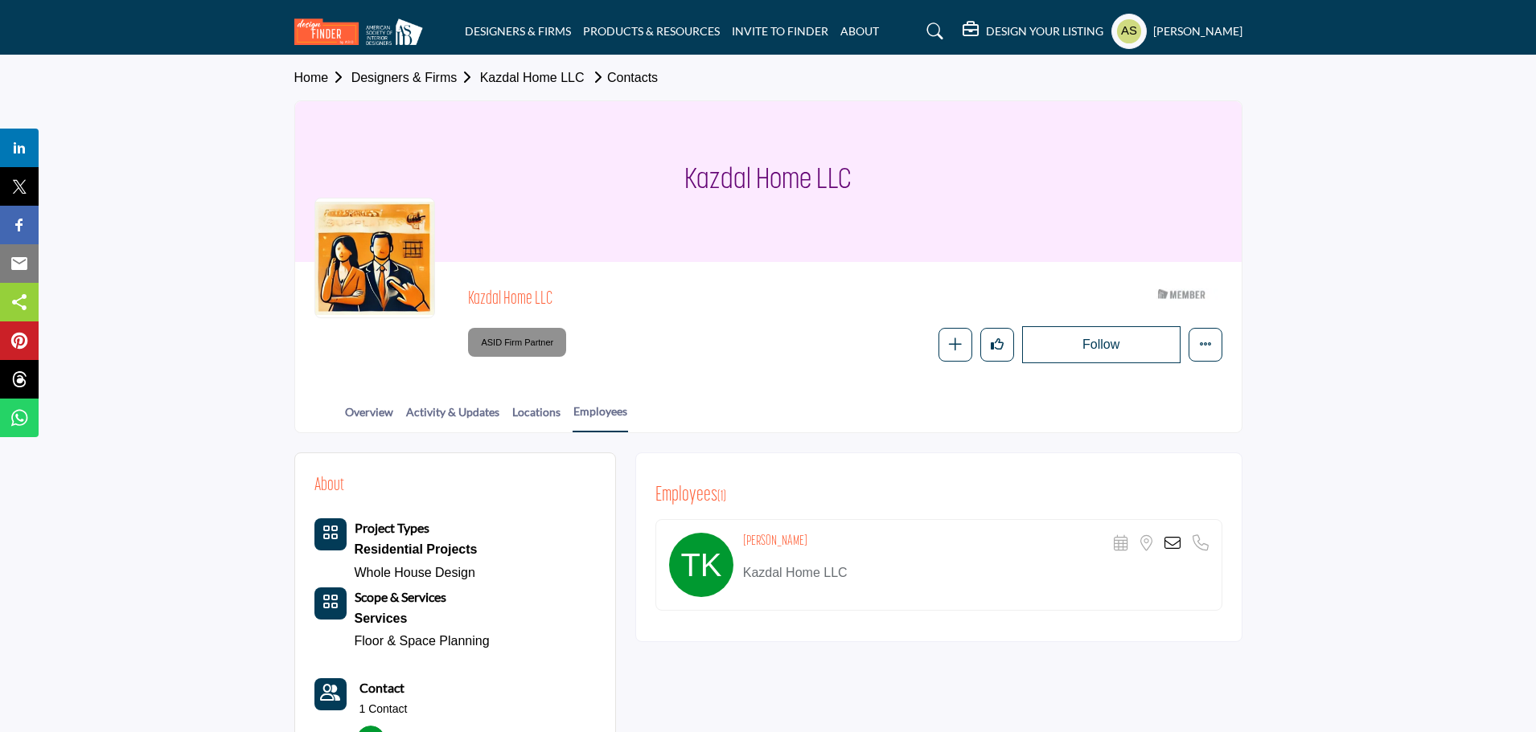
drag, startPoint x: 739, startPoint y: 543, endPoint x: 836, endPoint y: 543, distance: 97.3
click at [836, 543] on div "[PERSON_NAME] Scheduler URL is currently unavailable for this contact. Location…" at bounding box center [938, 565] width 567 height 92
copy h4 "[PERSON_NAME]"
click at [985, 444] on div "About Project Types Residential Projects Whole House Design Scope & Services Se…" at bounding box center [768, 668] width 948 height 470
click at [1173, 545] on icon at bounding box center [1172, 543] width 16 height 16
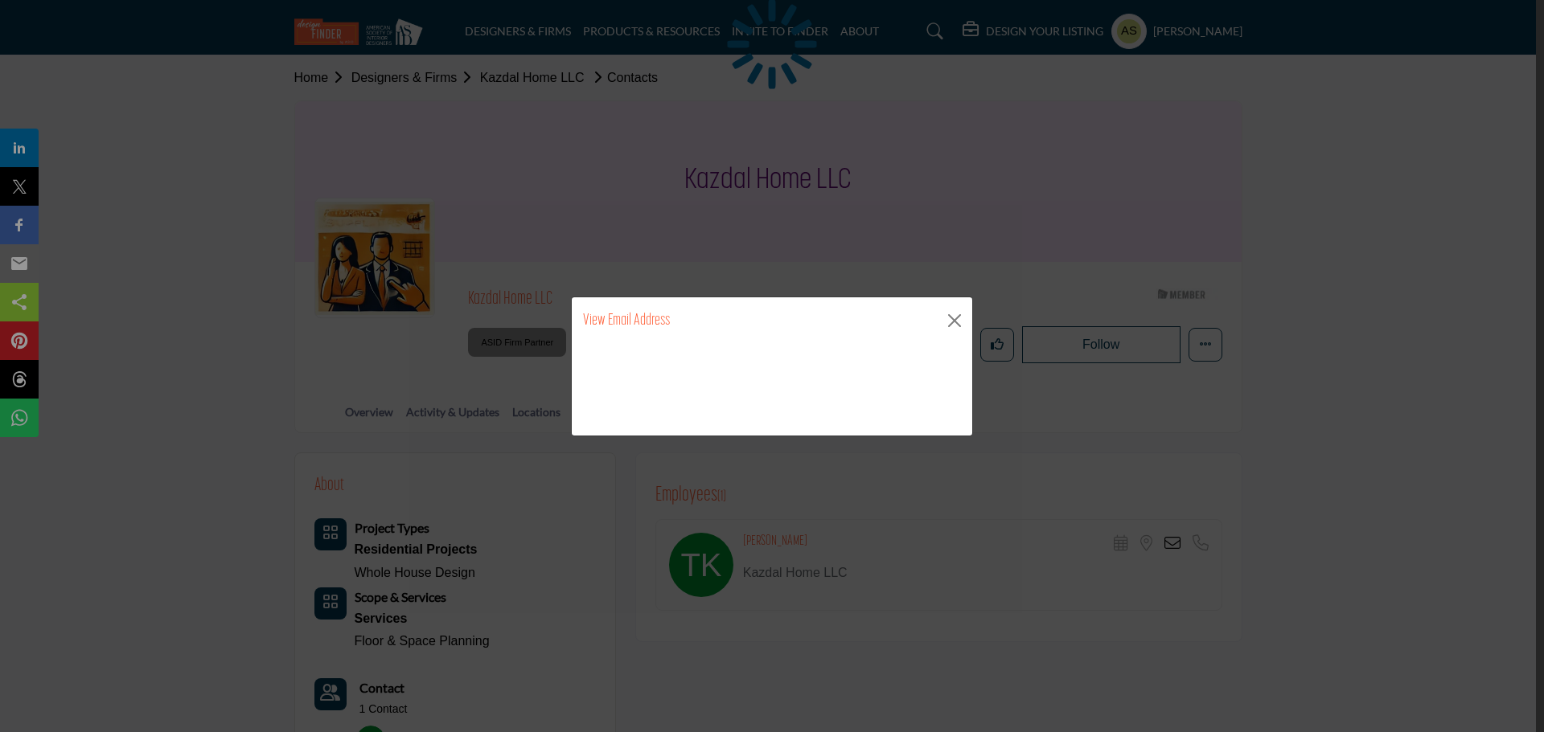
click at [0, 0] on input "**********" at bounding box center [0, 0] width 0 height 0
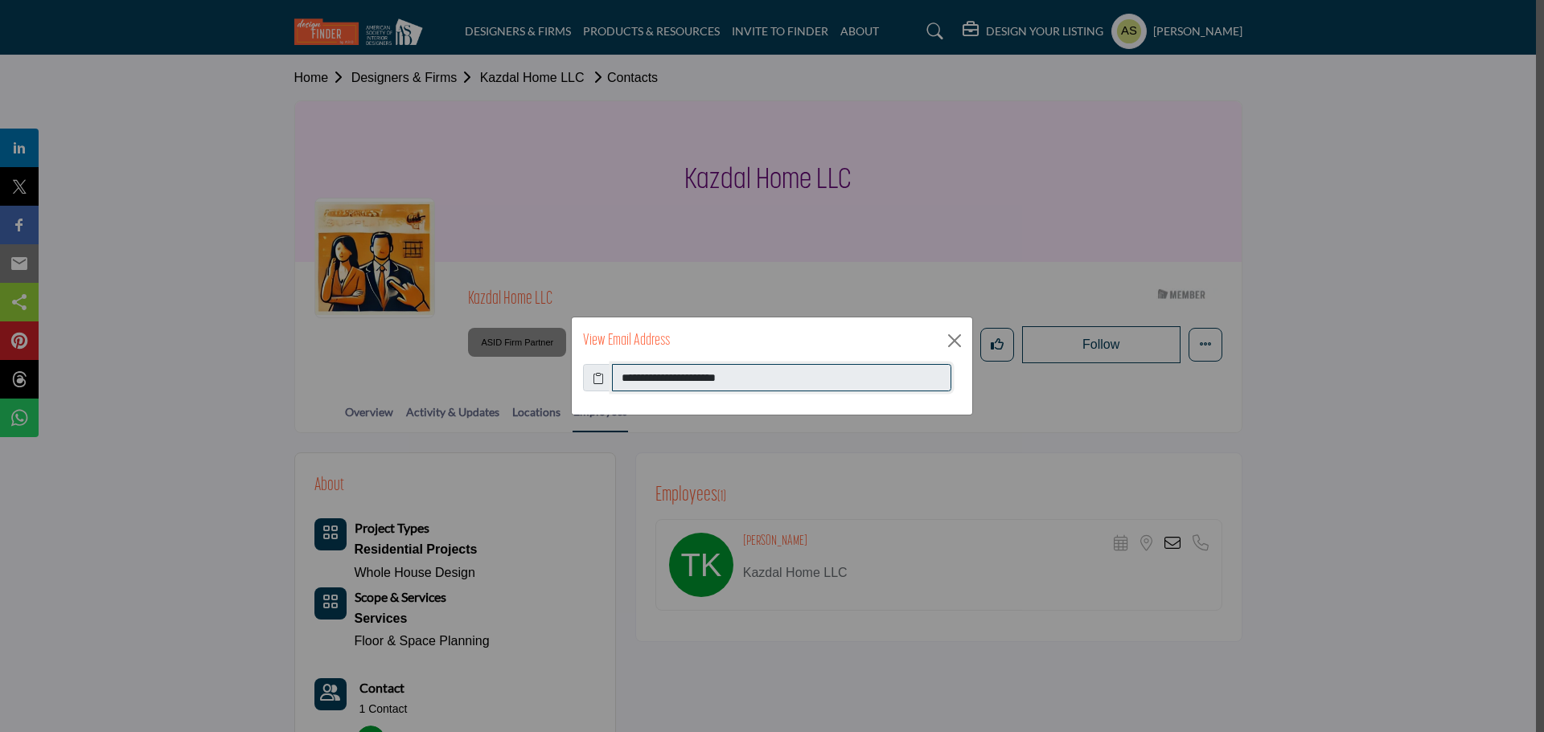
click at [724, 374] on input "**********" at bounding box center [781, 377] width 339 height 27
click at [201, 49] on div "**********" at bounding box center [772, 366] width 1544 height 732
click at [952, 346] on button "Close" at bounding box center [954, 341] width 24 height 24
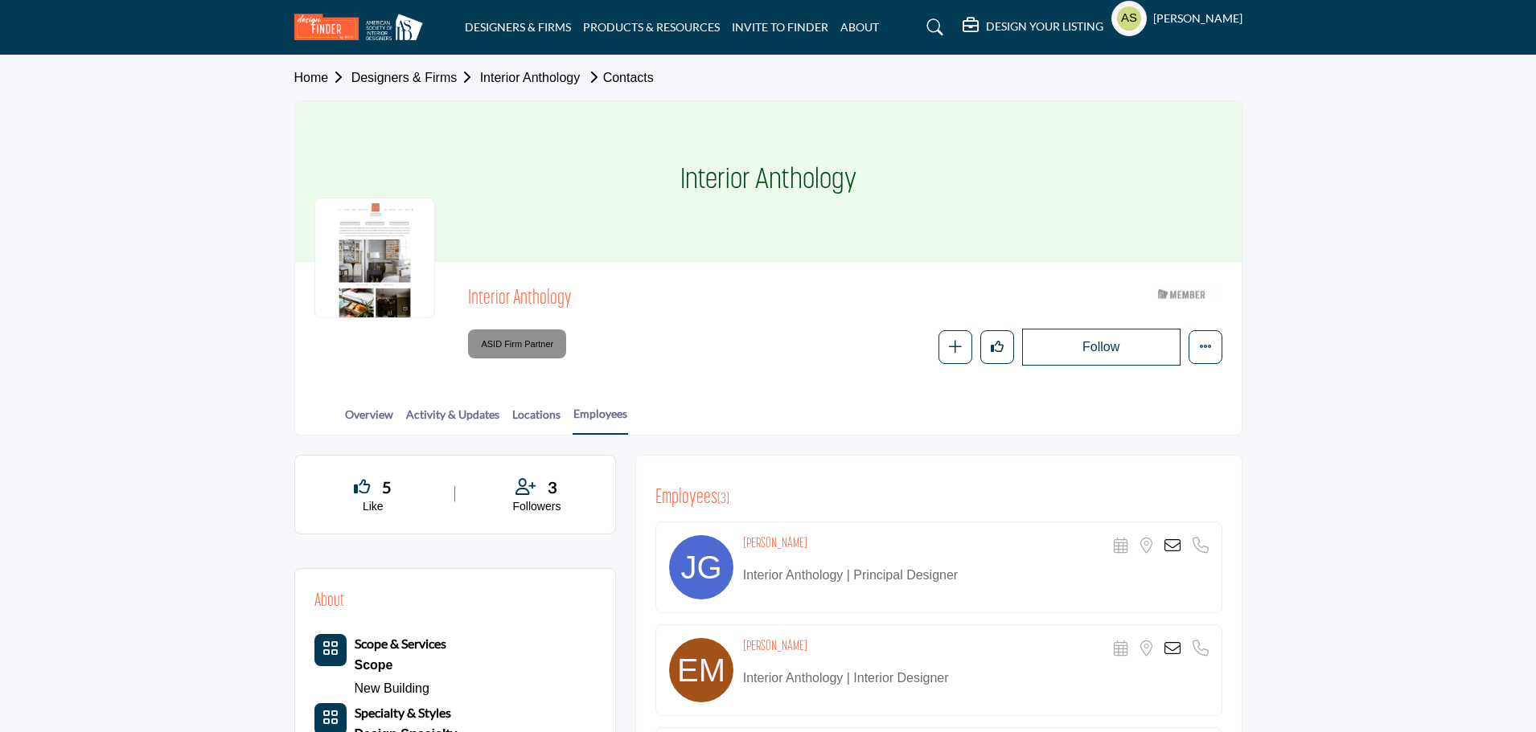
scroll to position [322, 0]
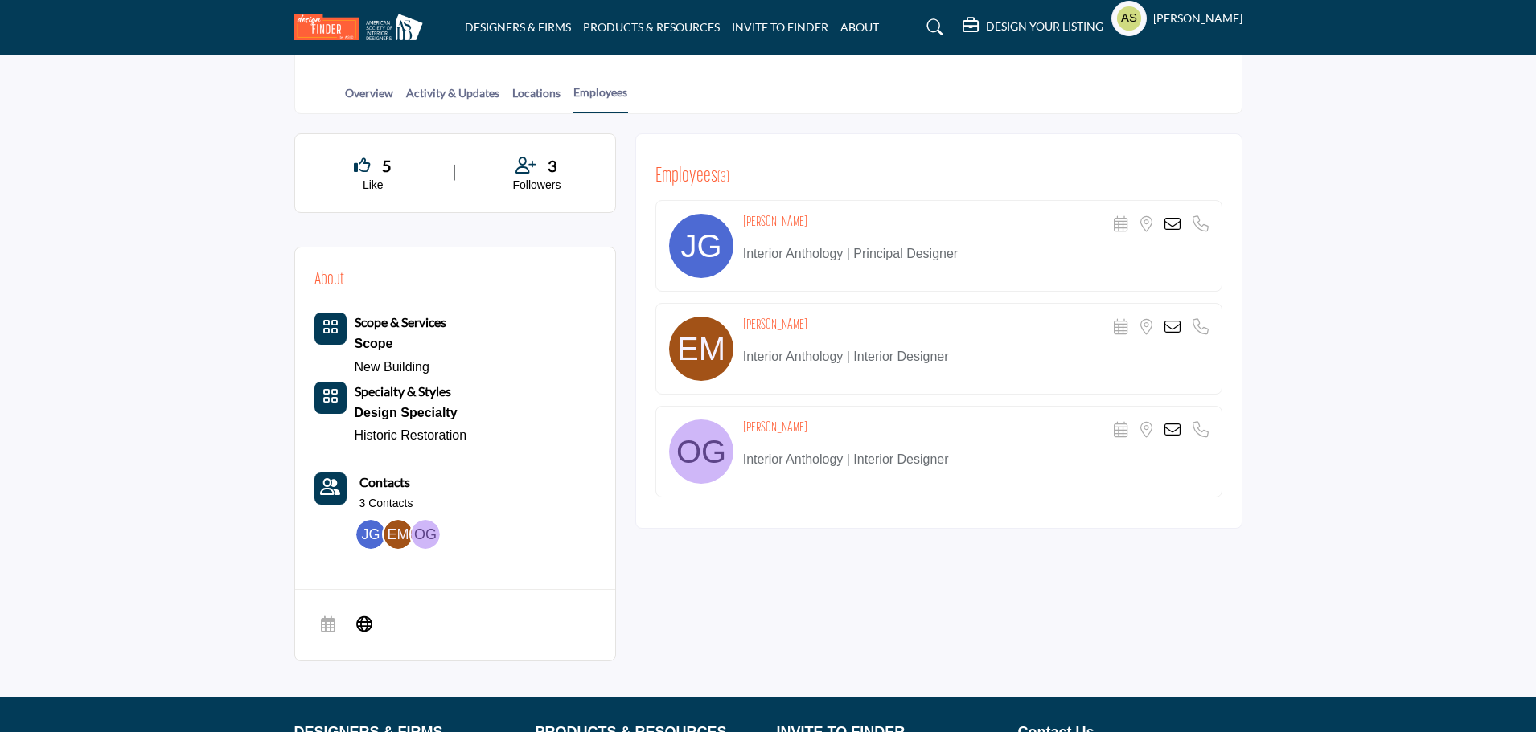
drag, startPoint x: 741, startPoint y: 218, endPoint x: 815, endPoint y: 210, distance: 74.4
click at [815, 210] on div "[PERSON_NAME] Scheduler URL is currently unavailable for this contact. Location…" at bounding box center [938, 246] width 567 height 92
copy h4 "[PERSON_NAME]"
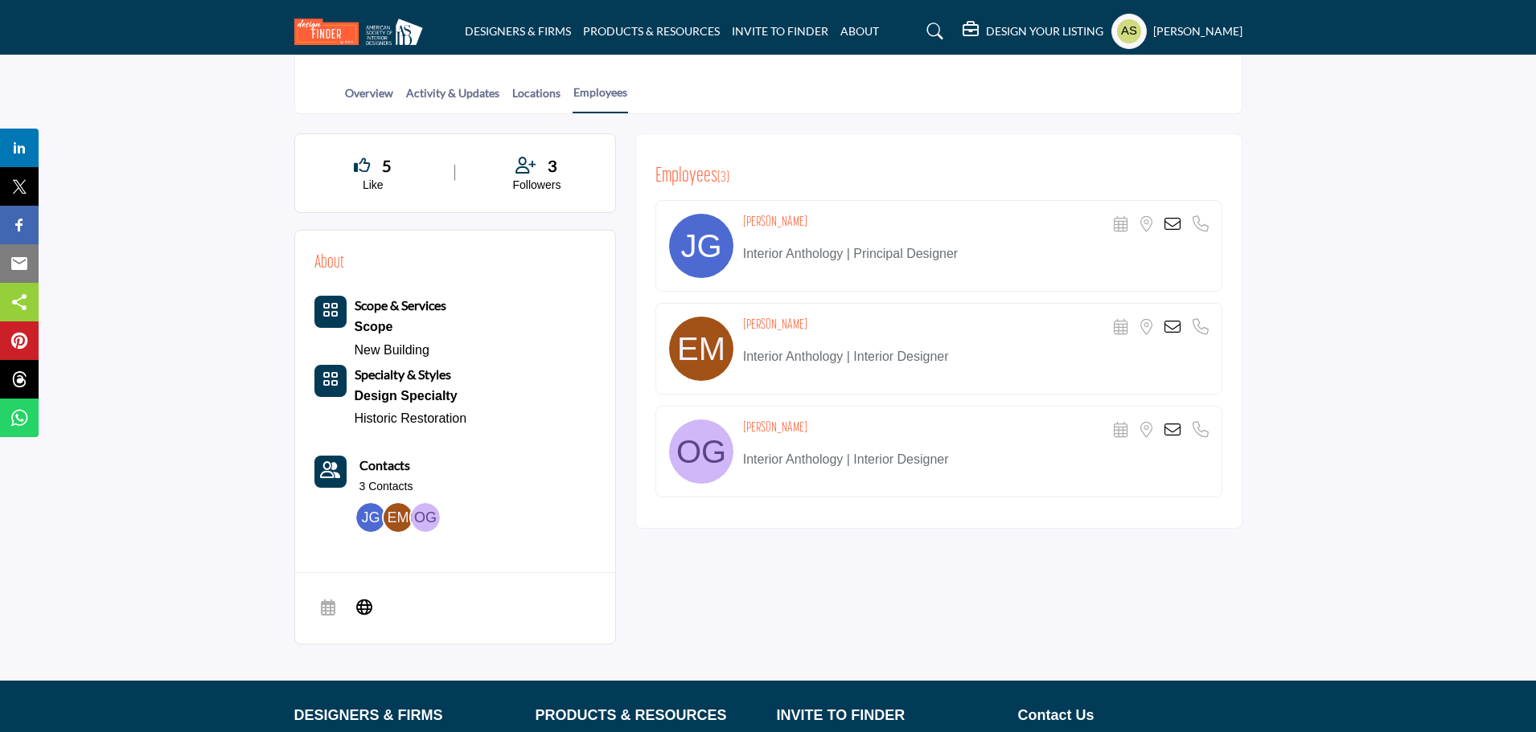
drag, startPoint x: 736, startPoint y: 323, endPoint x: 836, endPoint y: 323, distance: 99.7
click at [836, 323] on div "[PERSON_NAME] Scheduler URL is currently unavailable for this contact. Location…" at bounding box center [938, 349] width 567 height 92
copy div "[PERSON_NAME]"
click at [1397, 316] on section "5 Like 3 Followers About Scope & Services Scope New Building Specialty & Styles…" at bounding box center [768, 397] width 1536 height 567
drag, startPoint x: 740, startPoint y: 421, endPoint x: 791, endPoint y: 429, distance: 51.2
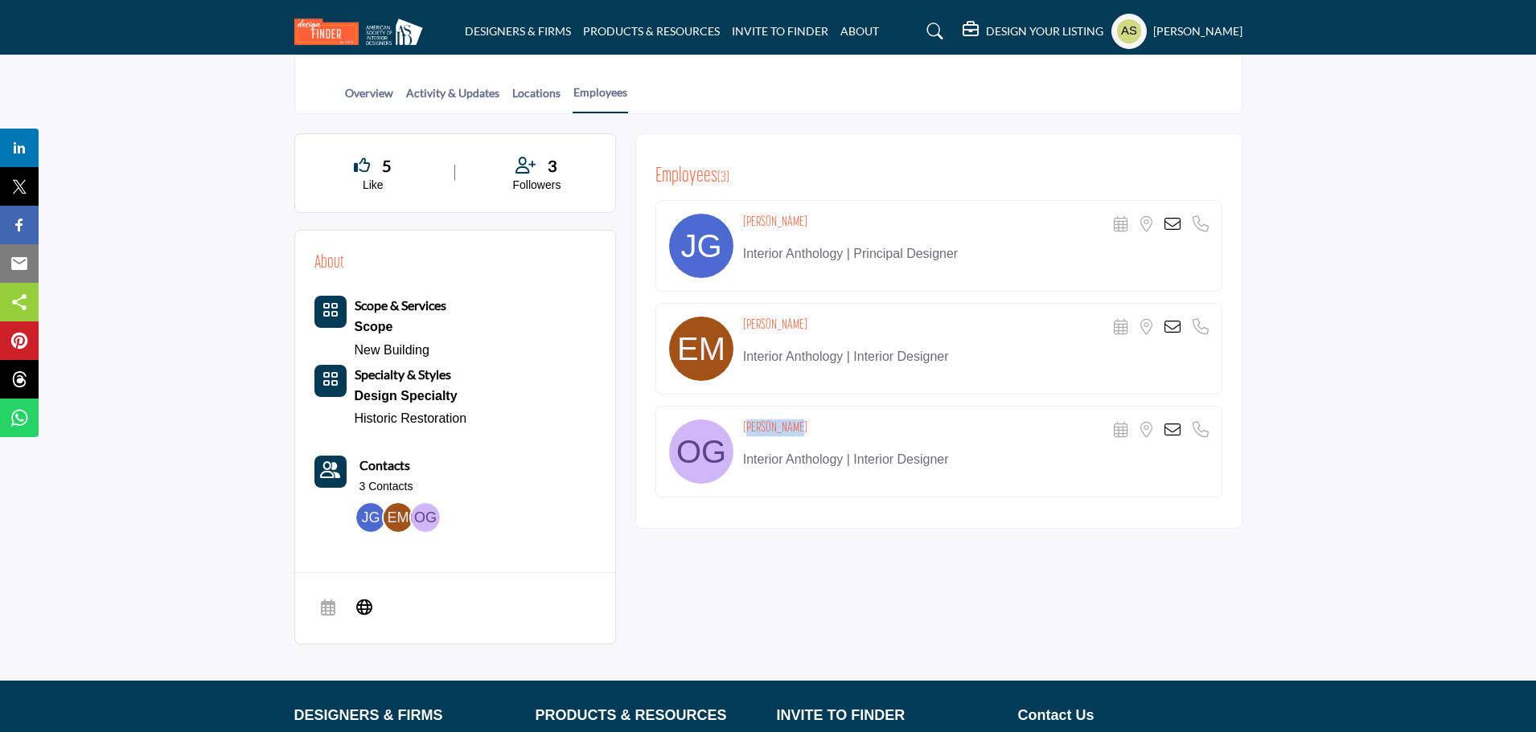
click at [791, 429] on div "[PERSON_NAME] Scheduler URL is currently unavailable for this contact. Location…" at bounding box center [938, 452] width 567 height 92
copy h4 "[PERSON_NAME]"
click at [1293, 265] on section "5 Like 3 Followers About Scope & Services Scope New Building Specialty & Styles…" at bounding box center [768, 397] width 1536 height 567
click at [1176, 224] on icon at bounding box center [1172, 224] width 16 height 16
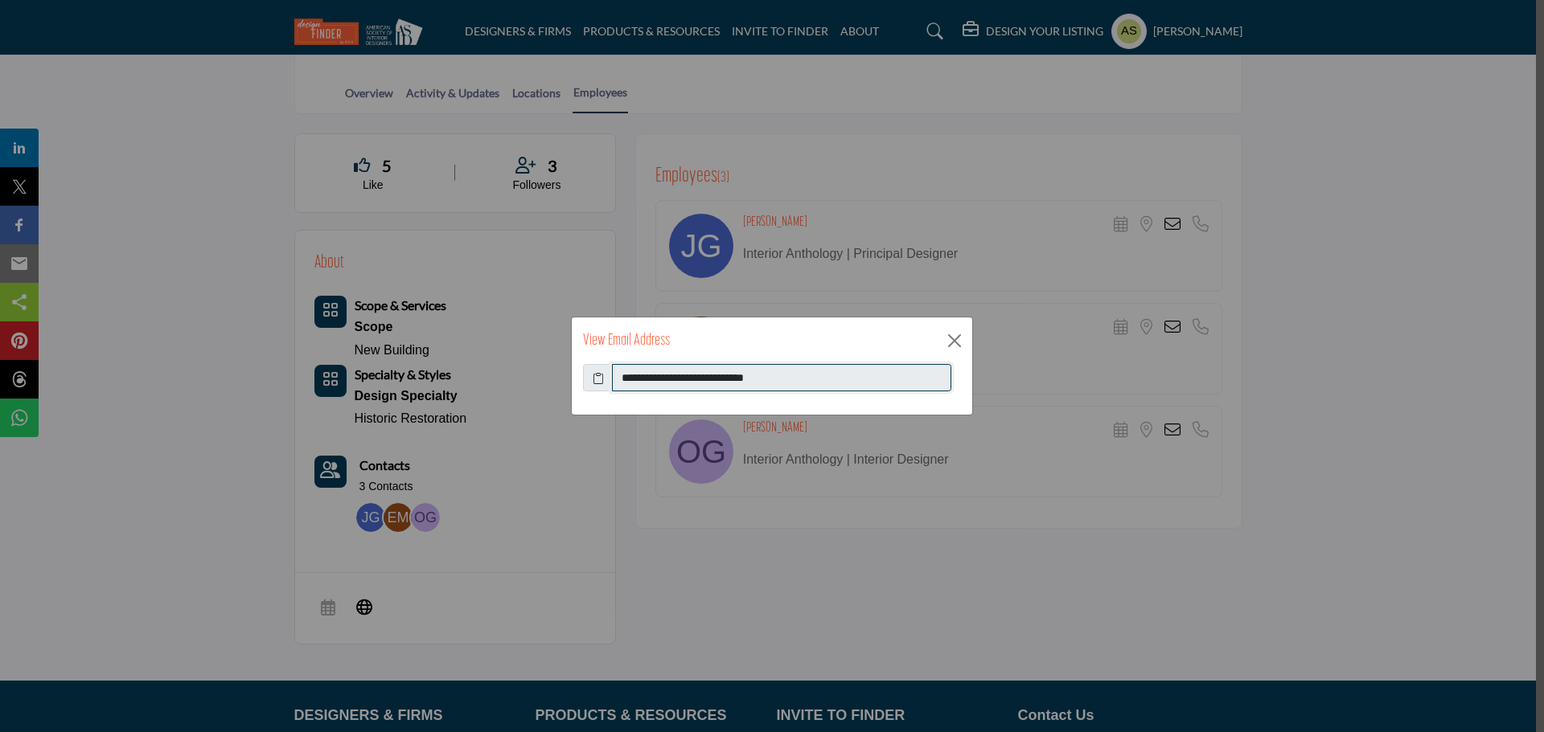
click at [749, 381] on input "**********" at bounding box center [781, 377] width 339 height 27
click at [960, 331] on button "Close" at bounding box center [954, 341] width 24 height 24
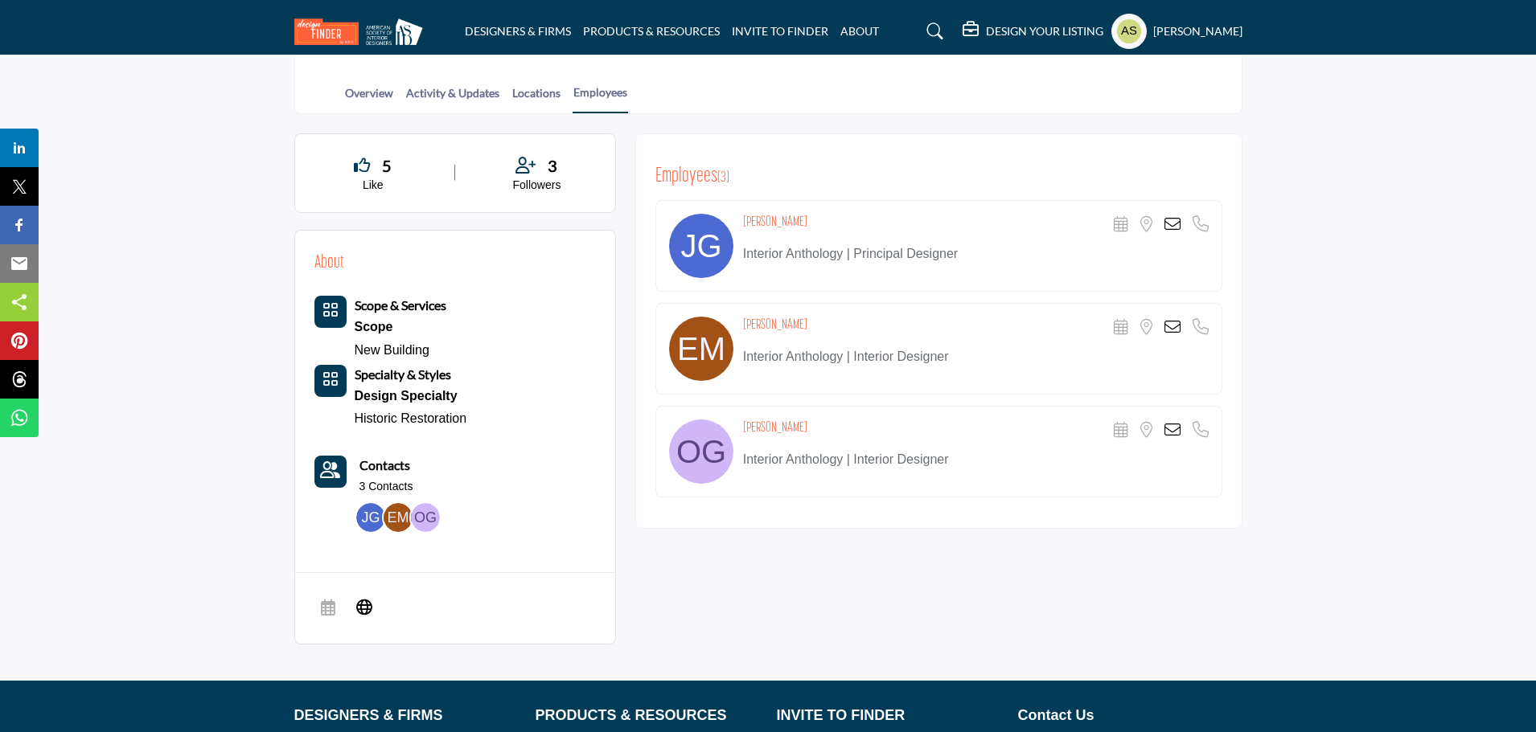
click at [1175, 319] on icon at bounding box center [1172, 327] width 16 height 16
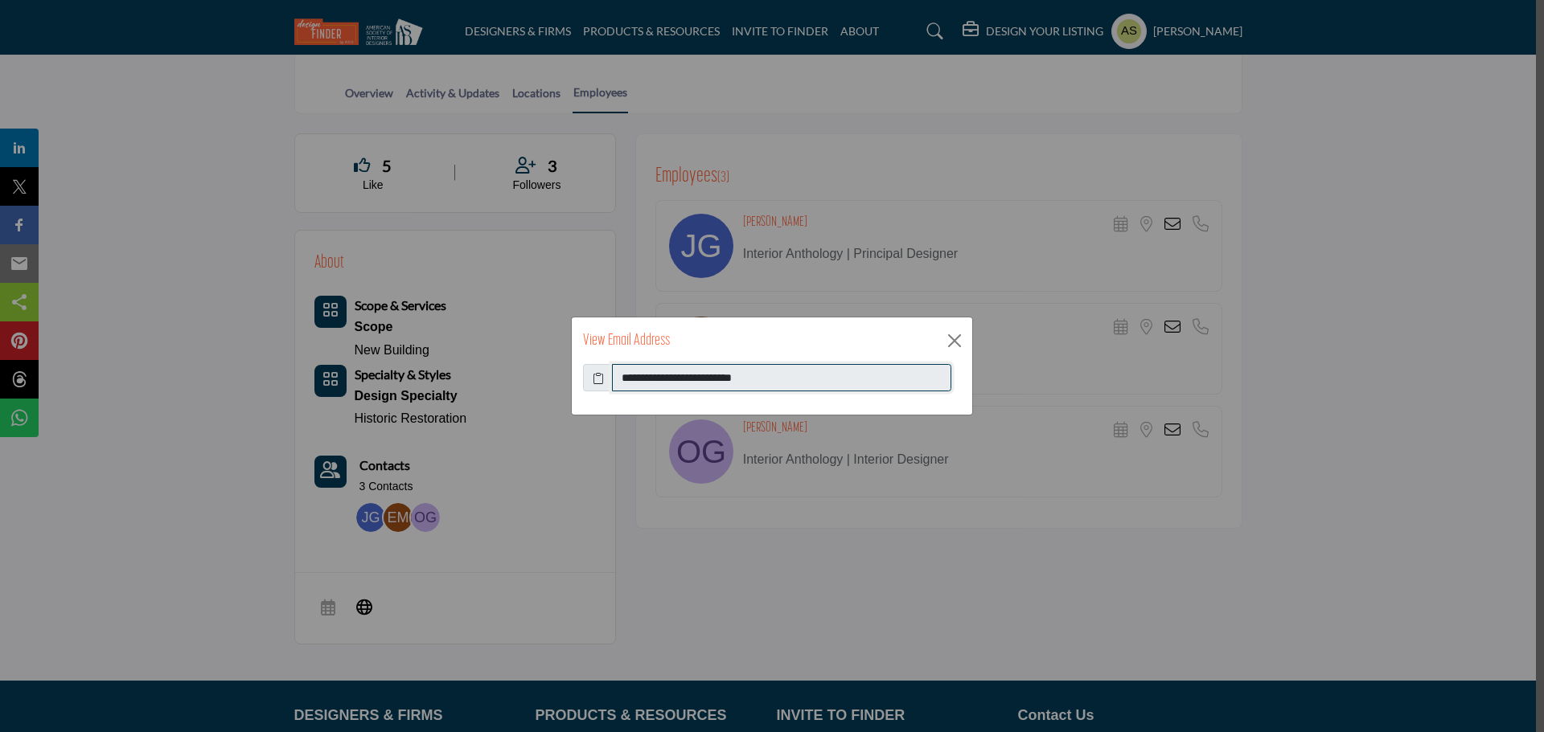
click at [727, 377] on input "**********" at bounding box center [781, 377] width 339 height 27
click at [958, 336] on button "Close" at bounding box center [954, 341] width 24 height 24
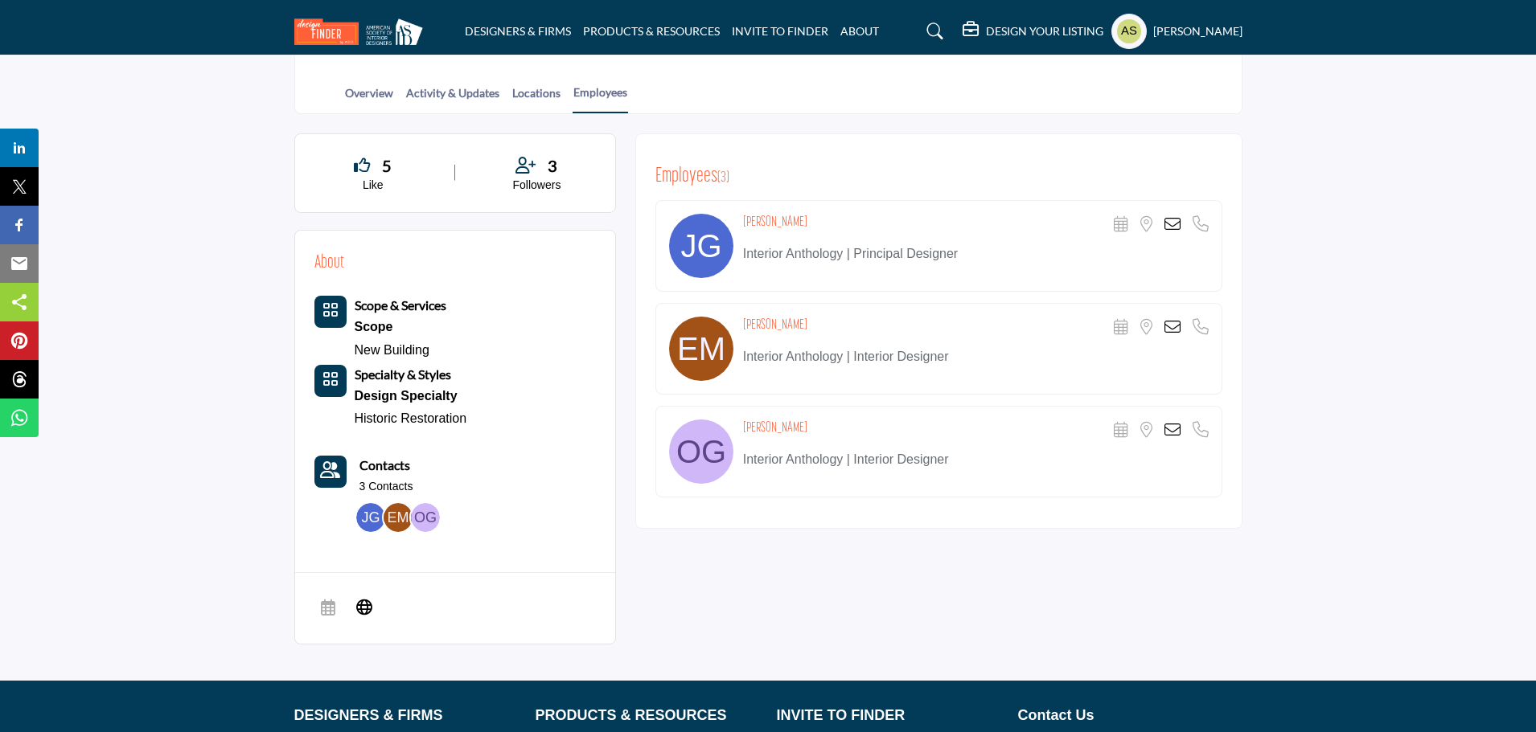
click at [1167, 425] on icon at bounding box center [1172, 430] width 16 height 16
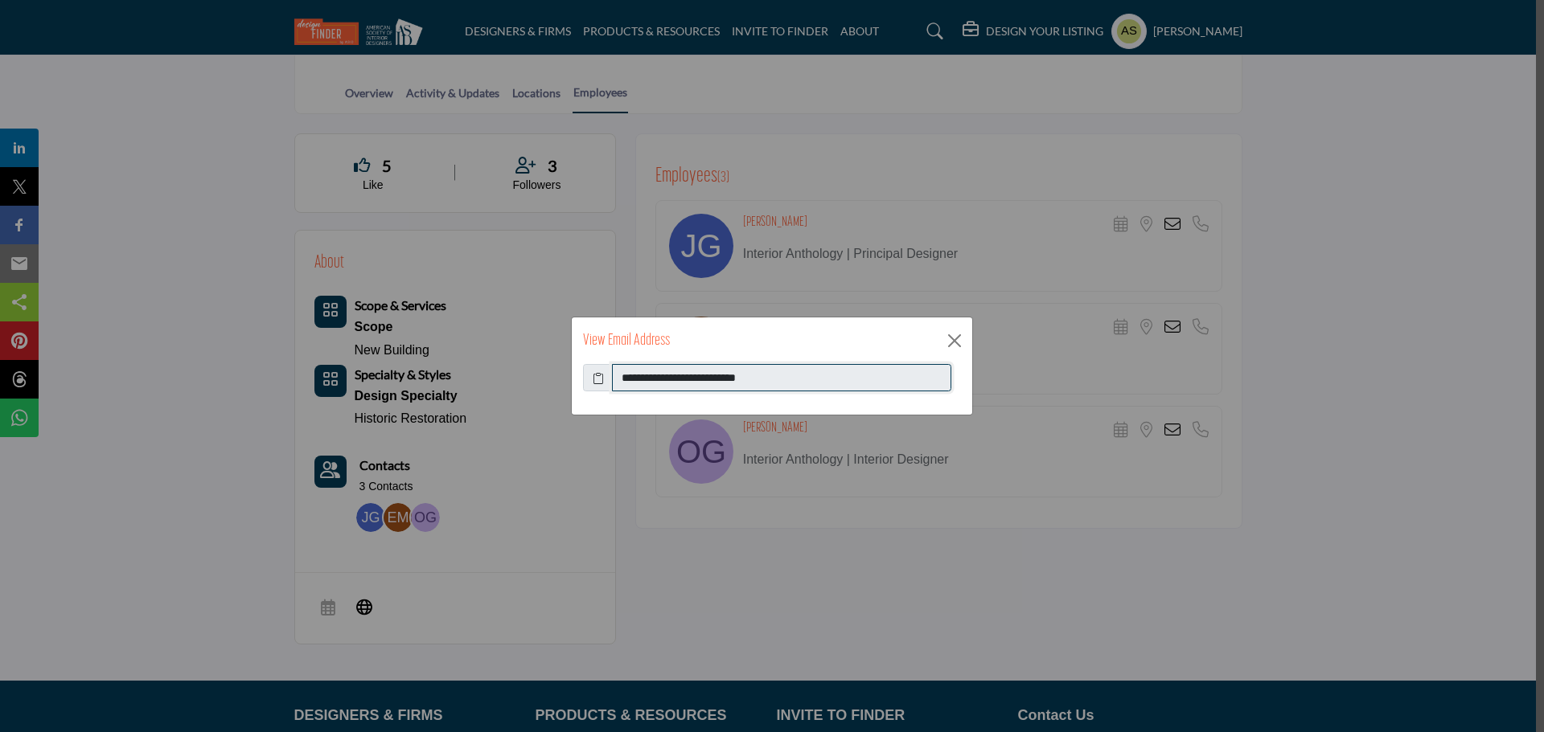
click at [703, 376] on input "**********" at bounding box center [781, 377] width 339 height 27
click at [962, 342] on button "Close" at bounding box center [954, 341] width 24 height 24
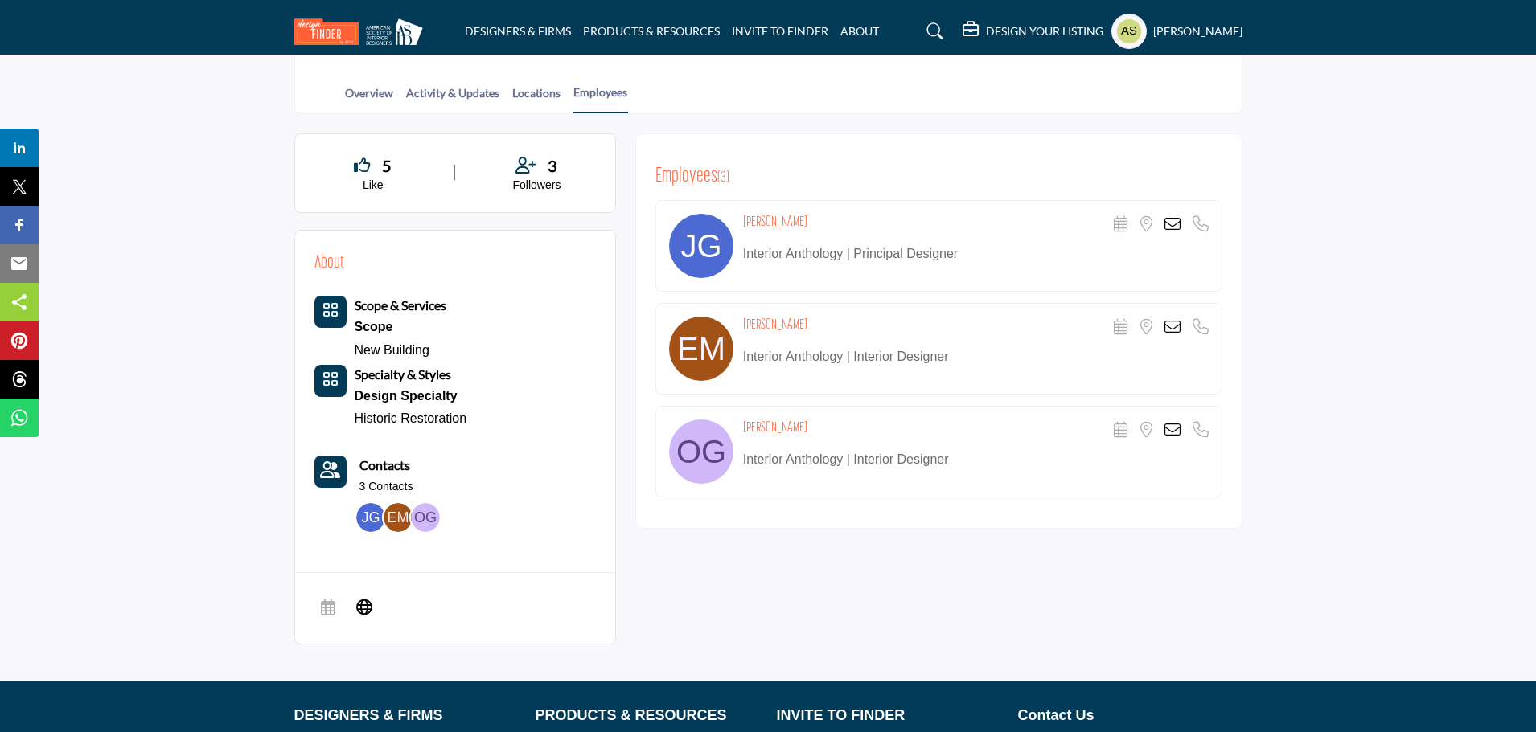
click at [1173, 328] on icon at bounding box center [1172, 327] width 16 height 16
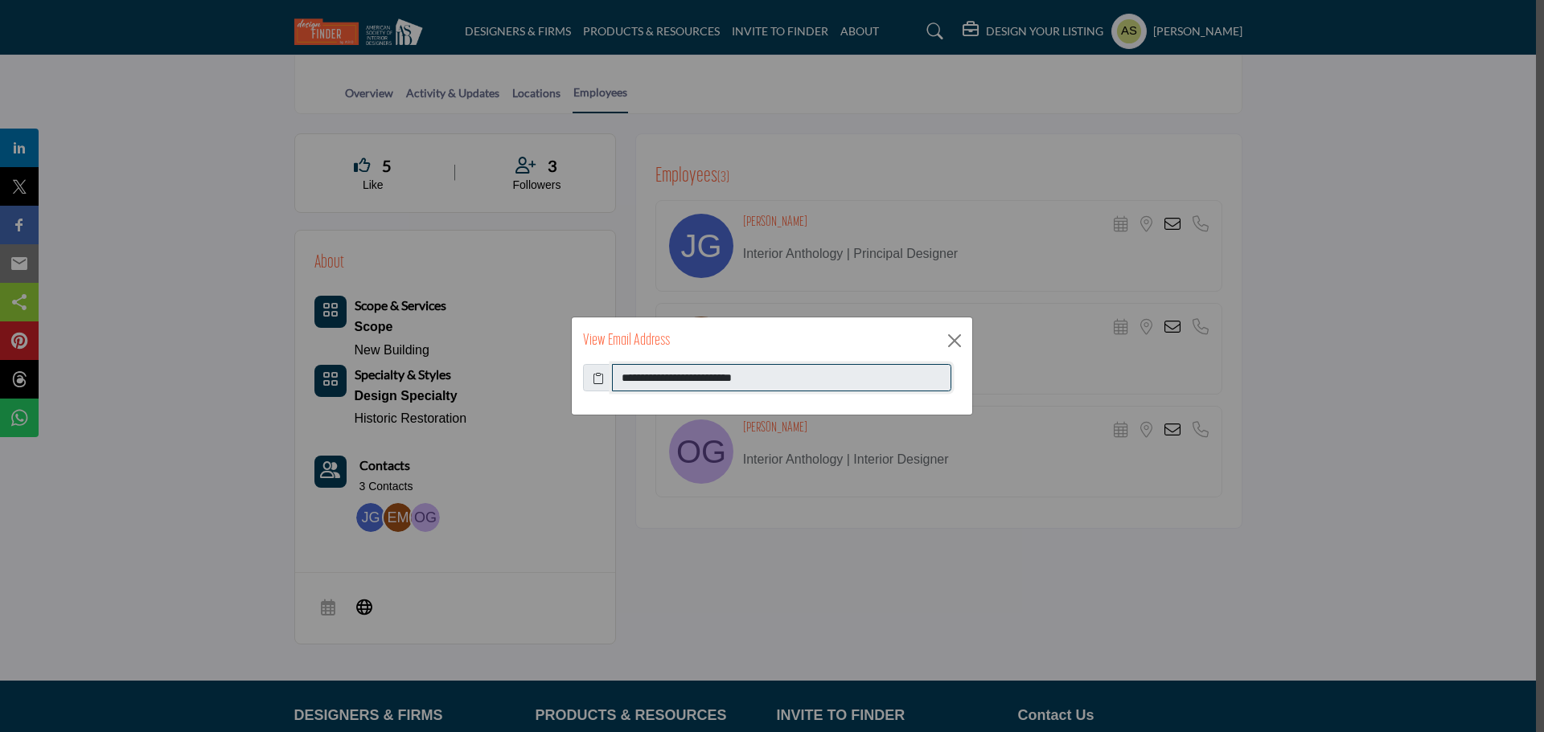
click at [699, 371] on input "**********" at bounding box center [781, 377] width 339 height 27
click at [959, 333] on button "Close" at bounding box center [954, 341] width 24 height 24
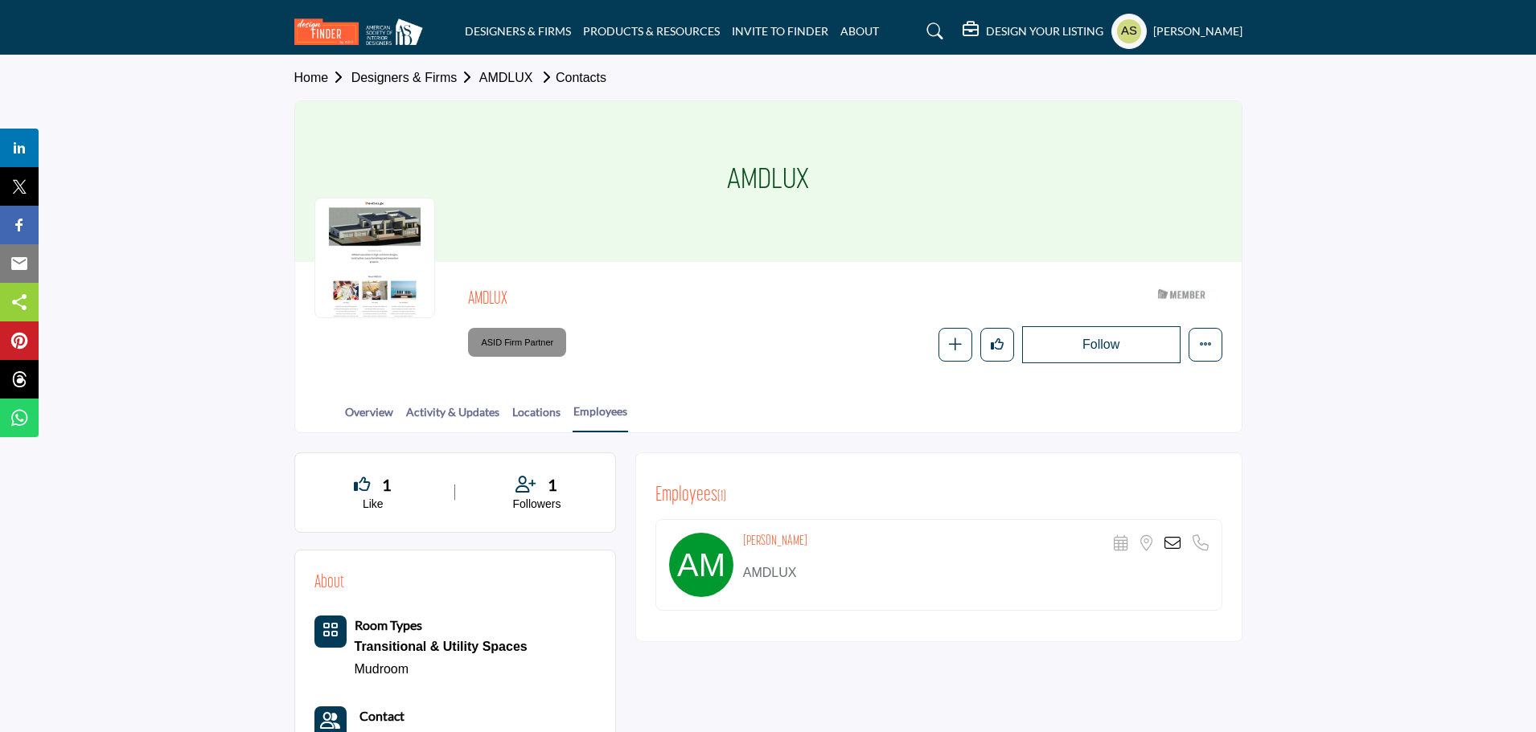
click at [1176, 545] on icon at bounding box center [1172, 543] width 16 height 16
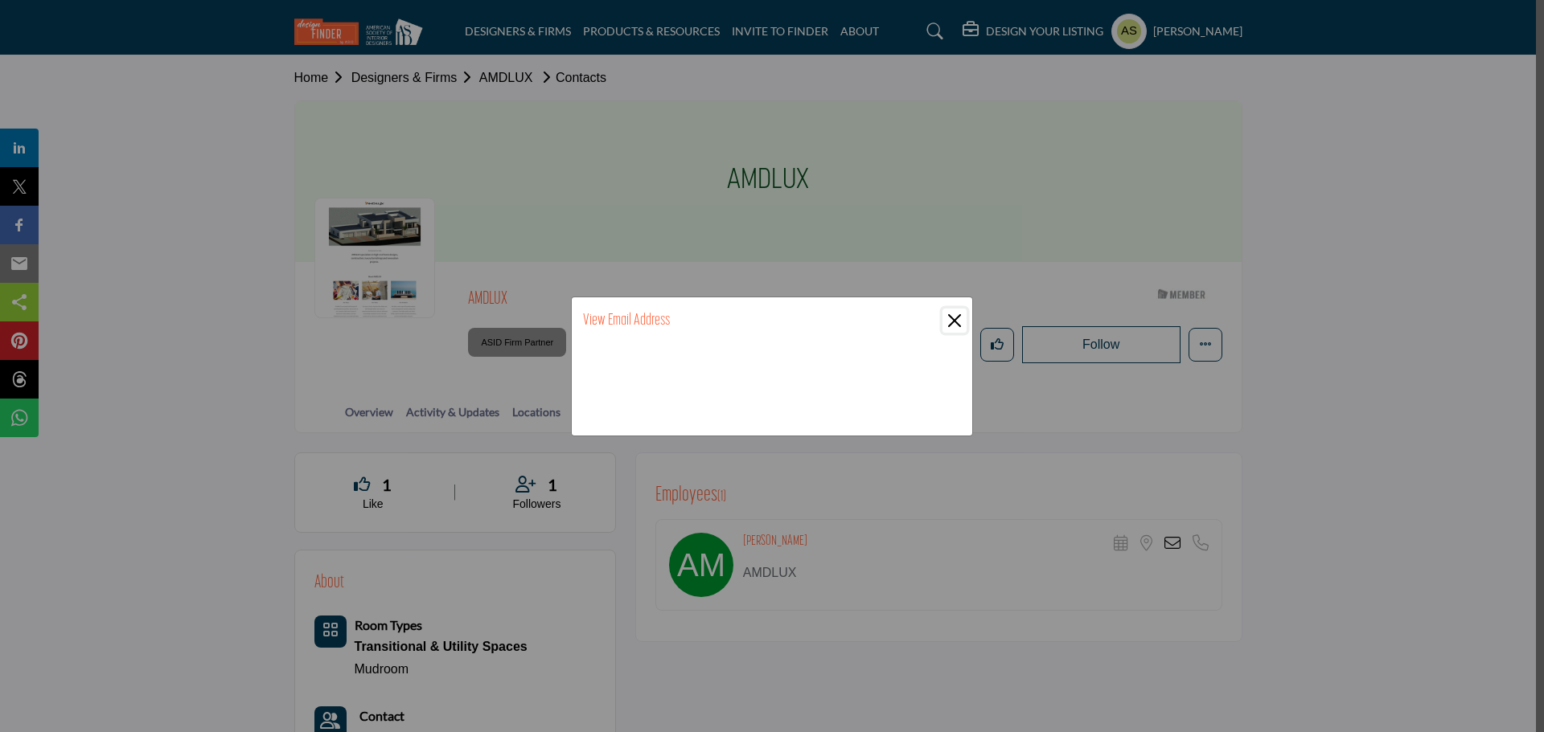
click at [961, 322] on button "Close" at bounding box center [954, 321] width 24 height 24
